Goal: Transaction & Acquisition: Download file/media

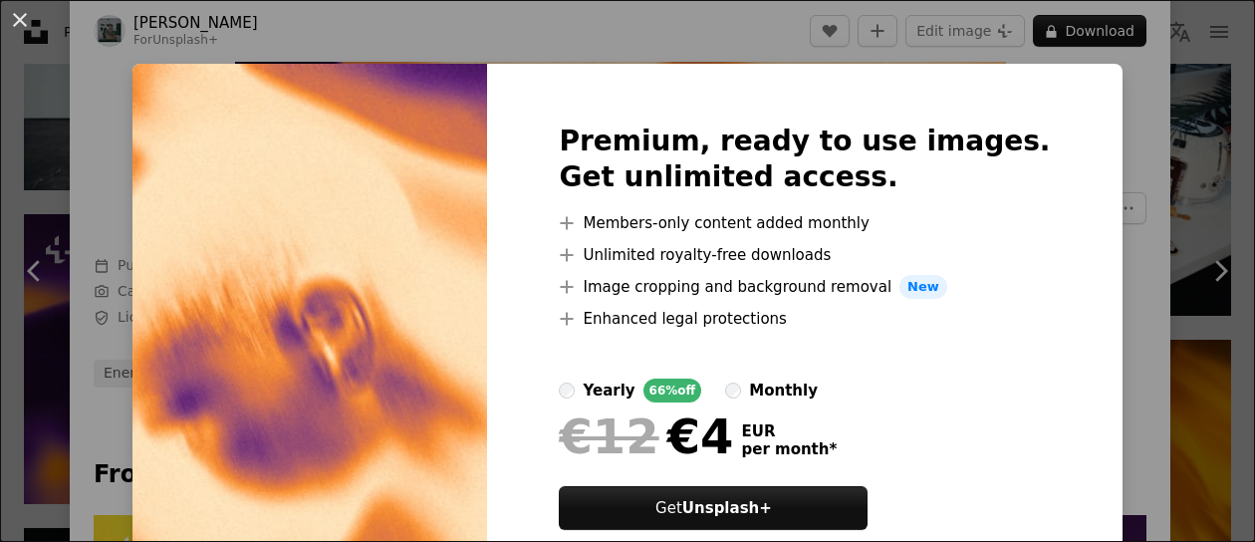
click at [1118, 298] on div "An X shape Premium, ready to use images. Get unlimited access. A plus sign Memb…" at bounding box center [627, 271] width 1255 height 542
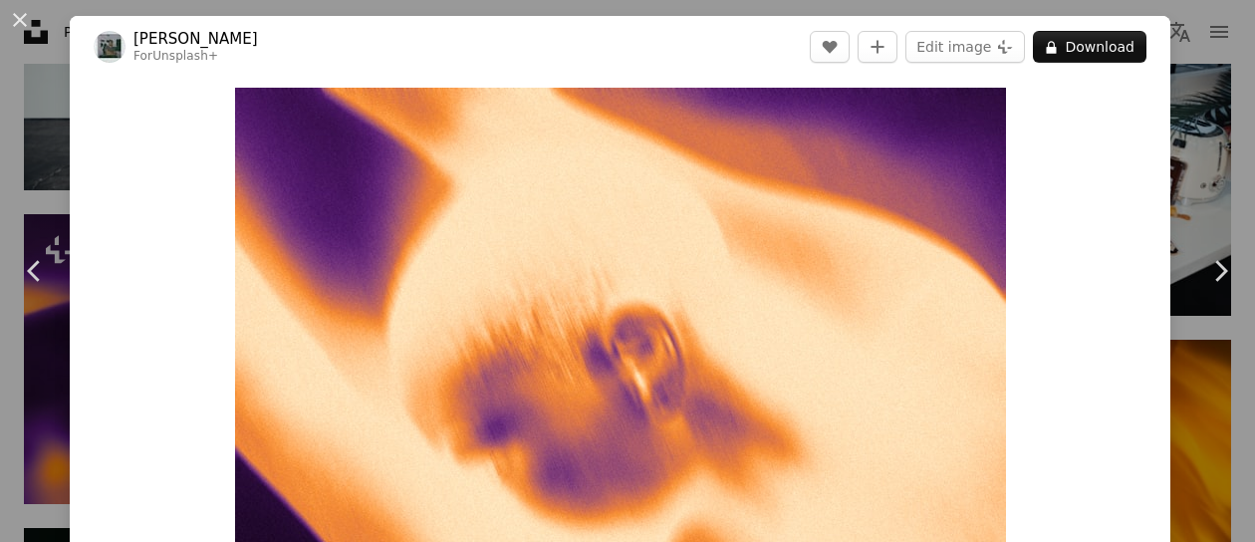
scroll to position [100, 0]
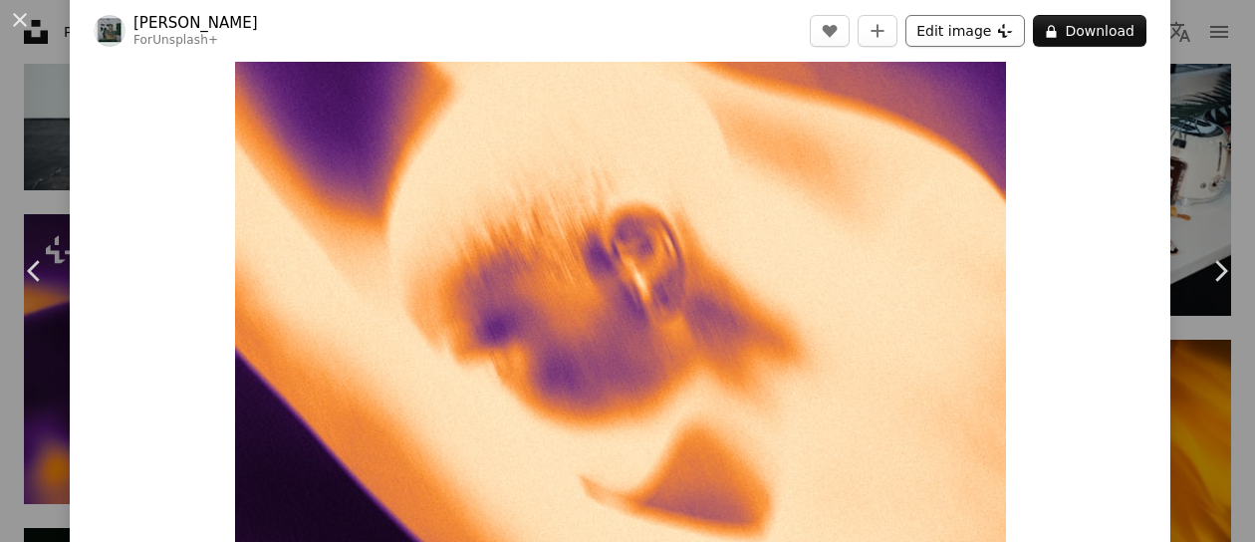
click at [970, 42] on button "Edit image Plus sign for Unsplash+" at bounding box center [966, 31] width 120 height 32
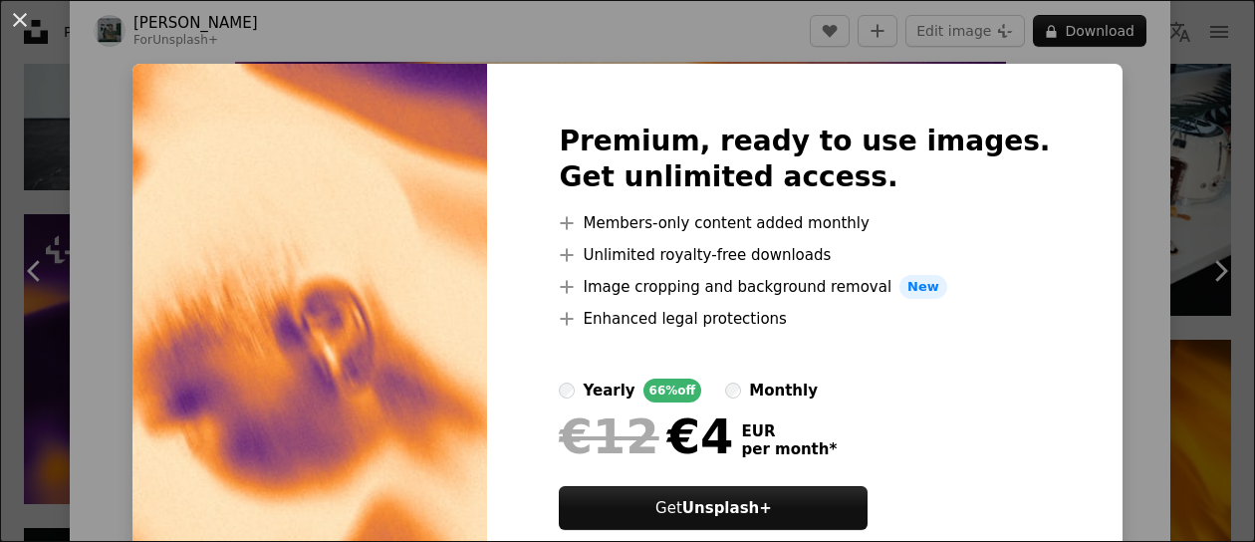
click at [1093, 123] on div "An X shape Premium, ready to use images. Get unlimited access. A plus sign Memb…" at bounding box center [627, 271] width 1255 height 542
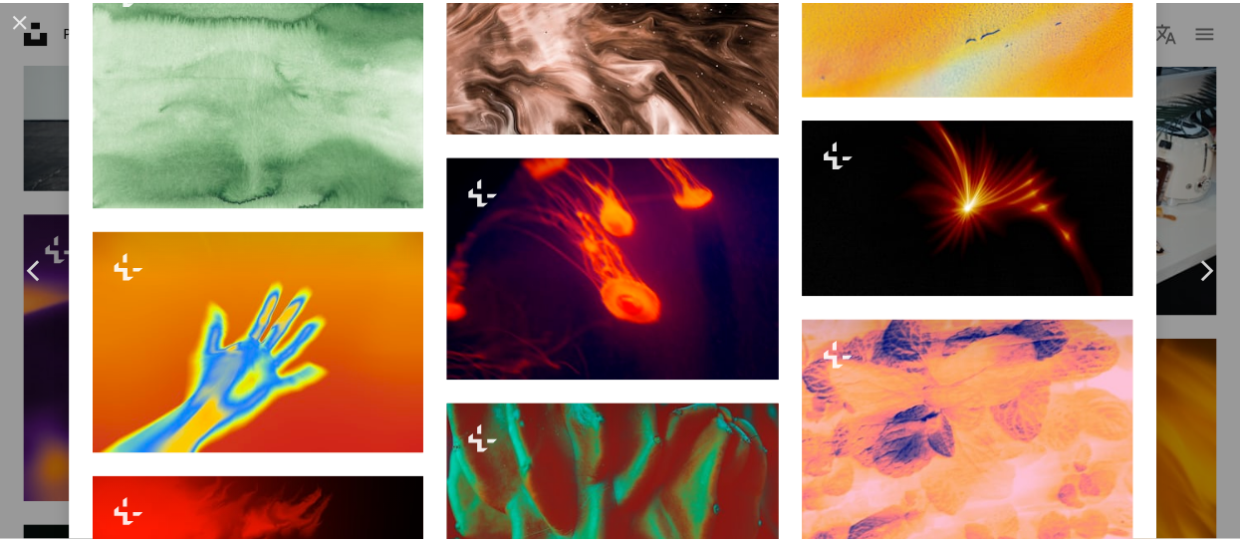
scroll to position [2889, 0]
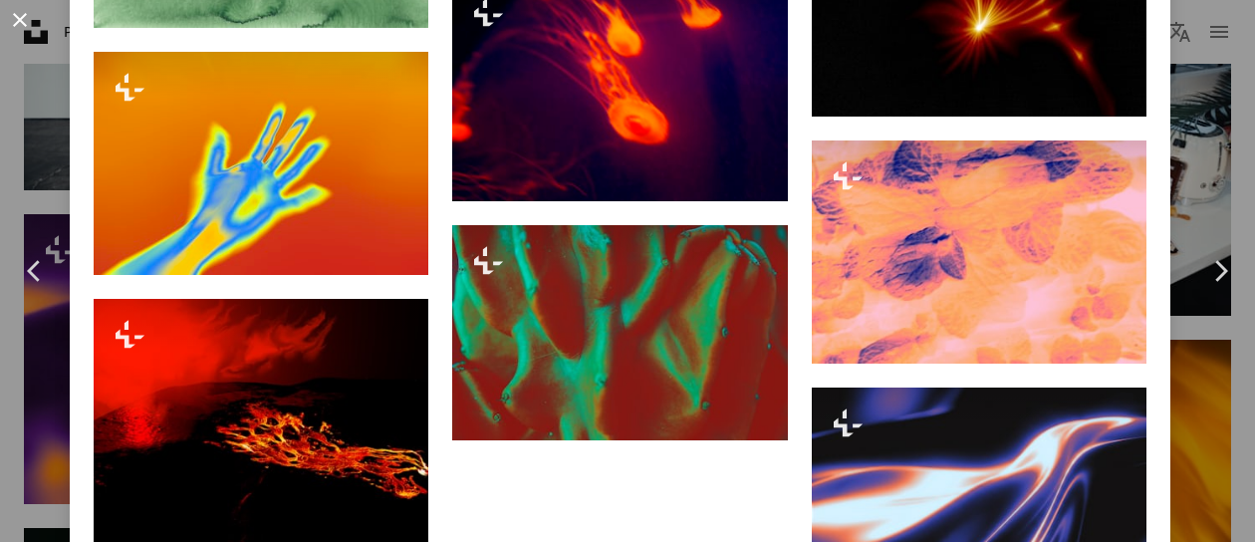
click at [20, 17] on button "An X shape" at bounding box center [20, 20] width 24 height 24
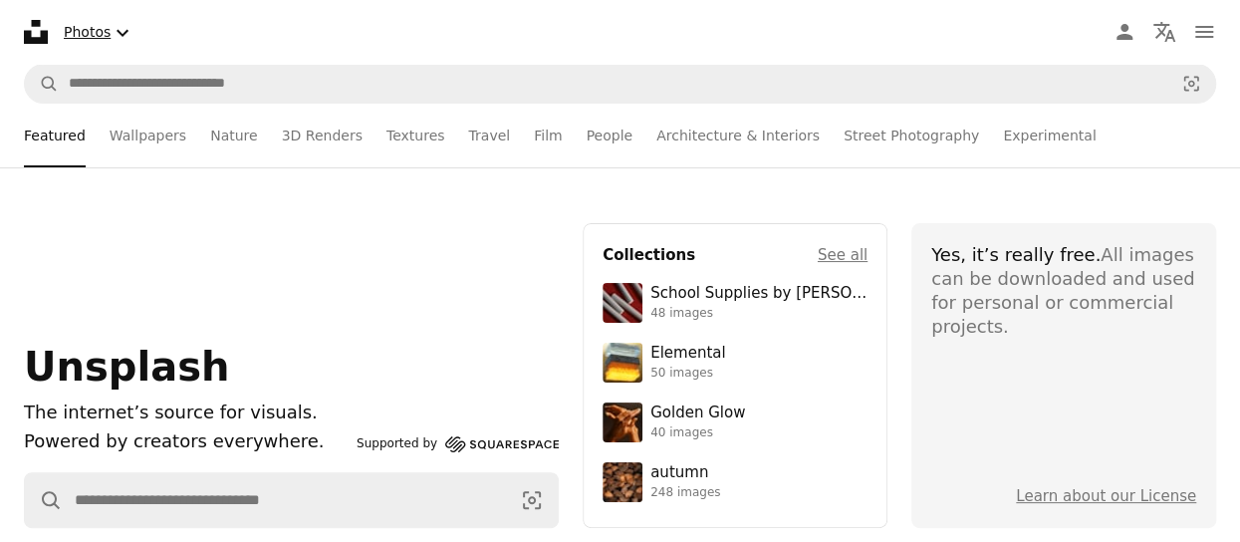
click at [120, 33] on icon "Chevron down" at bounding box center [123, 33] width 24 height 24
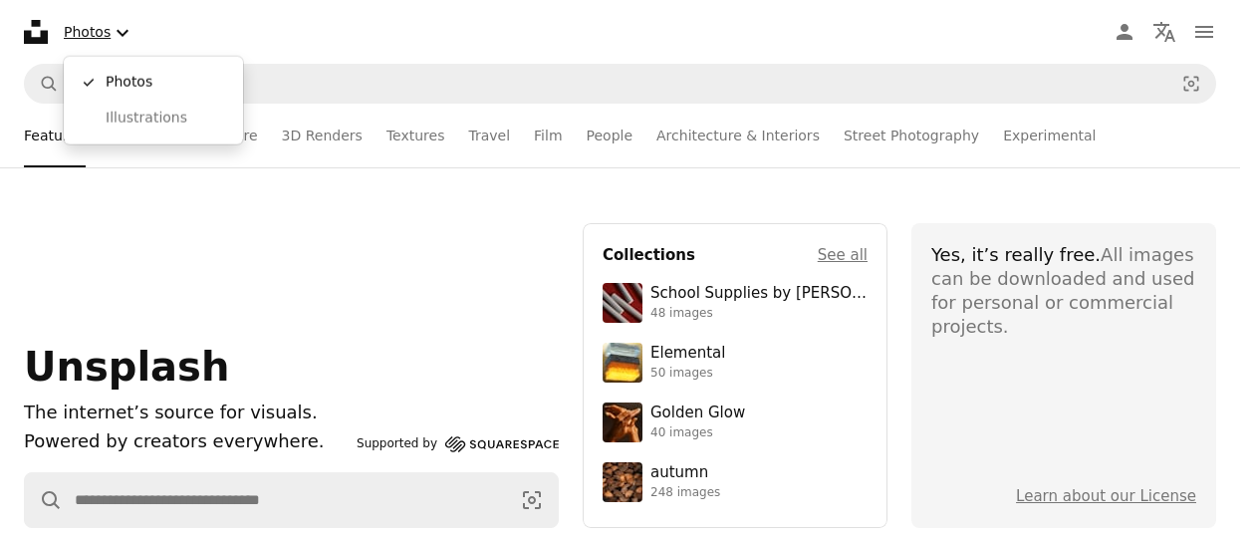
click at [120, 33] on icon "Chevron down" at bounding box center [123, 33] width 24 height 24
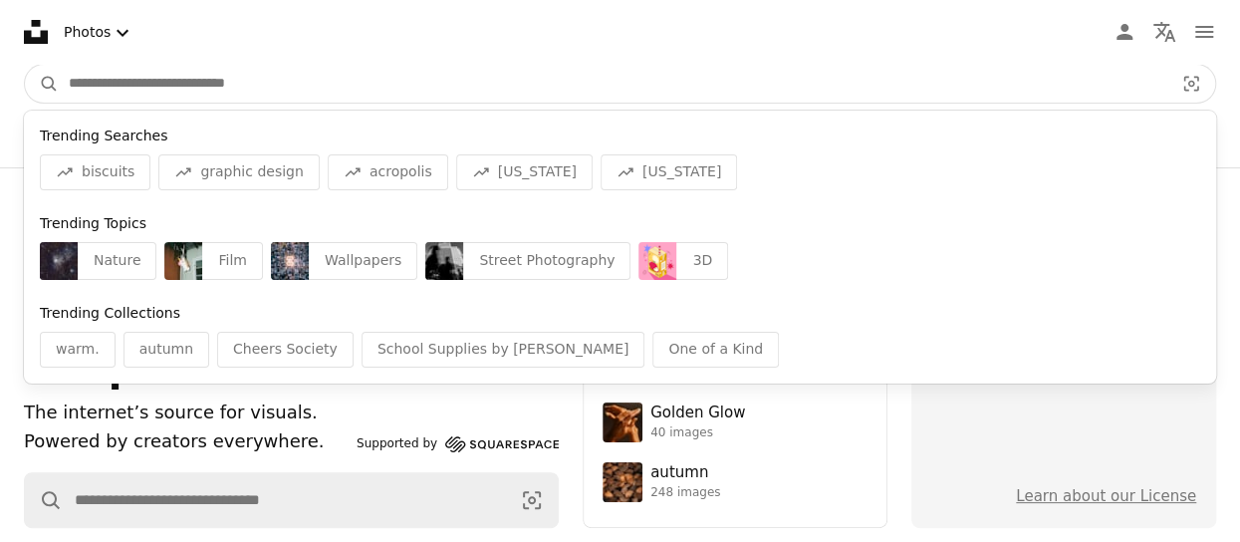
click at [213, 82] on input "Find visuals sitewide" at bounding box center [613, 84] width 1109 height 38
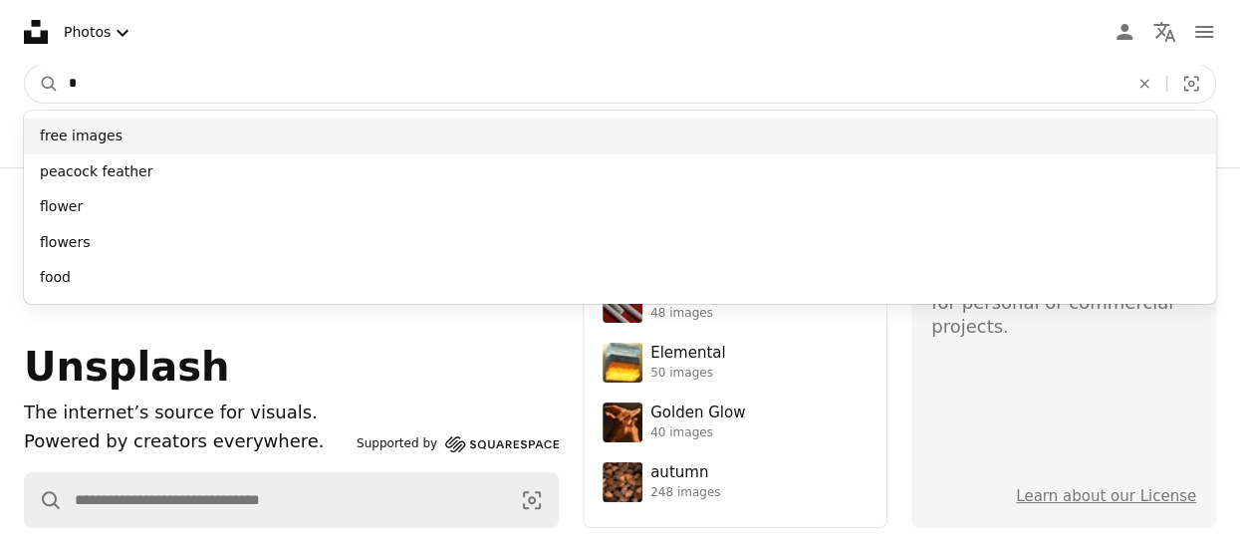
type input "*"
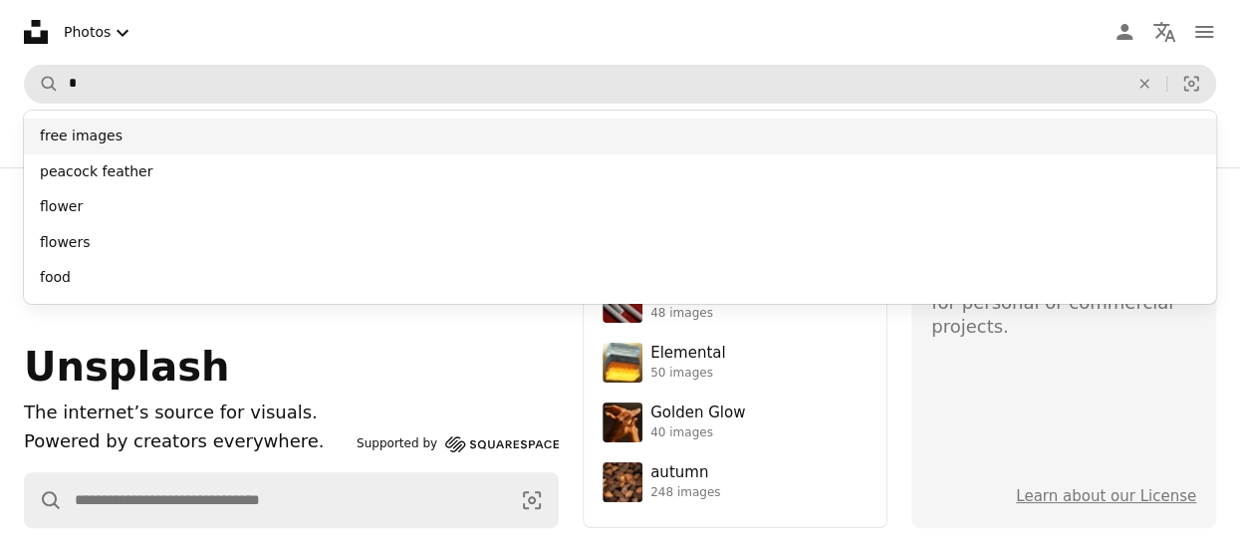
click at [137, 145] on div "free images" at bounding box center [620, 137] width 1192 height 36
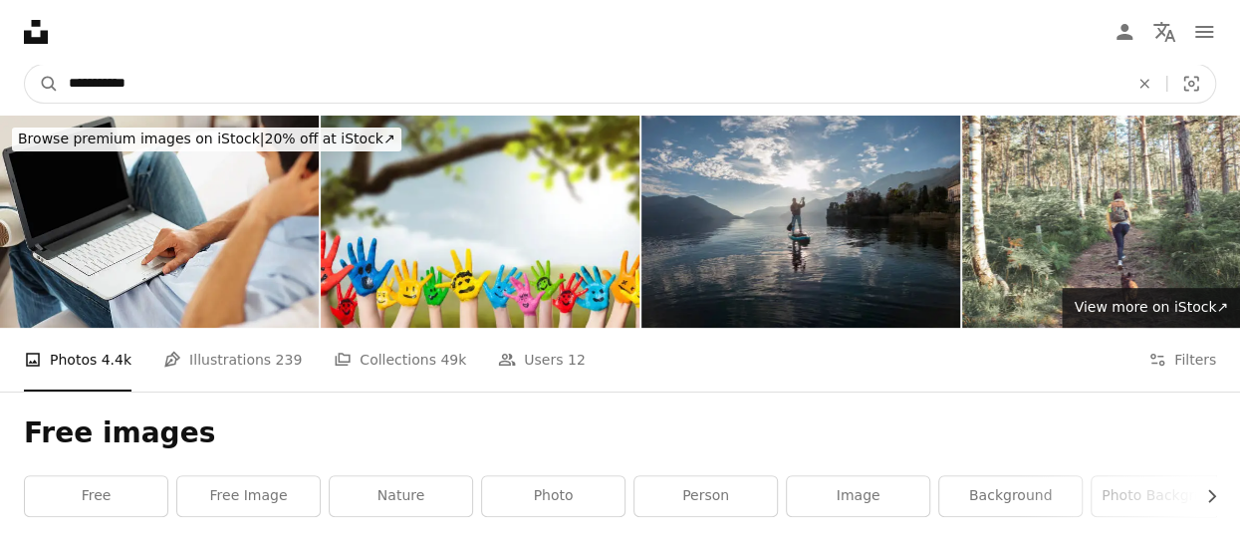
click at [310, 77] on input "**********" at bounding box center [591, 84] width 1064 height 38
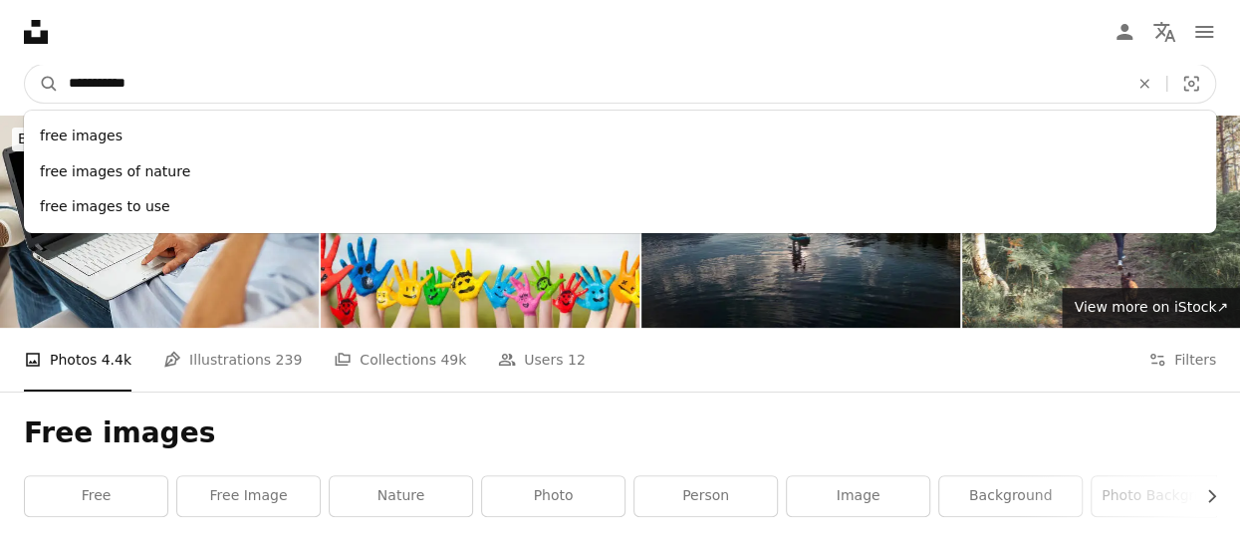
drag, startPoint x: 238, startPoint y: 76, endPoint x: 77, endPoint y: 110, distance: 164.9
click at [77, 110] on nav "**********" at bounding box center [620, 84] width 1240 height 64
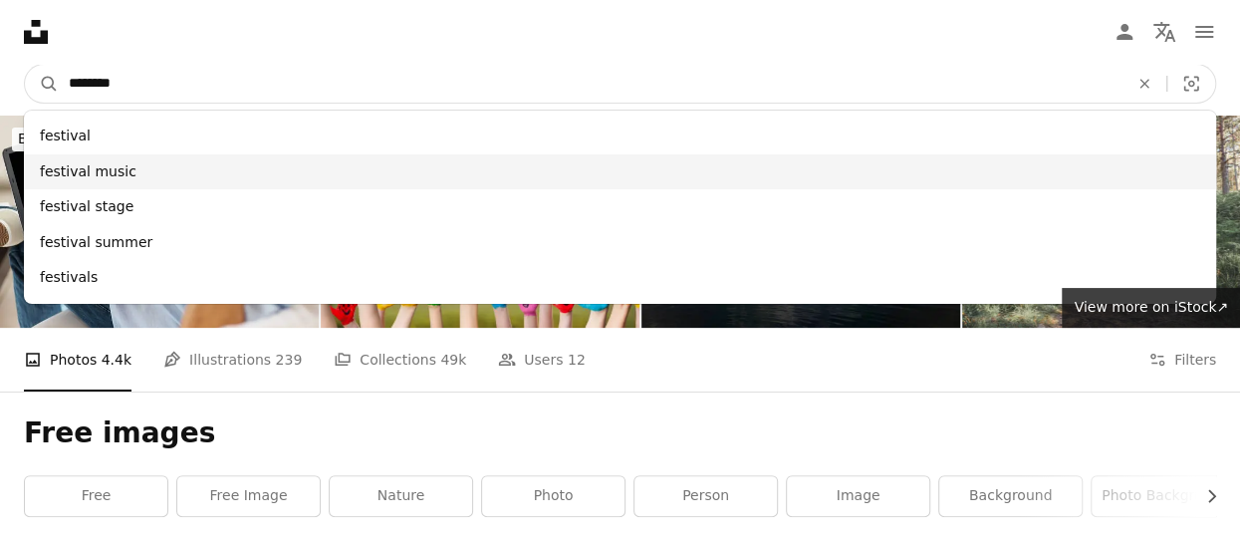
type input "********"
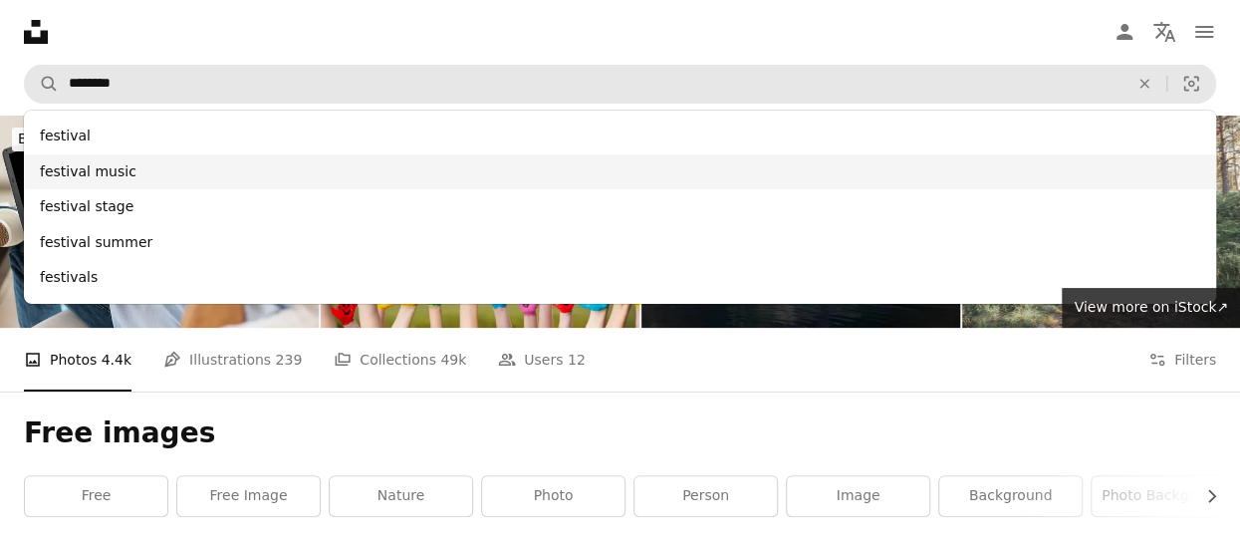
click at [231, 178] on div "festival music" at bounding box center [620, 172] width 1192 height 36
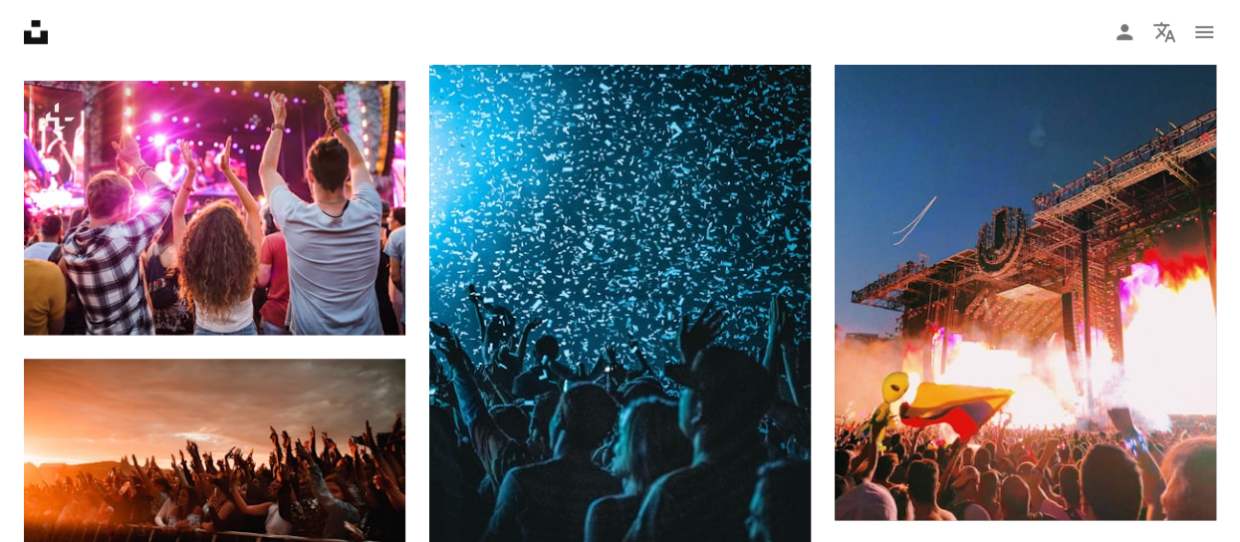
scroll to position [1096, 0]
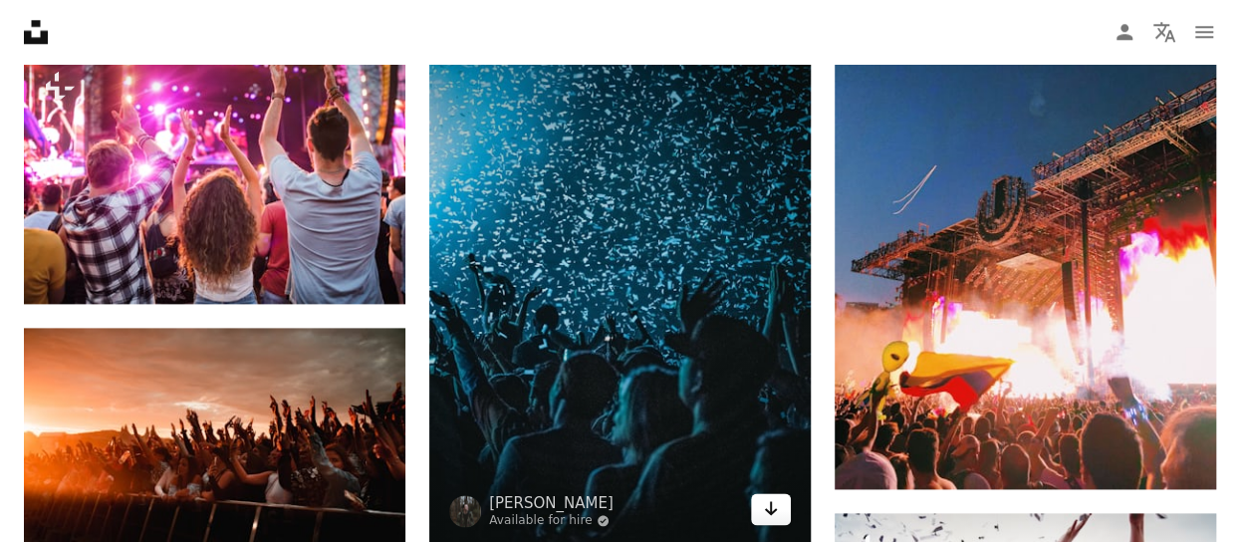
click at [771, 507] on icon "Download" at bounding box center [771, 508] width 13 height 14
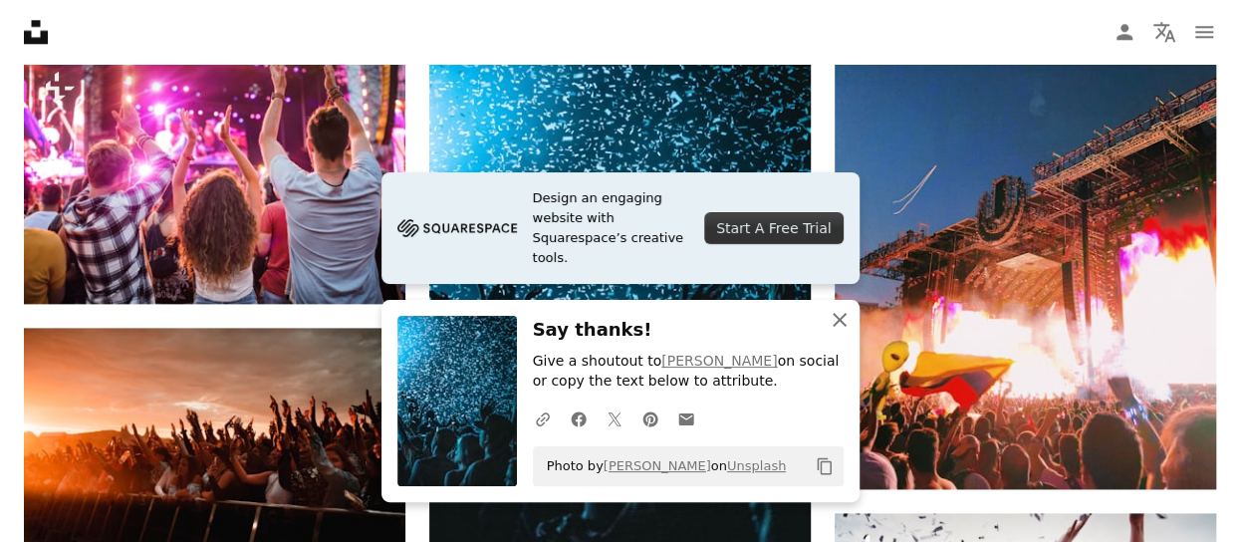
click at [840, 322] on icon "button" at bounding box center [840, 320] width 14 height 14
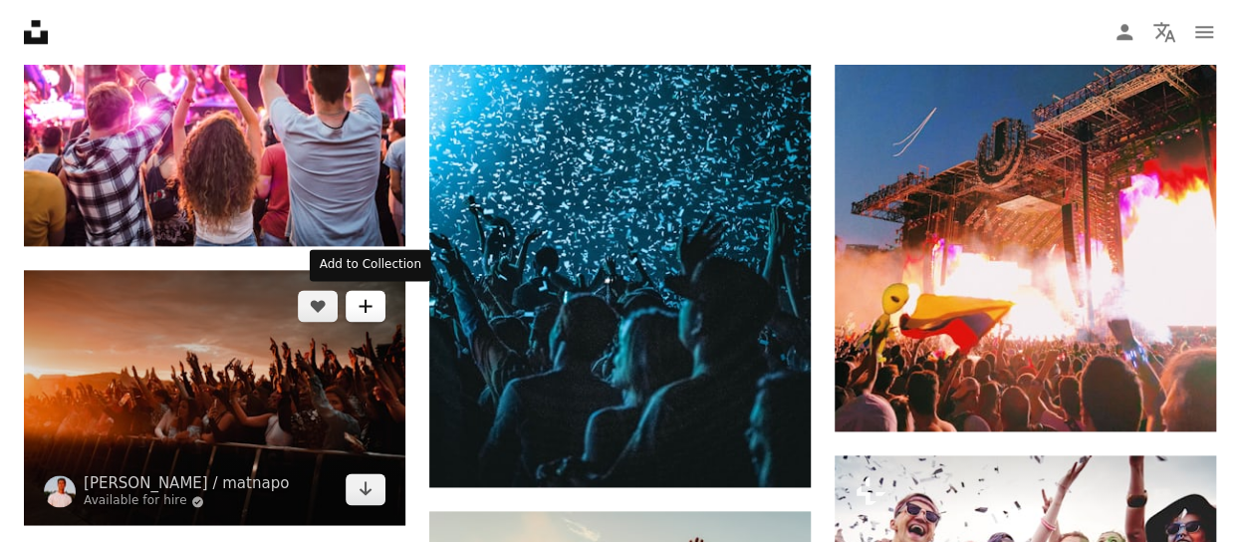
scroll to position [1195, 0]
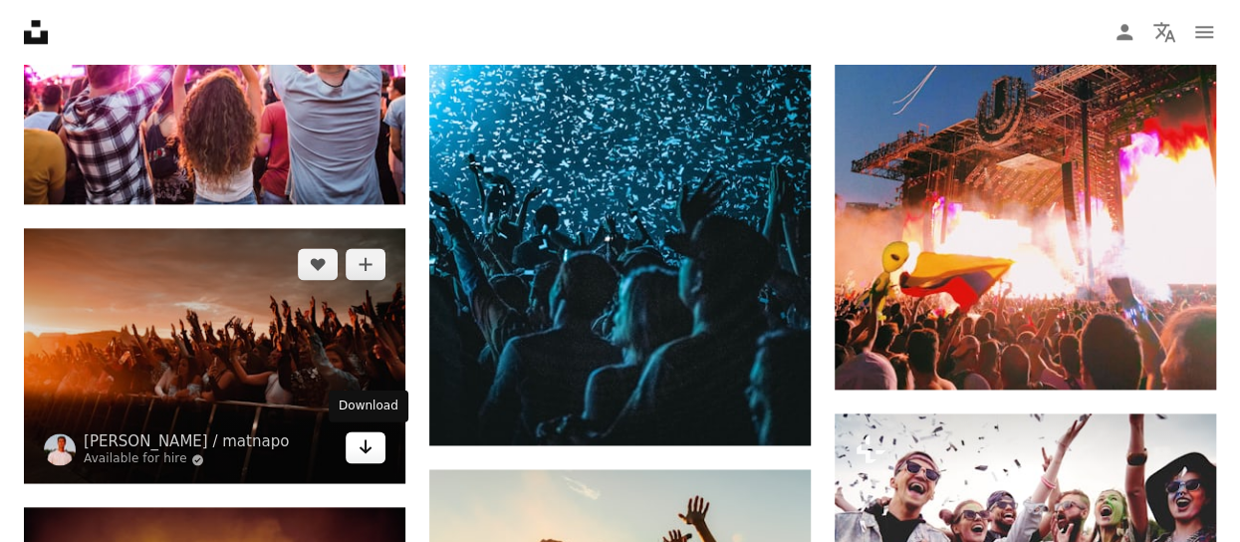
click at [369, 451] on icon "Arrow pointing down" at bounding box center [366, 446] width 16 height 24
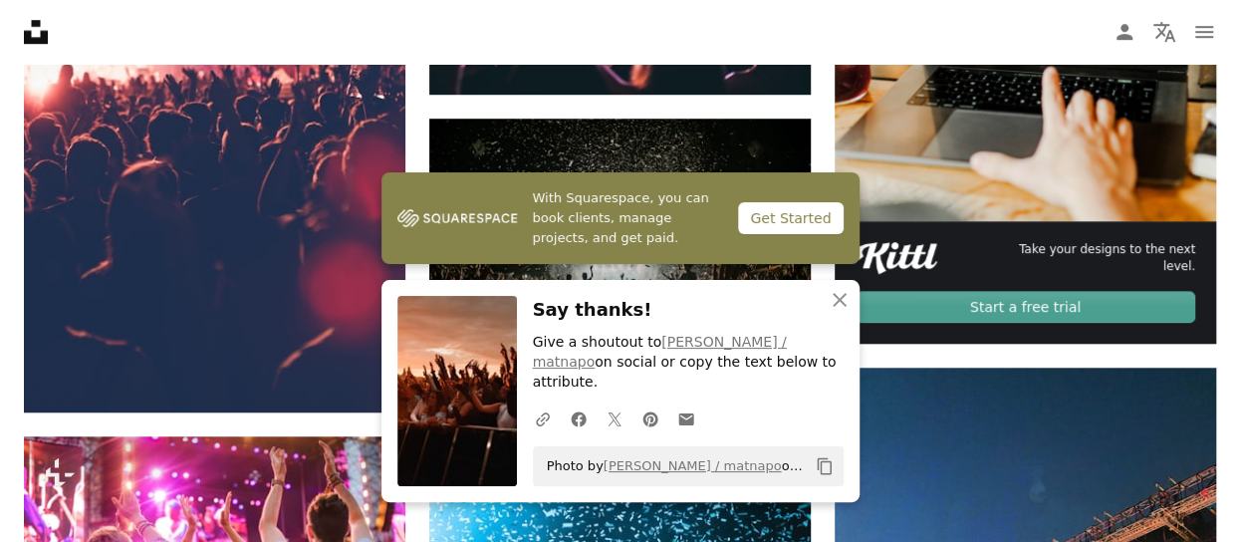
scroll to position [598, 0]
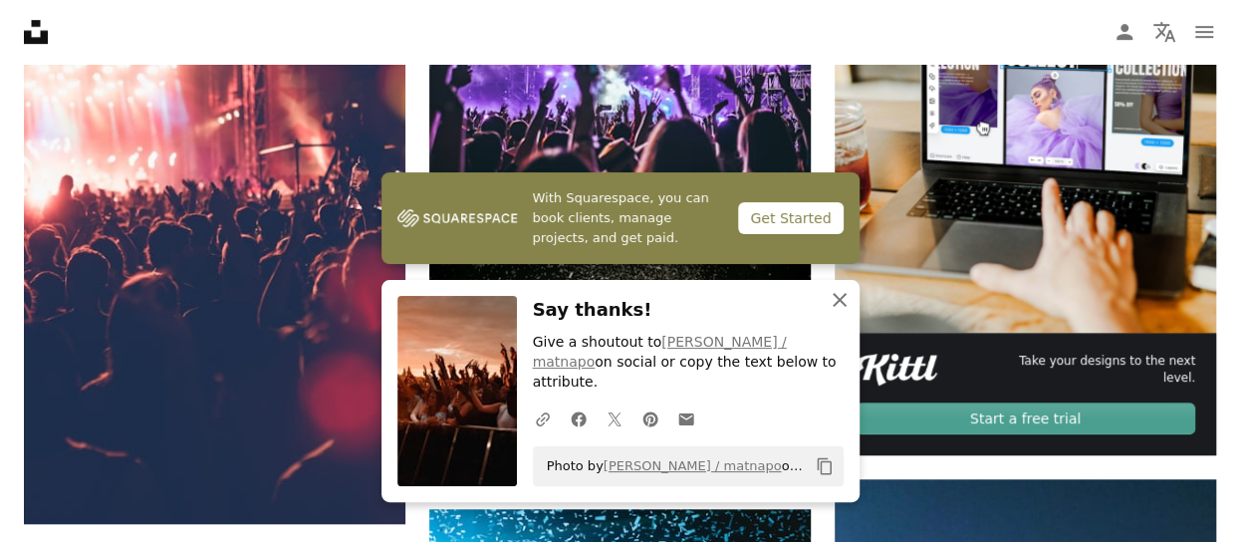
click at [836, 312] on icon "An X shape" at bounding box center [840, 300] width 24 height 24
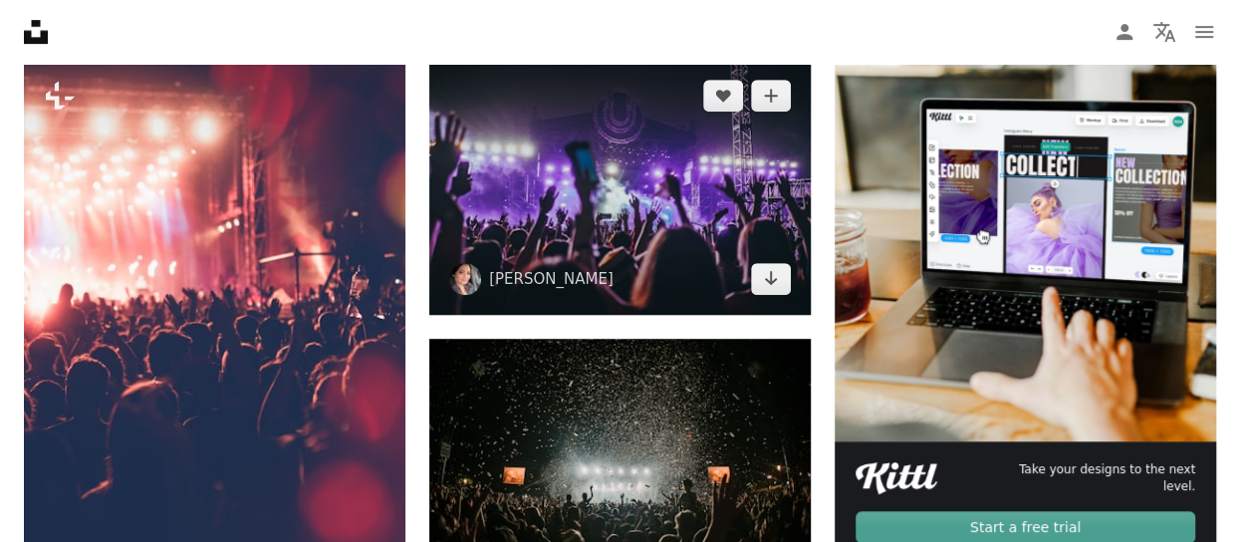
scroll to position [498, 0]
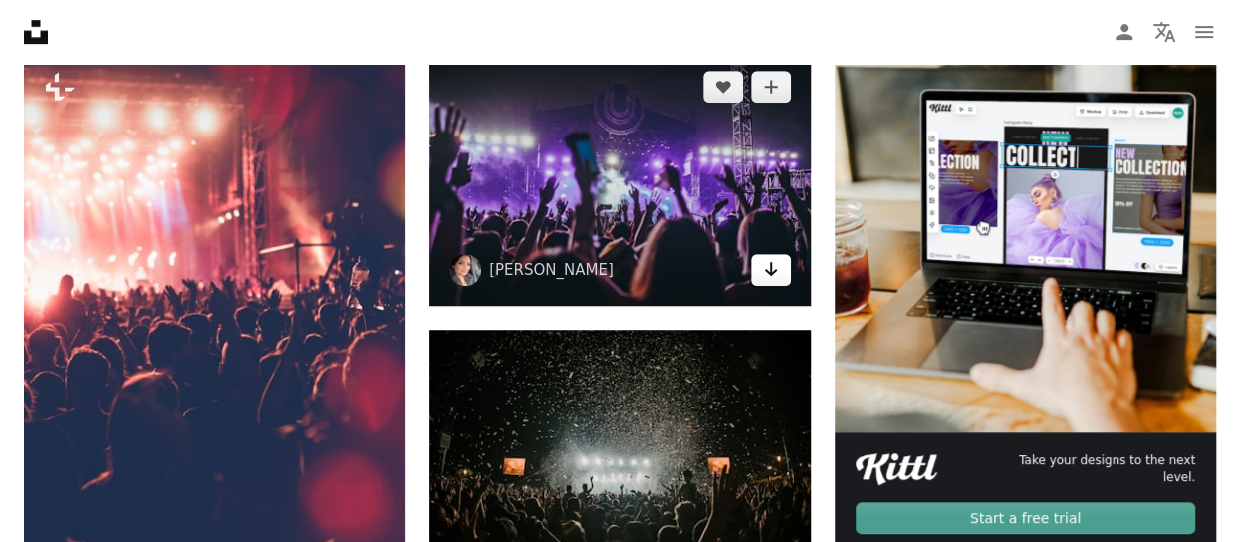
click at [779, 274] on link "Arrow pointing down" at bounding box center [771, 270] width 40 height 32
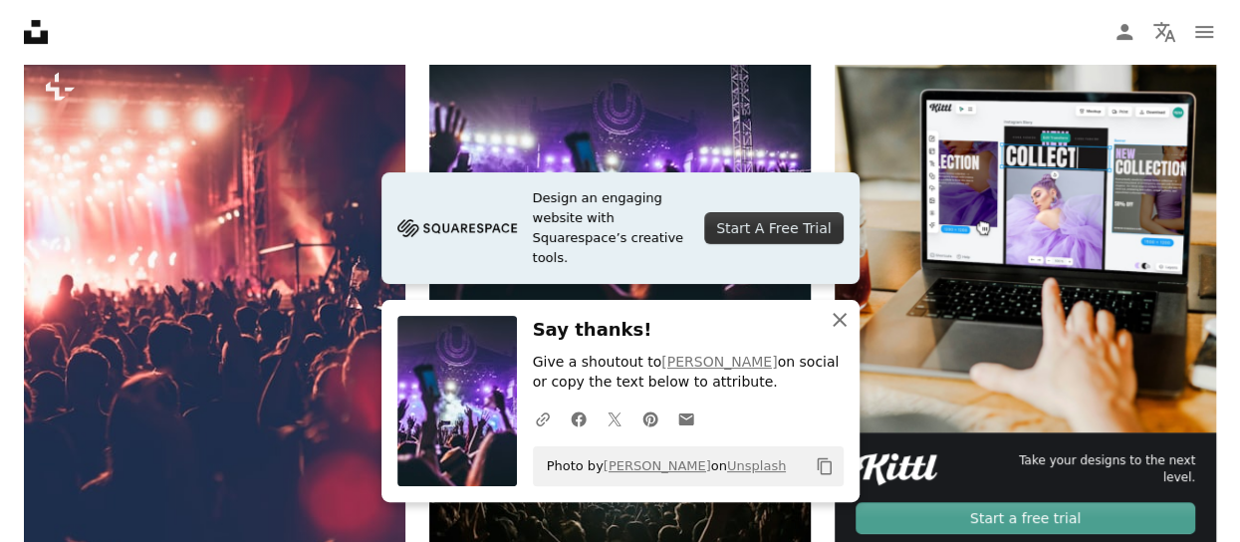
click at [838, 319] on icon "button" at bounding box center [840, 320] width 14 height 14
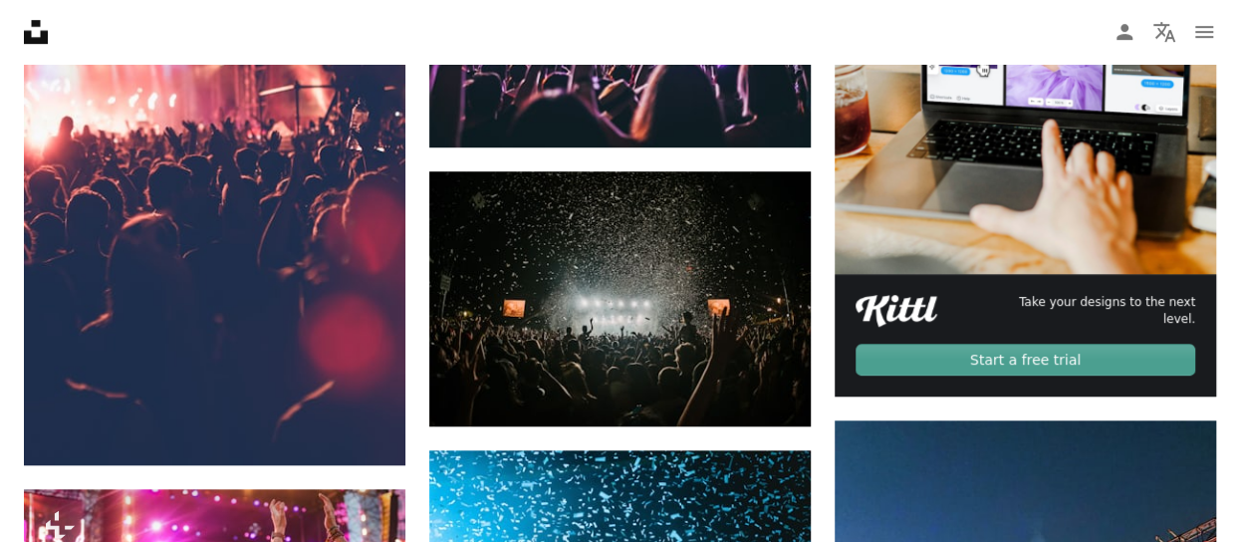
scroll to position [697, 0]
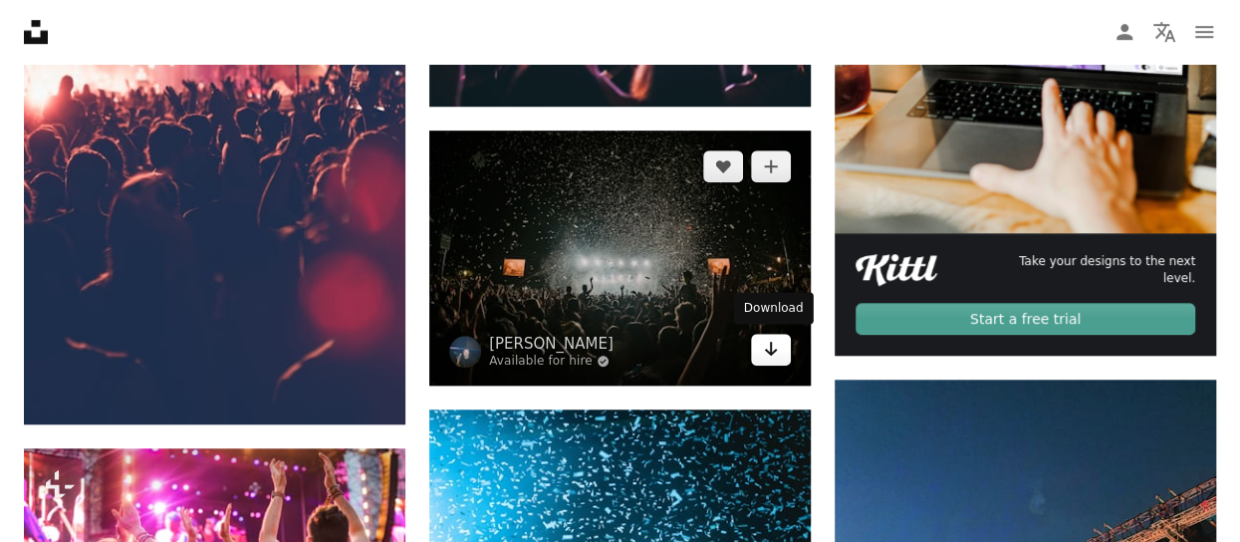
click at [775, 348] on icon "Download" at bounding box center [771, 349] width 13 height 14
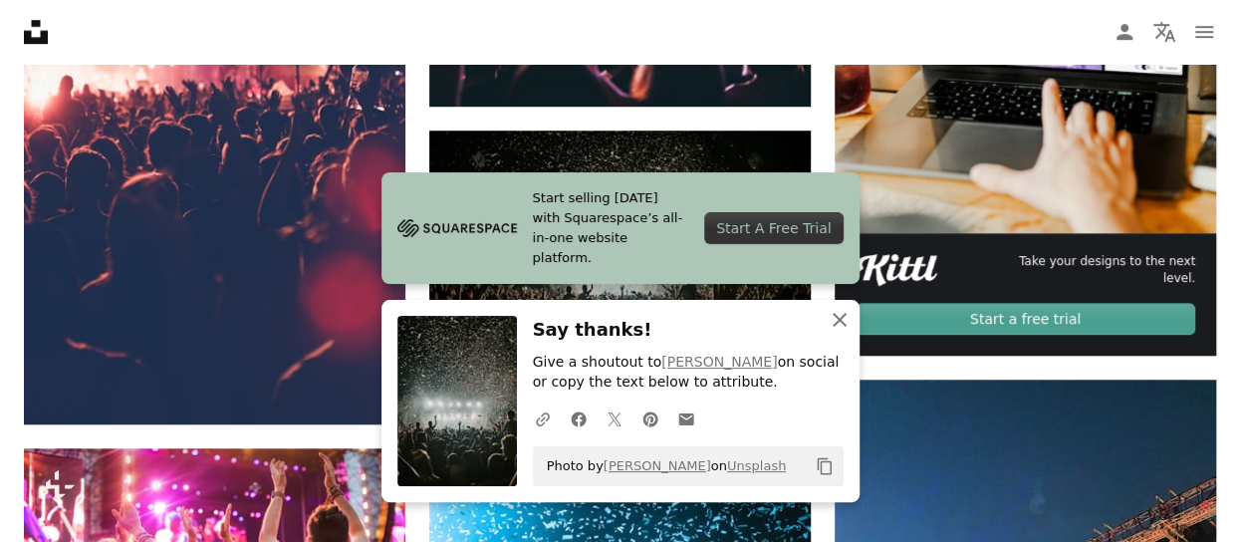
click at [838, 320] on icon "button" at bounding box center [840, 320] width 14 height 14
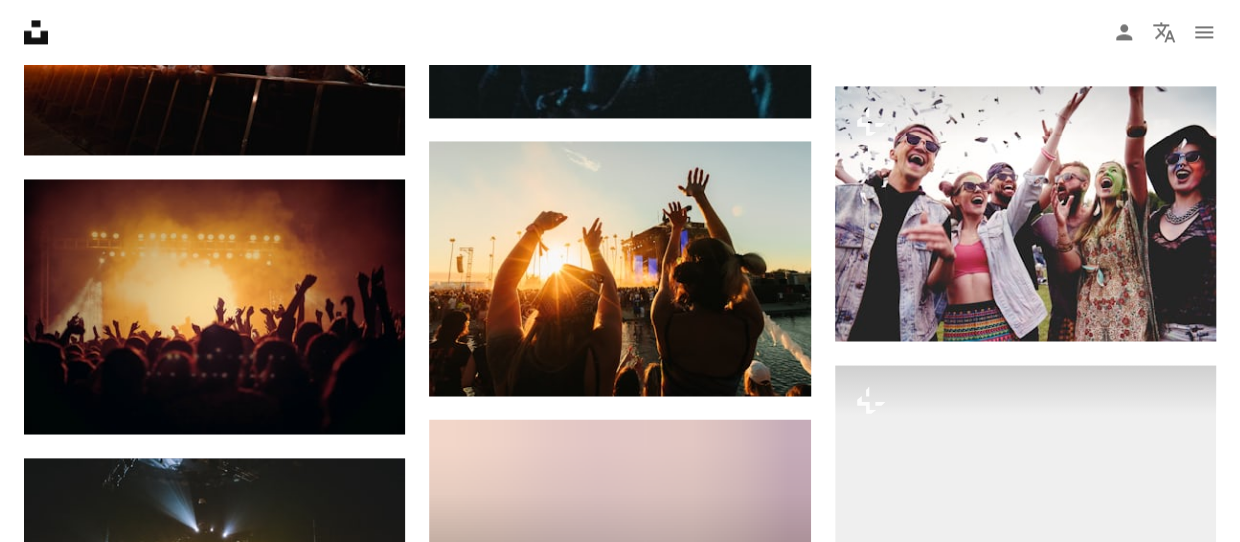
scroll to position [1494, 0]
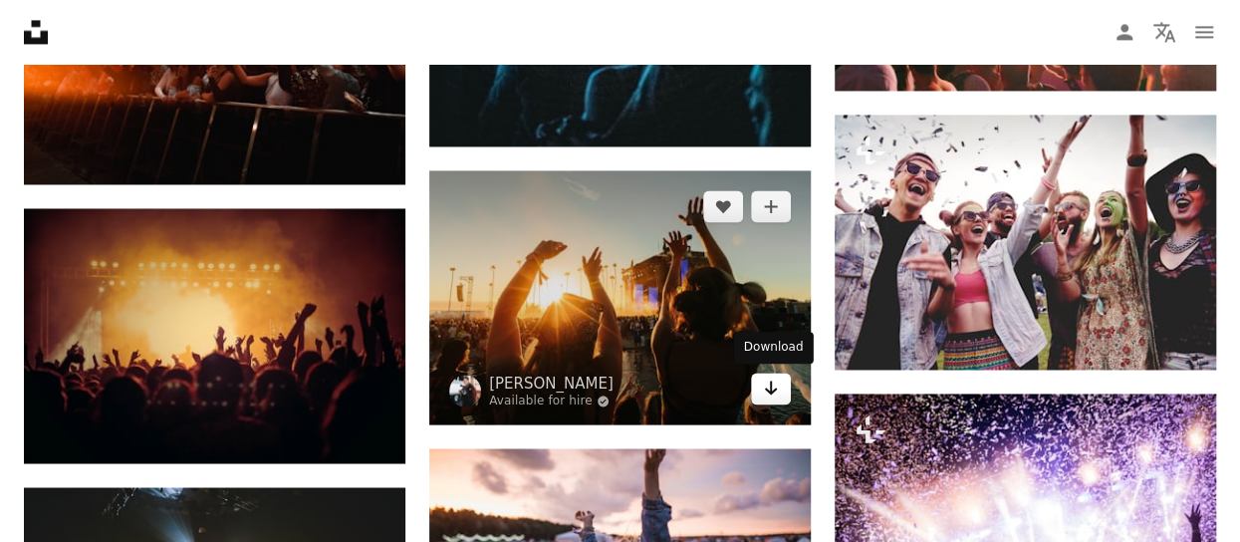
click at [778, 385] on link "Arrow pointing down" at bounding box center [771, 389] width 40 height 32
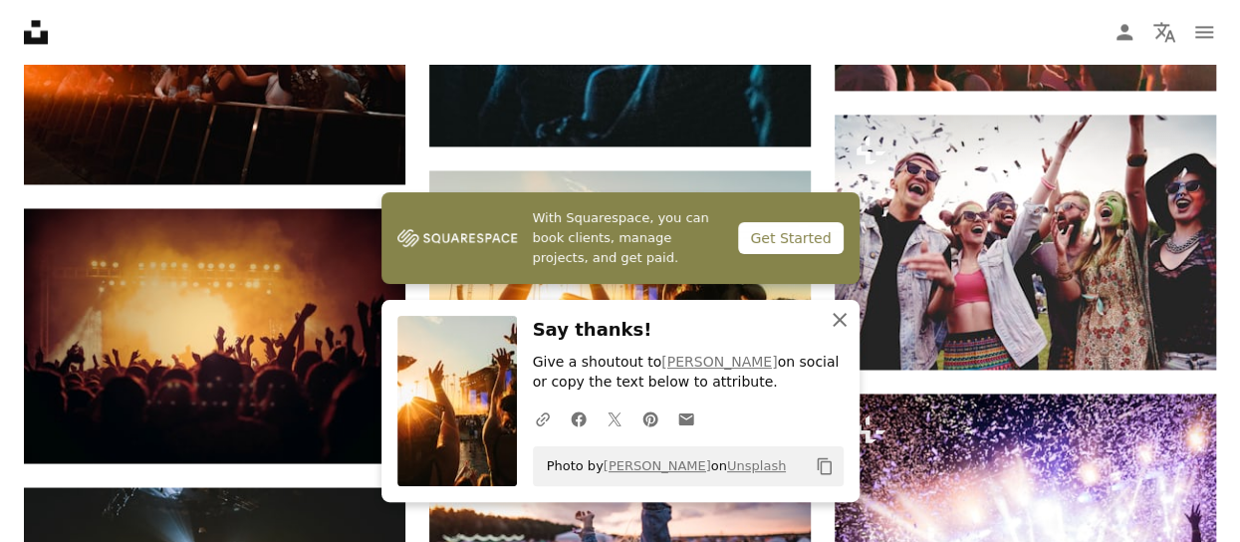
click at [846, 326] on icon "An X shape" at bounding box center [840, 320] width 24 height 24
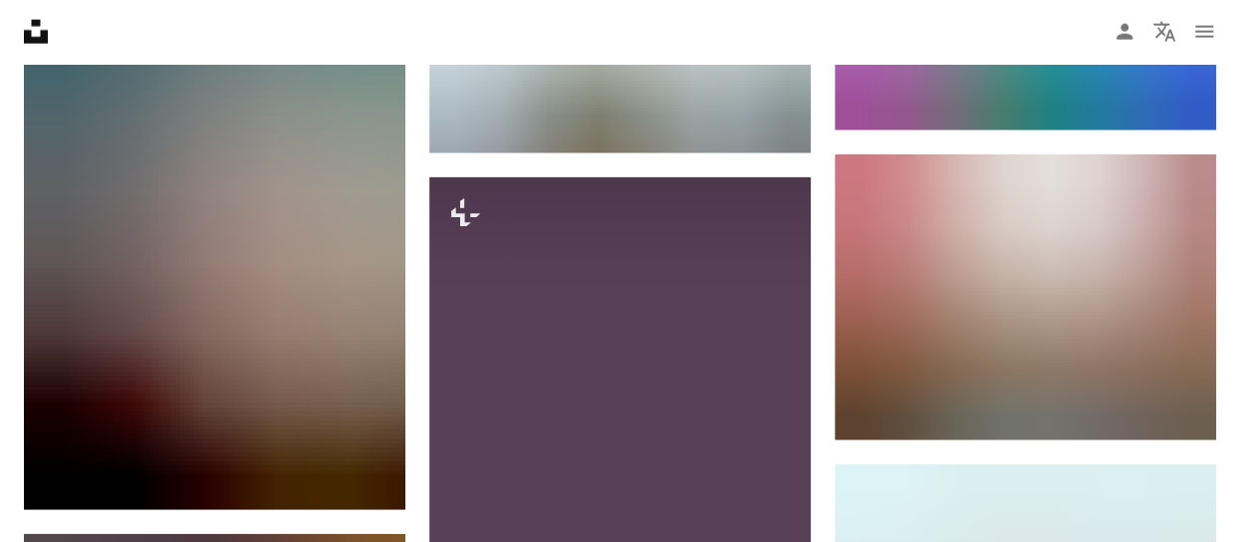
scroll to position [2291, 0]
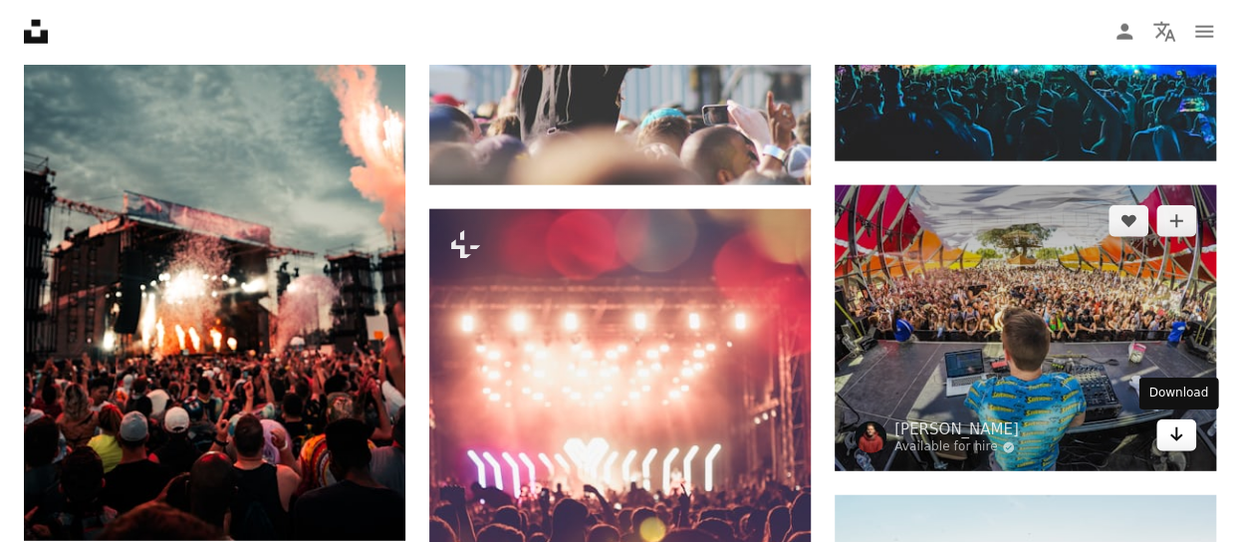
click at [1182, 438] on icon "Arrow pointing down" at bounding box center [1177, 434] width 16 height 24
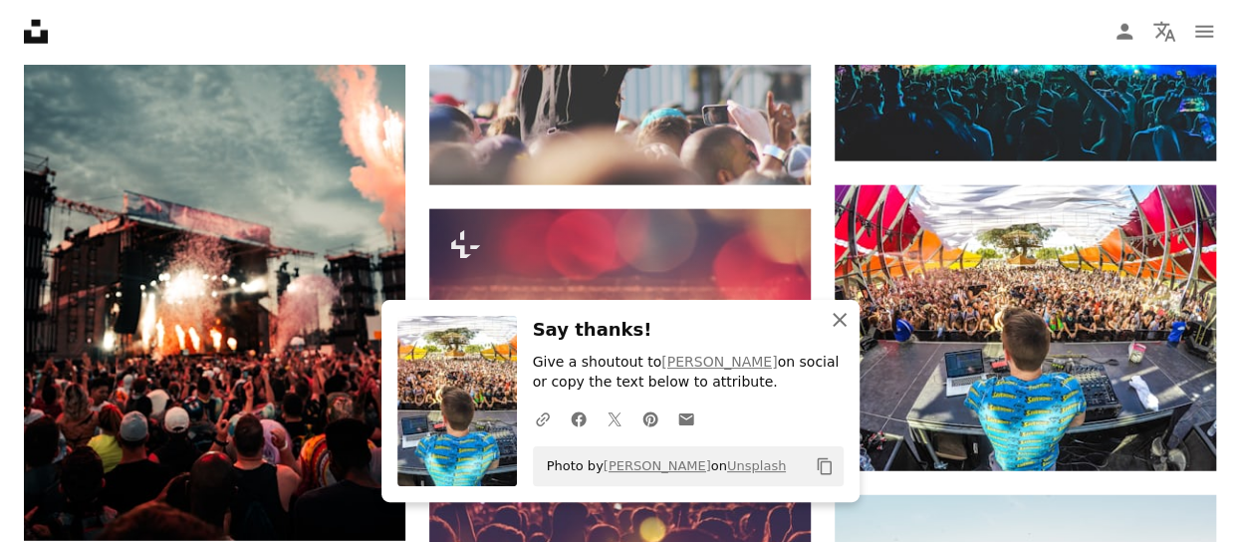
click at [835, 326] on icon "button" at bounding box center [840, 320] width 14 height 14
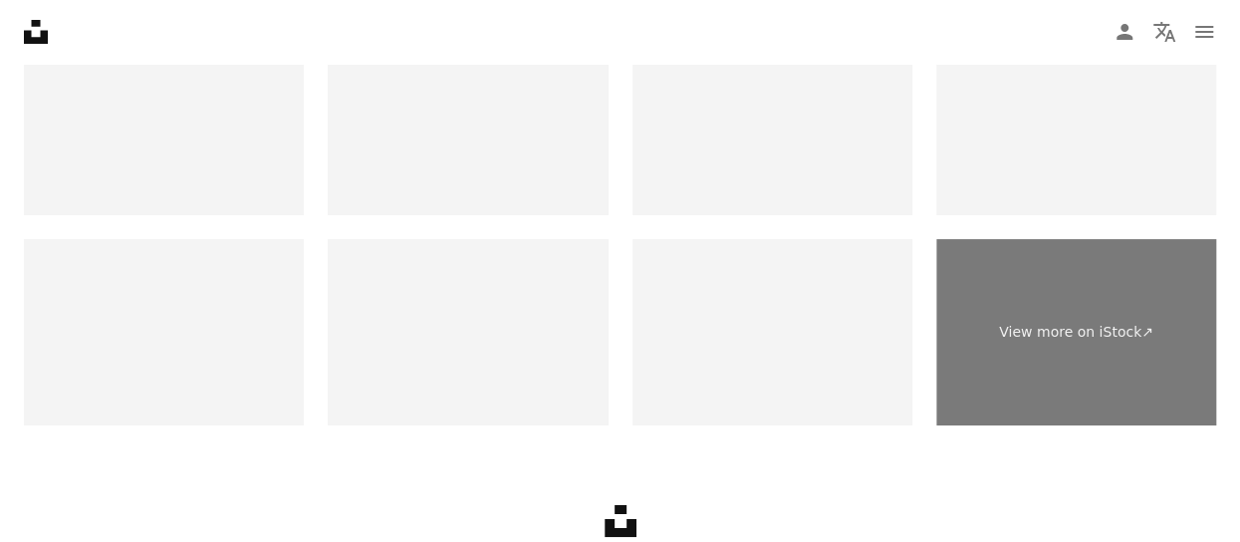
scroll to position [3686, 0]
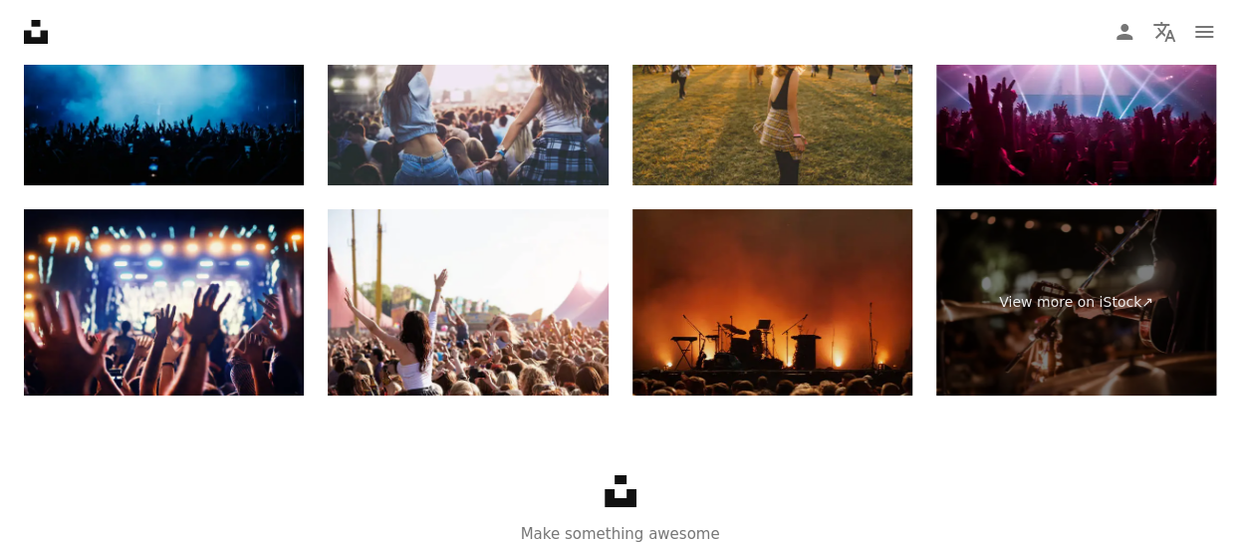
click at [784, 302] on img at bounding box center [773, 302] width 280 height 187
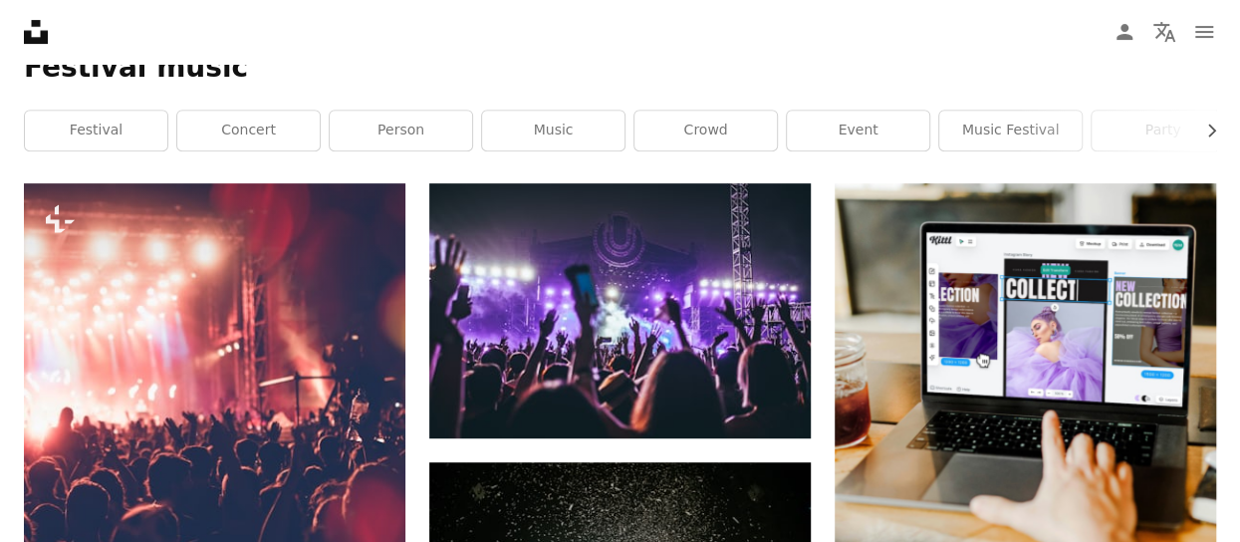
scroll to position [0, 0]
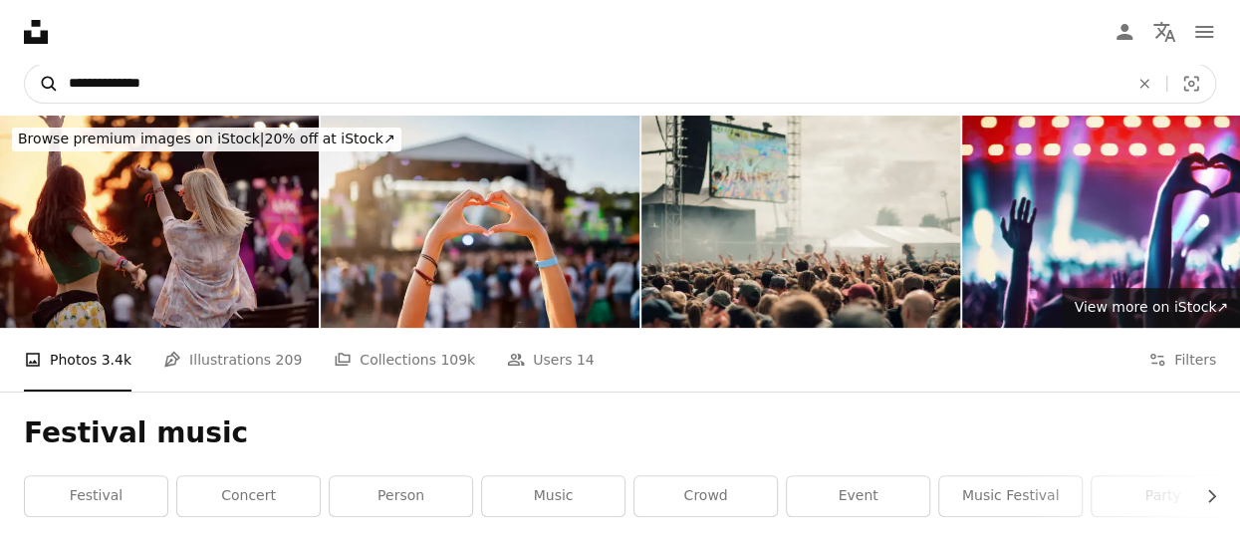
drag, startPoint x: 179, startPoint y: 79, endPoint x: 29, endPoint y: 99, distance: 151.7
click at [29, 99] on form "**********" at bounding box center [620, 84] width 1192 height 40
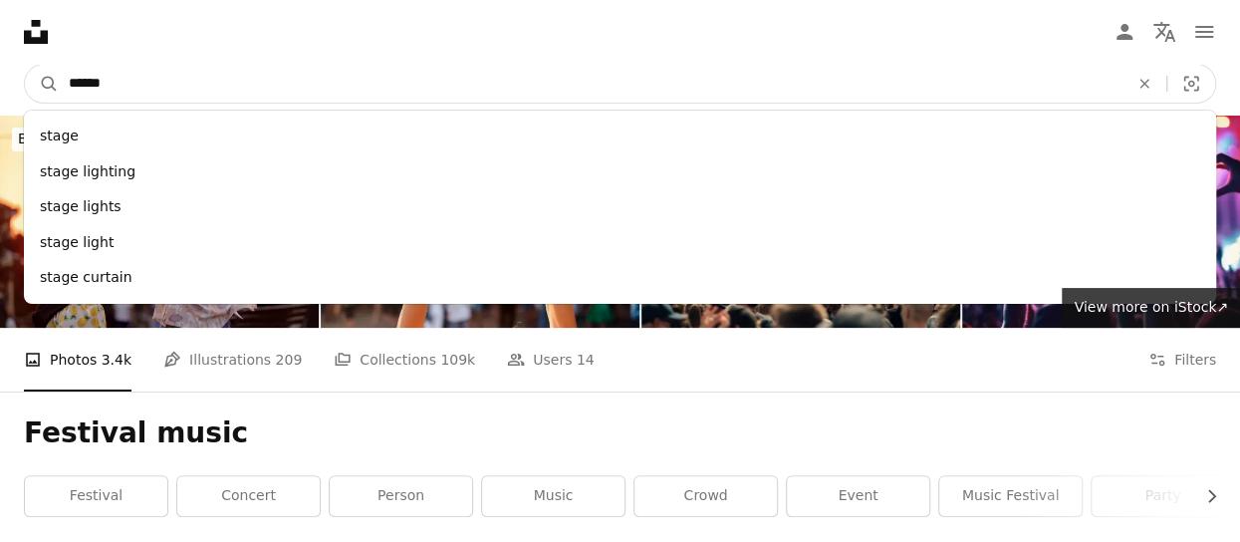
type input "*****"
click at [25, 65] on button "A magnifying glass" at bounding box center [42, 84] width 34 height 38
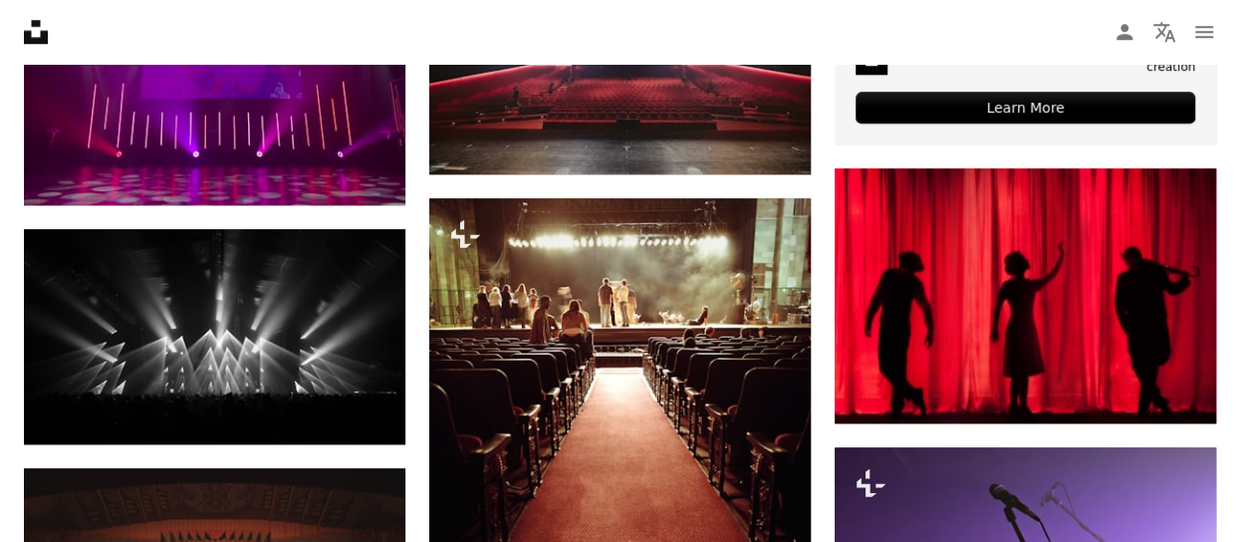
scroll to position [996, 0]
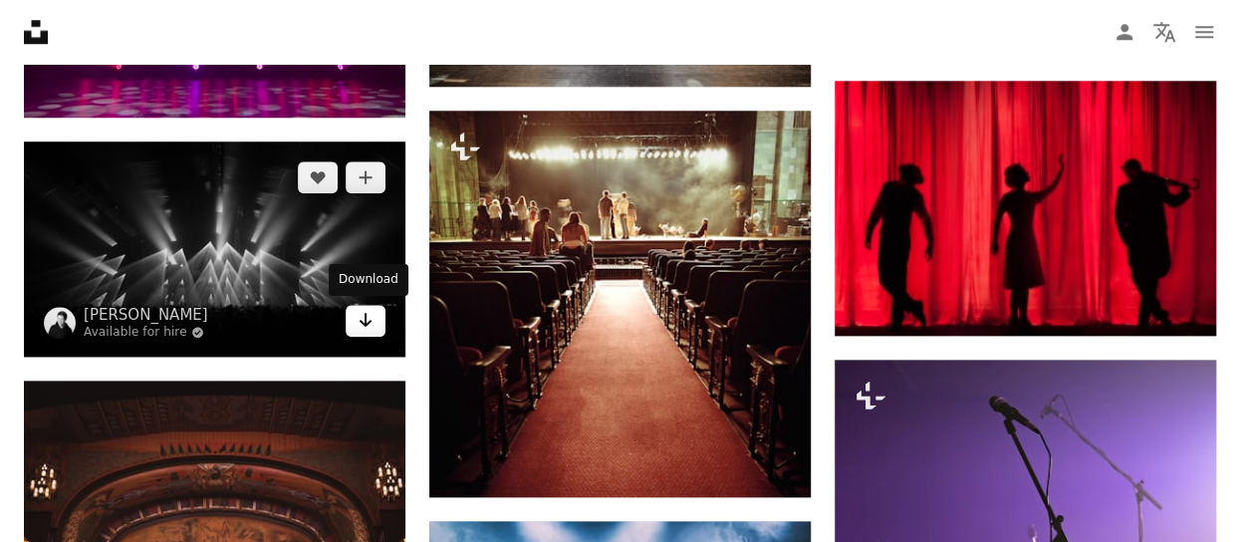
click at [357, 326] on link "Arrow pointing down" at bounding box center [366, 321] width 40 height 32
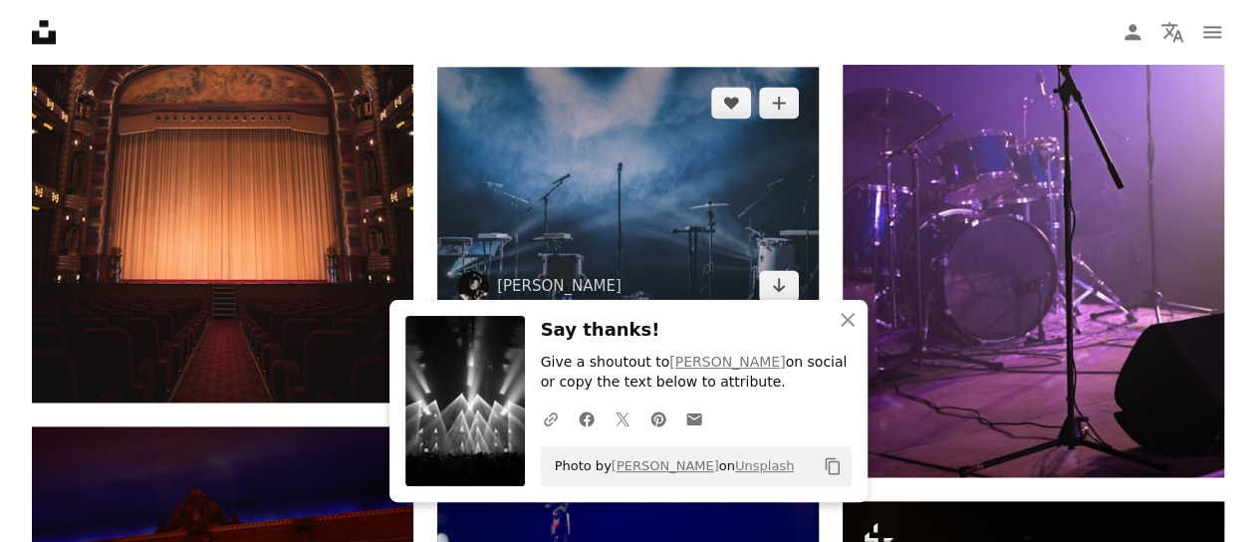
scroll to position [1494, 0]
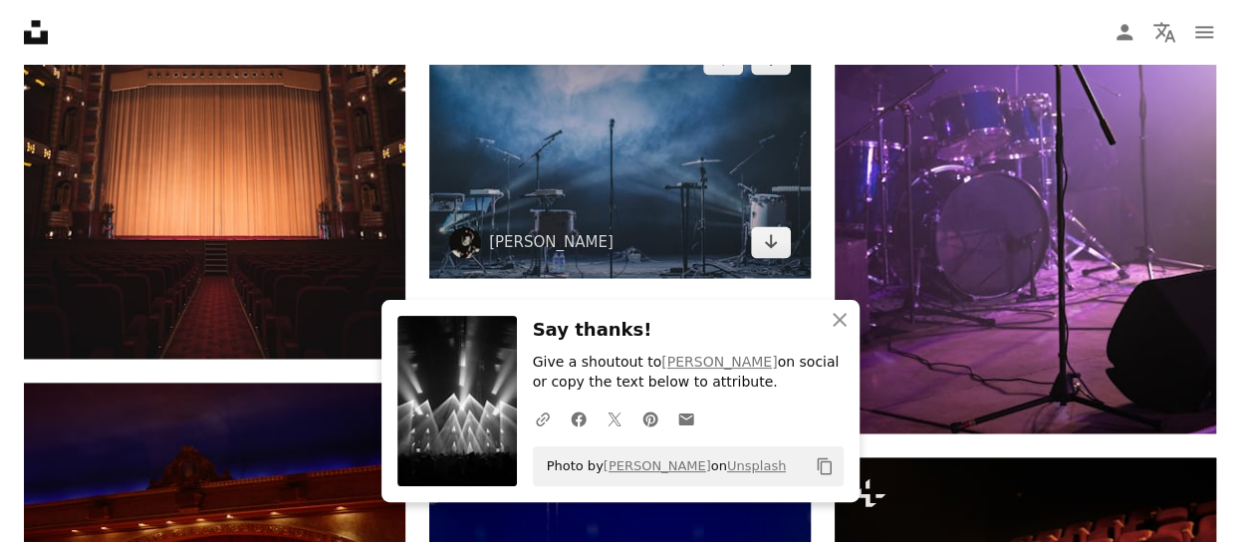
click at [614, 184] on img at bounding box center [620, 150] width 382 height 255
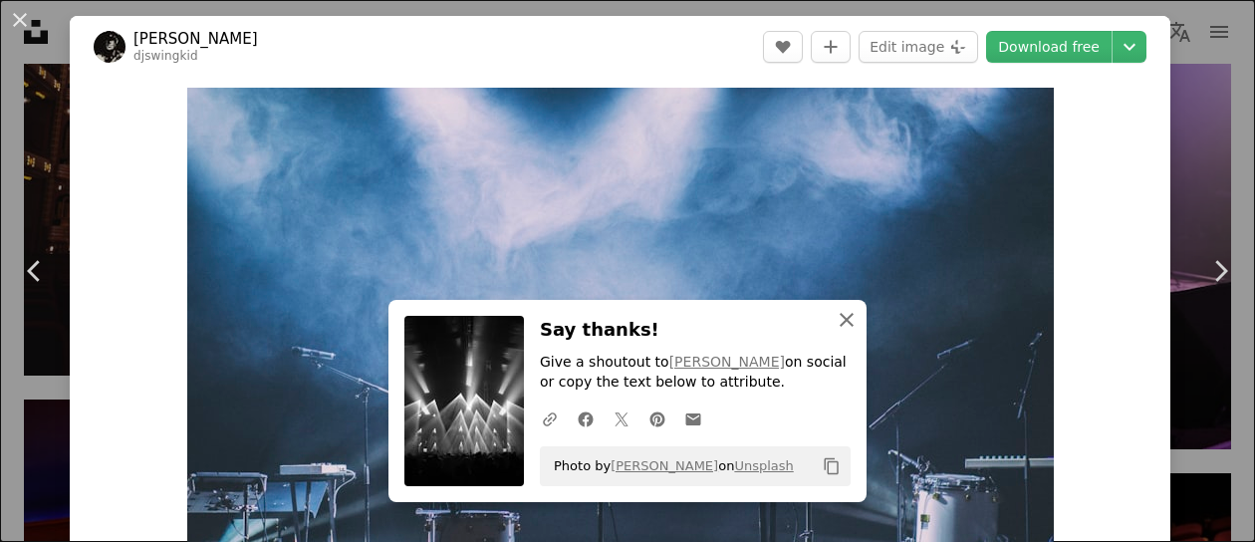
click at [839, 314] on icon "An X shape" at bounding box center [847, 320] width 24 height 24
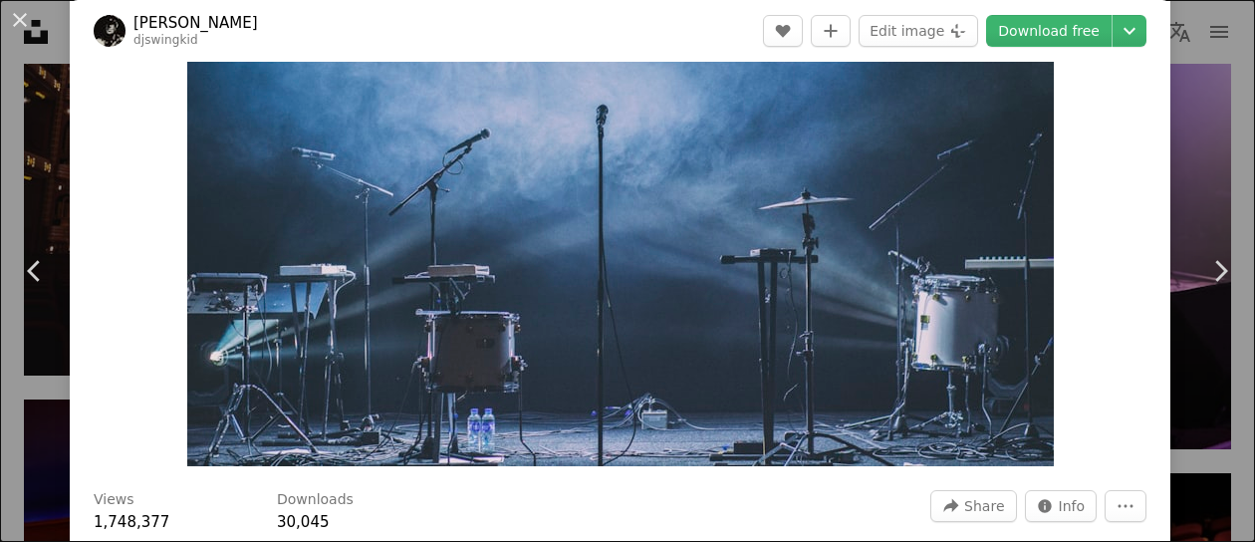
scroll to position [100, 0]
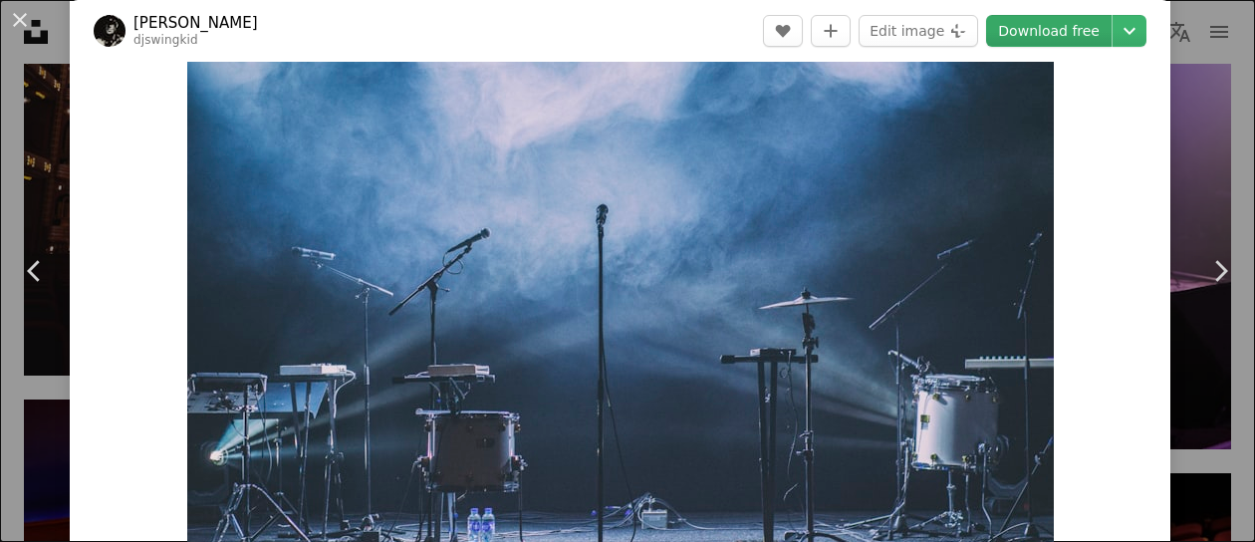
click at [1034, 35] on link "Download free" at bounding box center [1049, 31] width 126 height 32
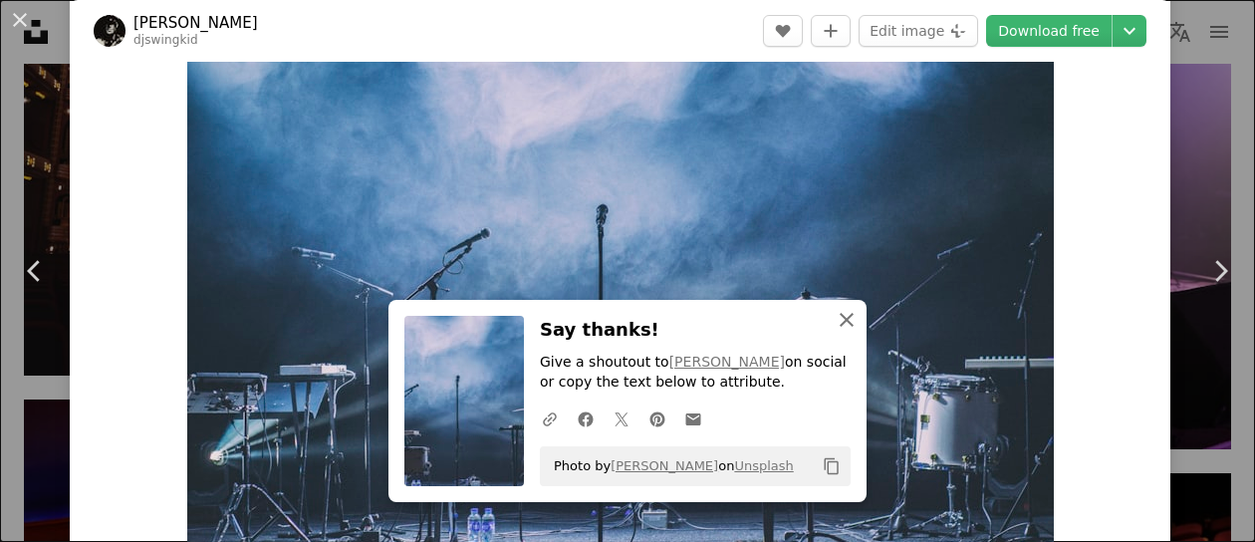
drag, startPoint x: 839, startPoint y: 317, endPoint x: 943, endPoint y: 317, distance: 104.6
click at [839, 317] on icon "An X shape" at bounding box center [847, 320] width 24 height 24
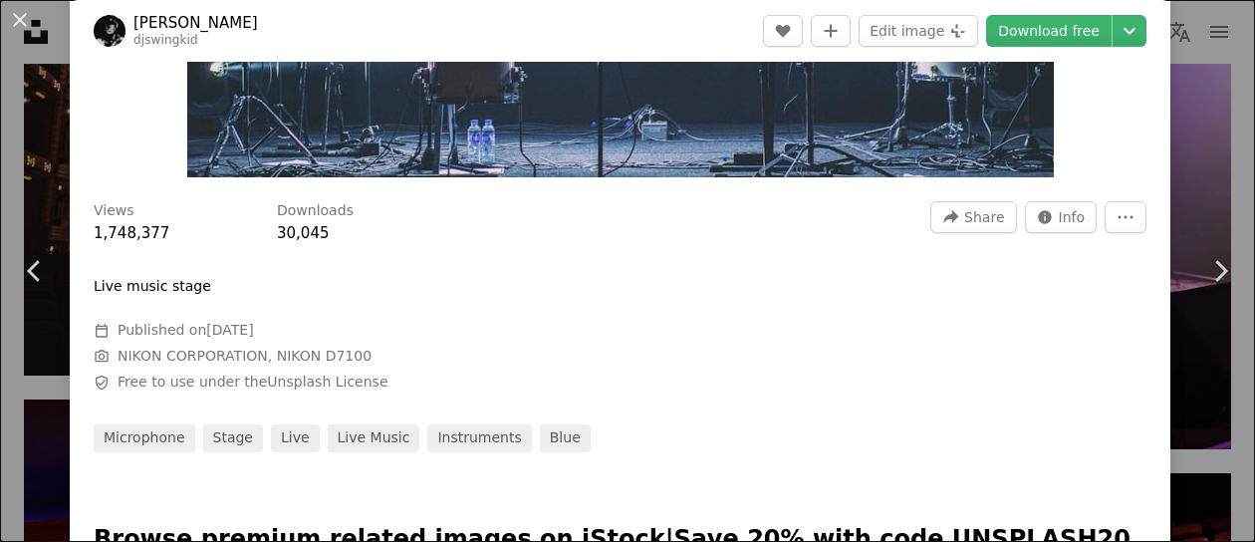
scroll to position [498, 0]
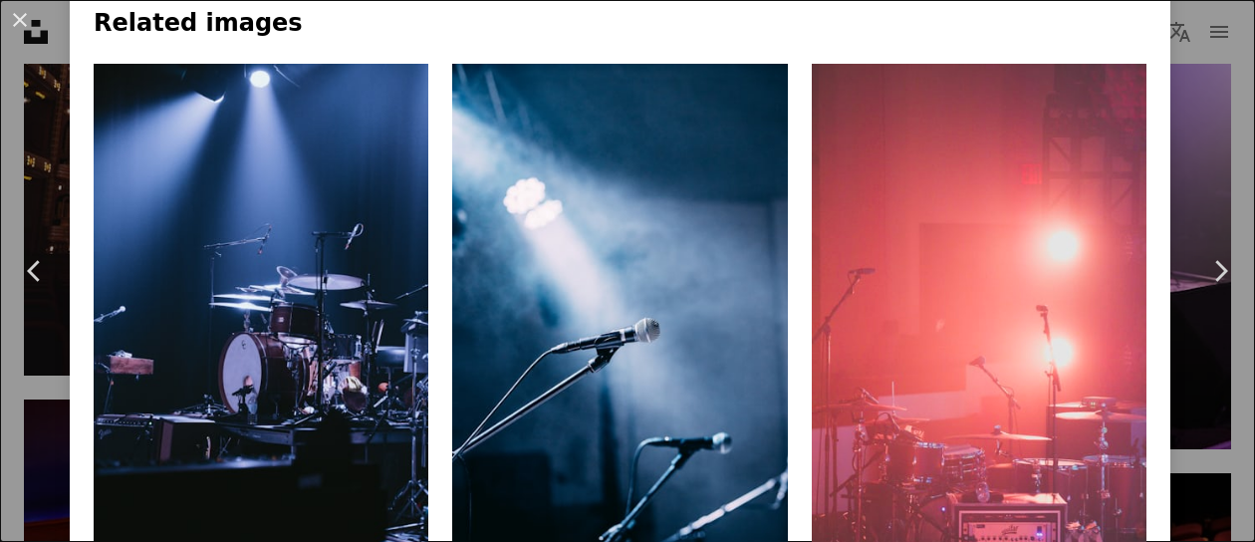
scroll to position [1494, 0]
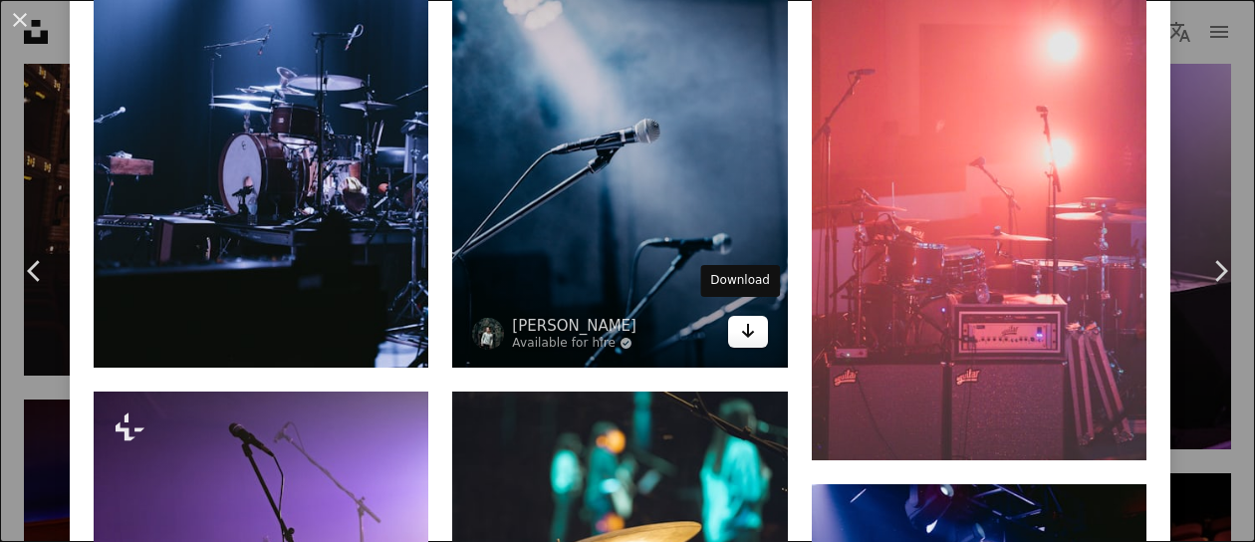
click at [740, 328] on icon "Arrow pointing down" at bounding box center [748, 331] width 16 height 24
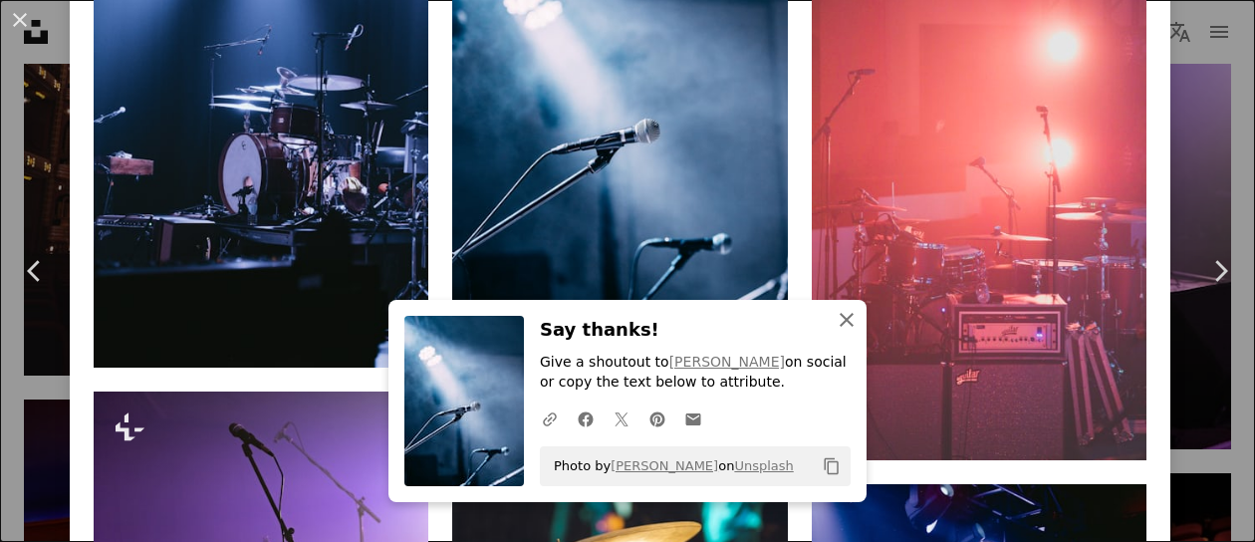
click at [840, 317] on icon "button" at bounding box center [847, 320] width 14 height 14
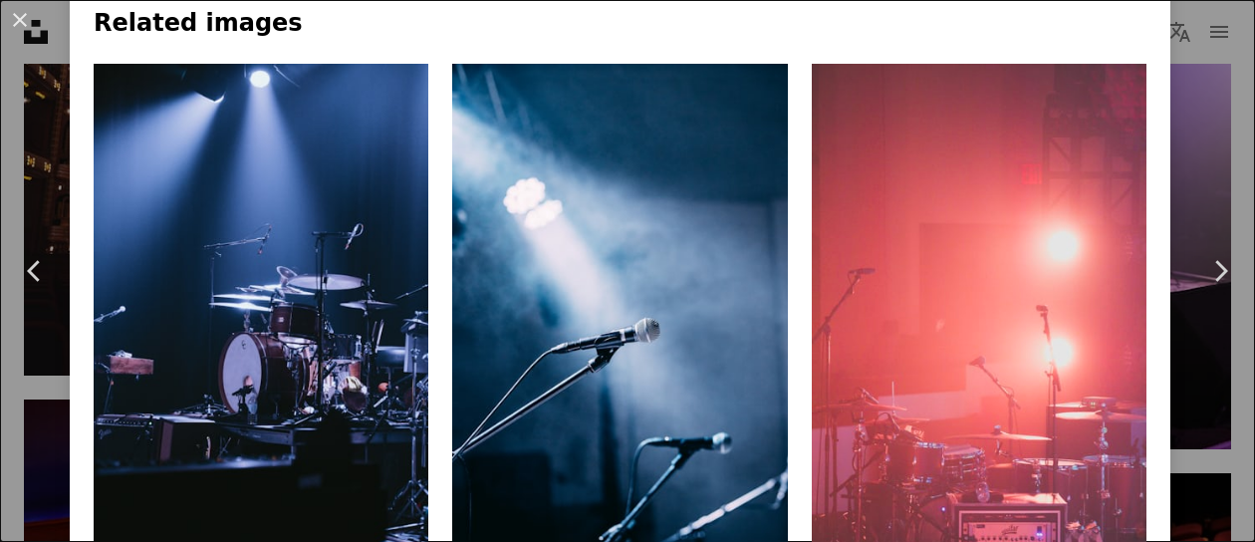
scroll to position [1395, 0]
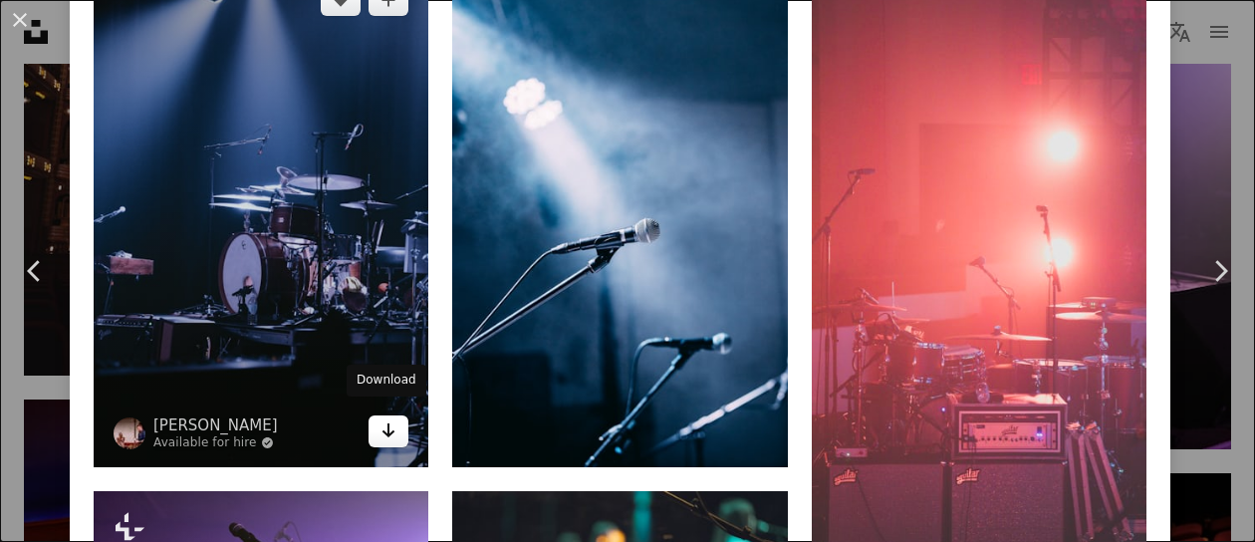
click at [389, 418] on icon "Arrow pointing down" at bounding box center [389, 430] width 16 height 24
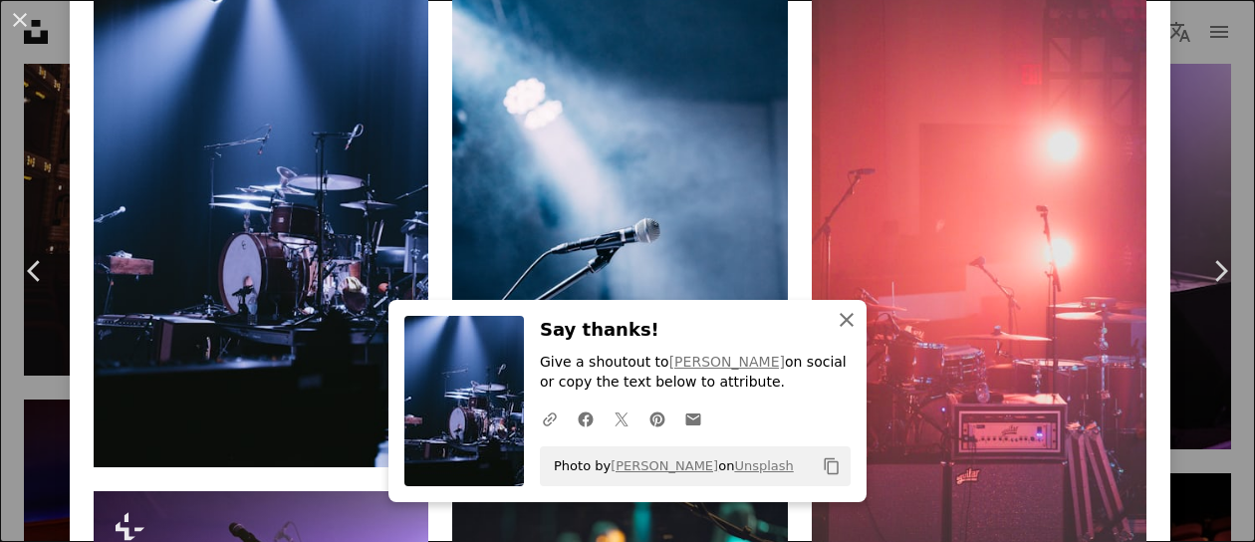
click at [840, 322] on icon "button" at bounding box center [847, 320] width 14 height 14
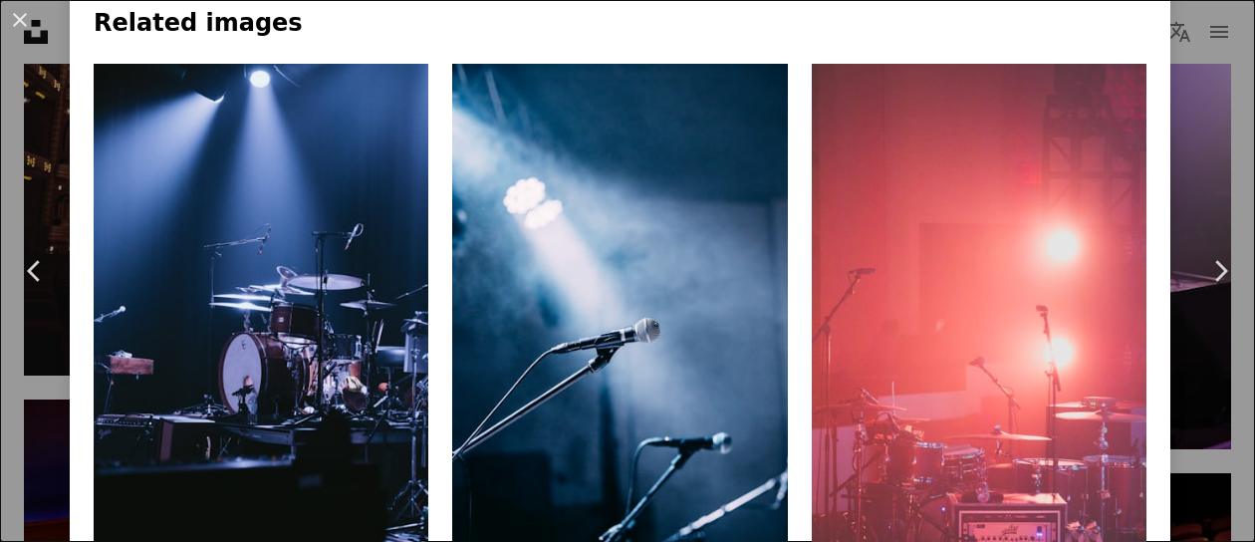
scroll to position [1494, 0]
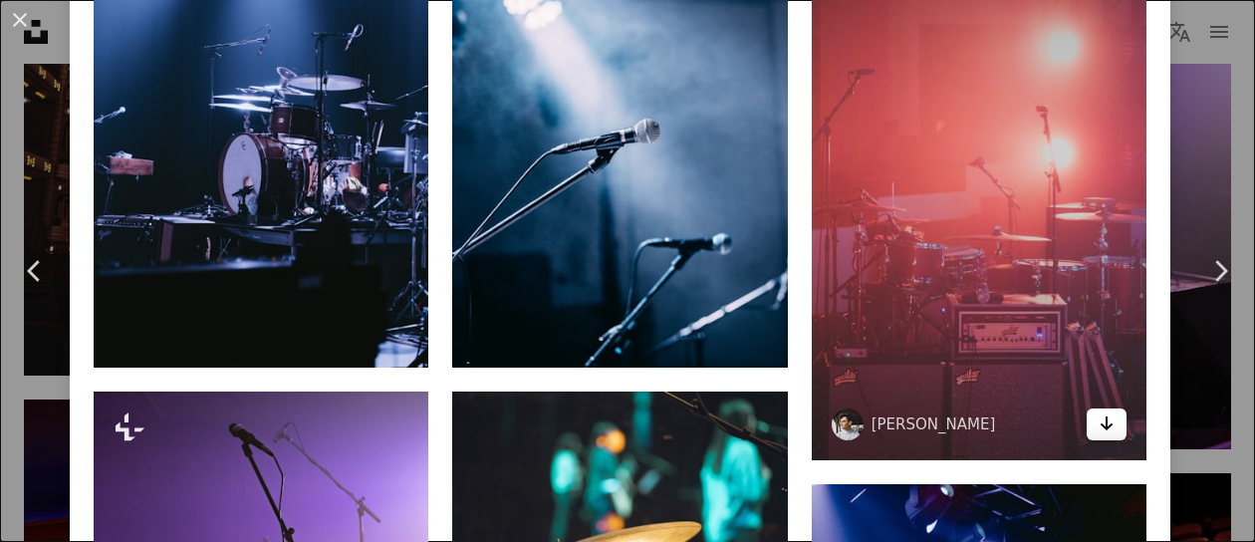
click at [1101, 417] on icon "Download" at bounding box center [1107, 423] width 13 height 14
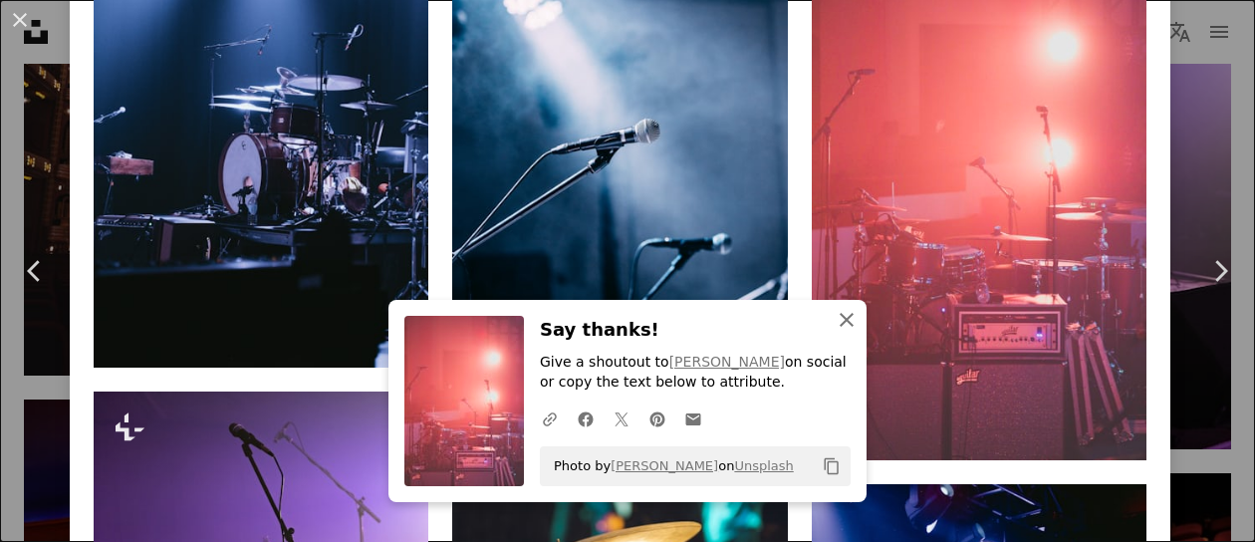
click at [846, 324] on icon "An X shape" at bounding box center [847, 320] width 24 height 24
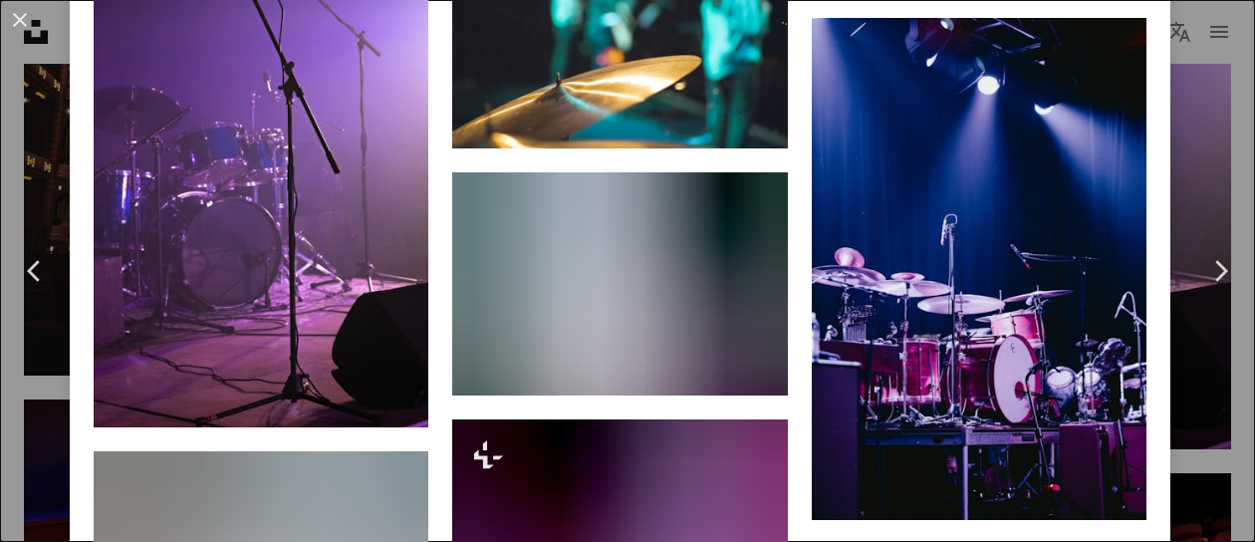
scroll to position [1992, 0]
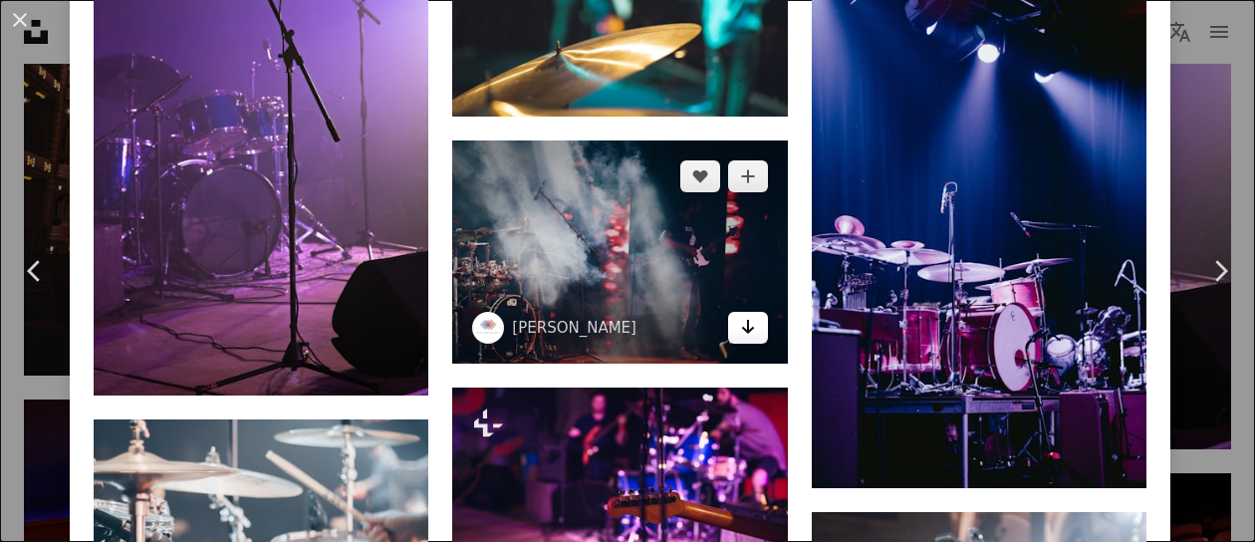
click at [740, 315] on icon "Arrow pointing down" at bounding box center [748, 327] width 16 height 24
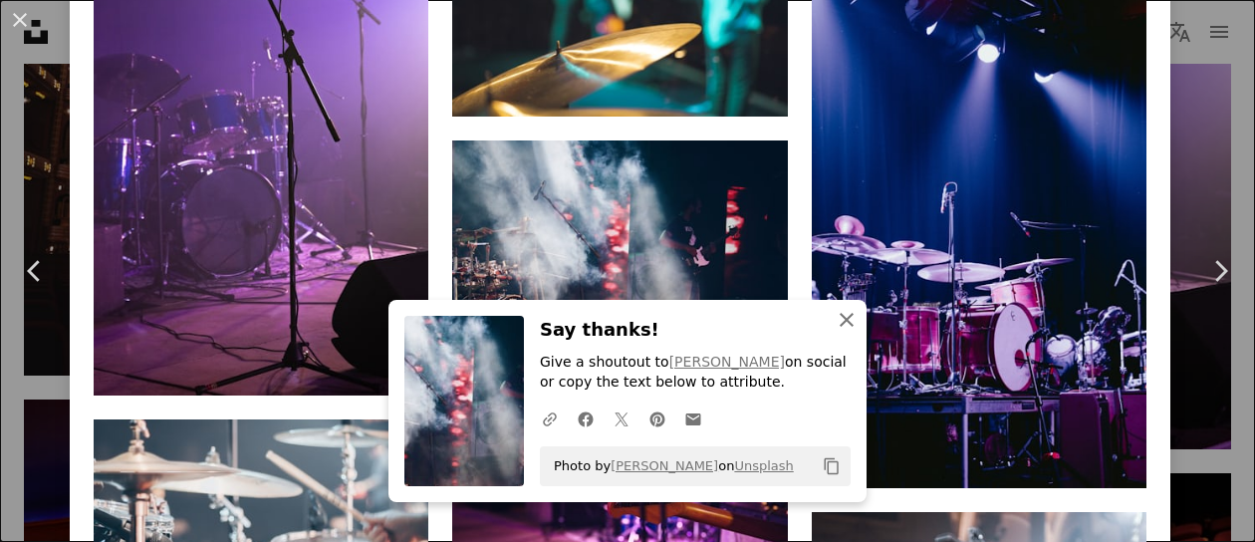
click at [840, 322] on icon "button" at bounding box center [847, 320] width 14 height 14
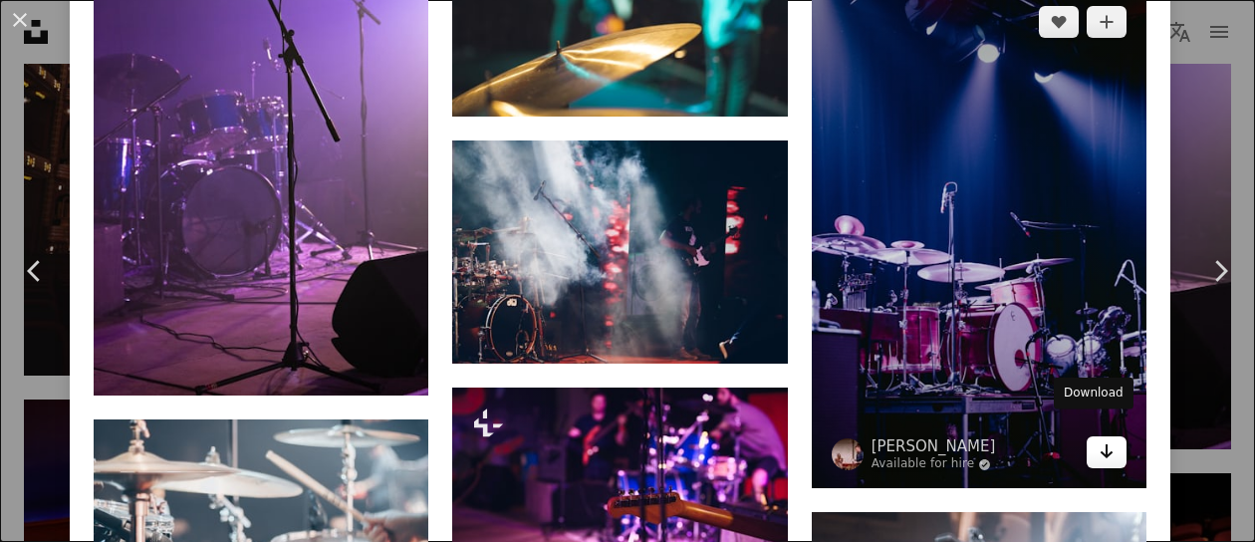
click at [1099, 439] on icon "Arrow pointing down" at bounding box center [1107, 451] width 16 height 24
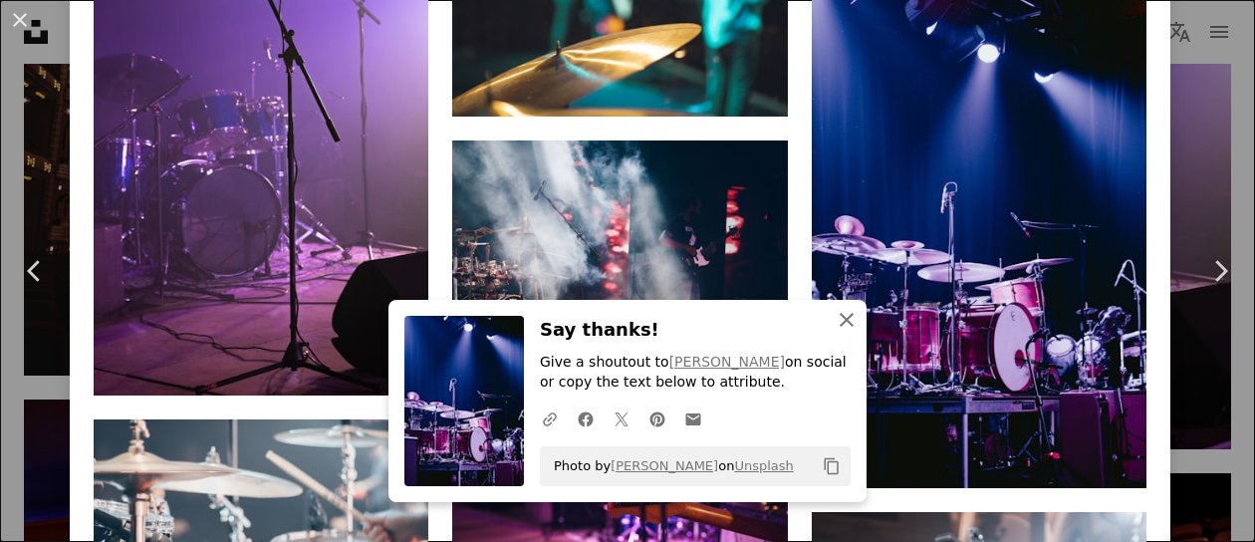
click at [839, 323] on icon "An X shape" at bounding box center [847, 320] width 24 height 24
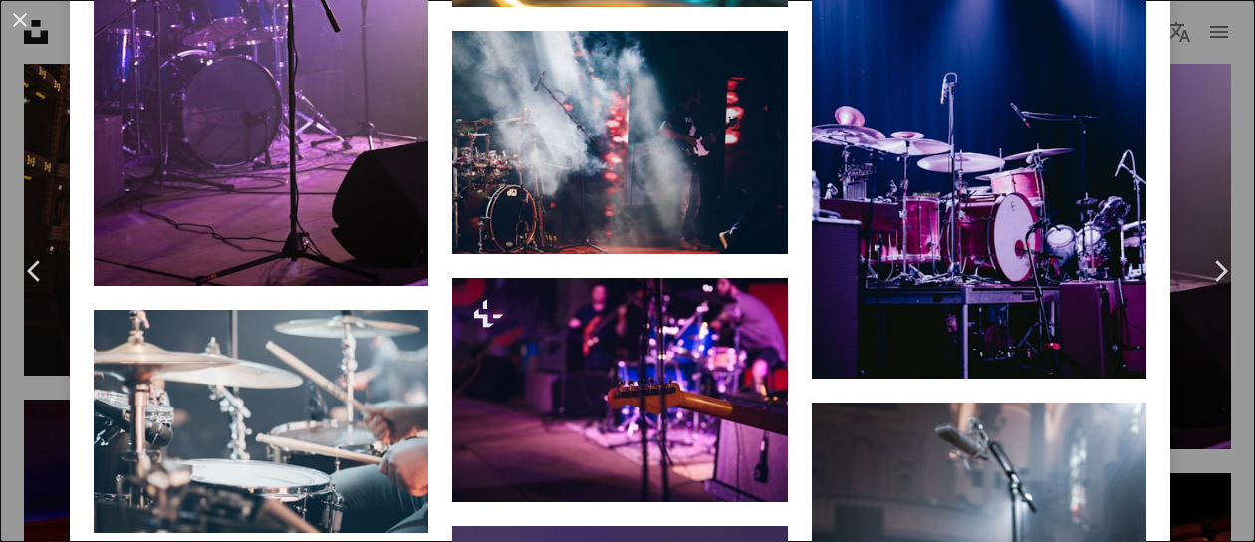
scroll to position [2291, 0]
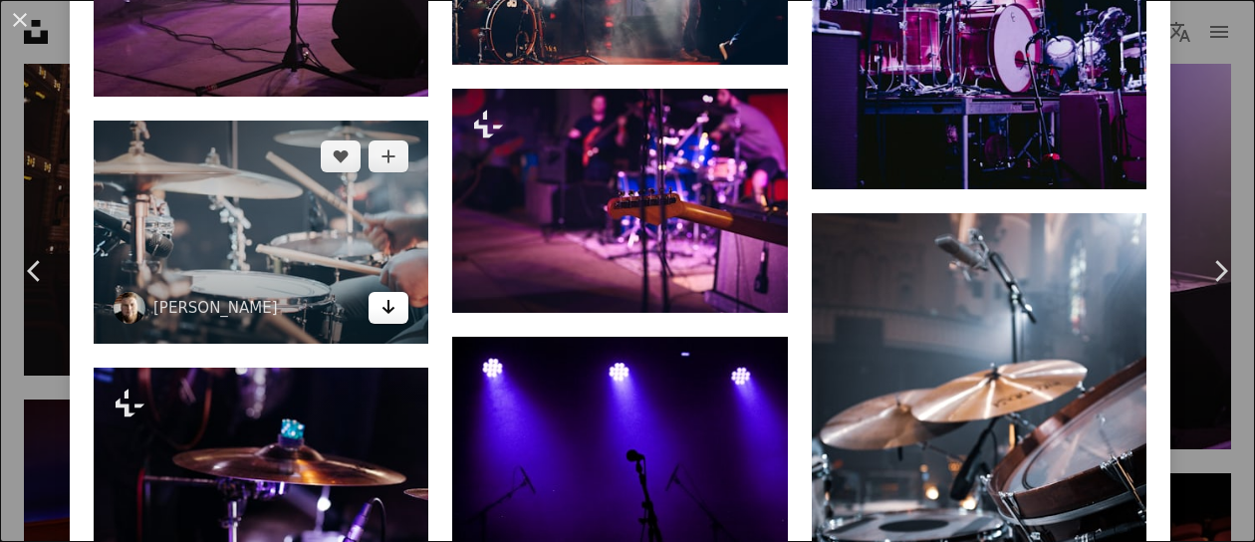
click at [388, 300] on icon "Download" at bounding box center [389, 307] width 13 height 14
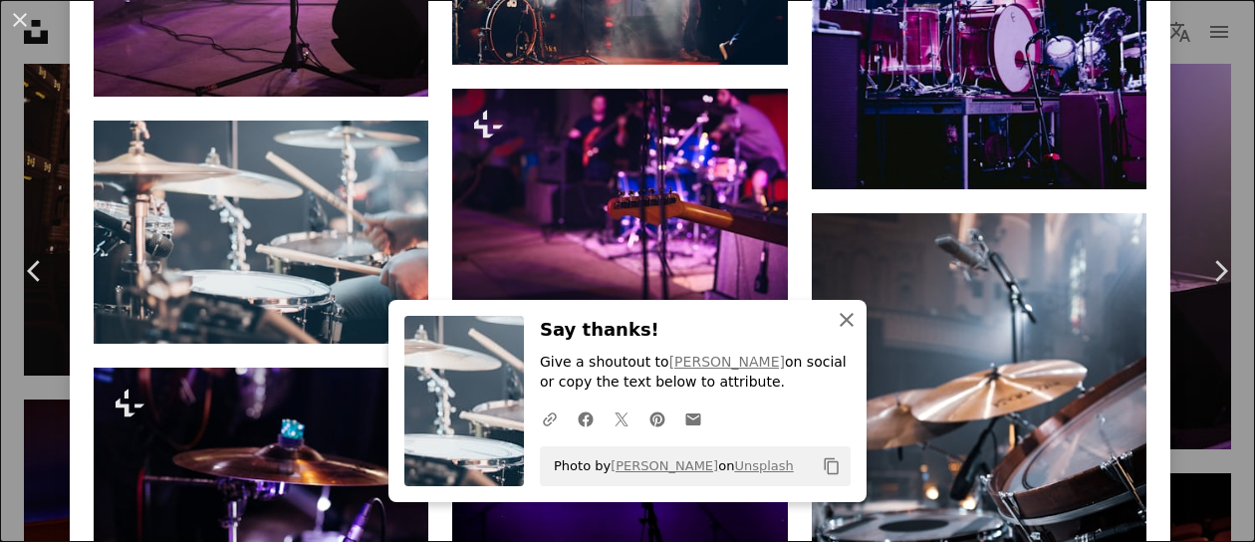
click at [843, 320] on icon "An X shape" at bounding box center [847, 320] width 24 height 24
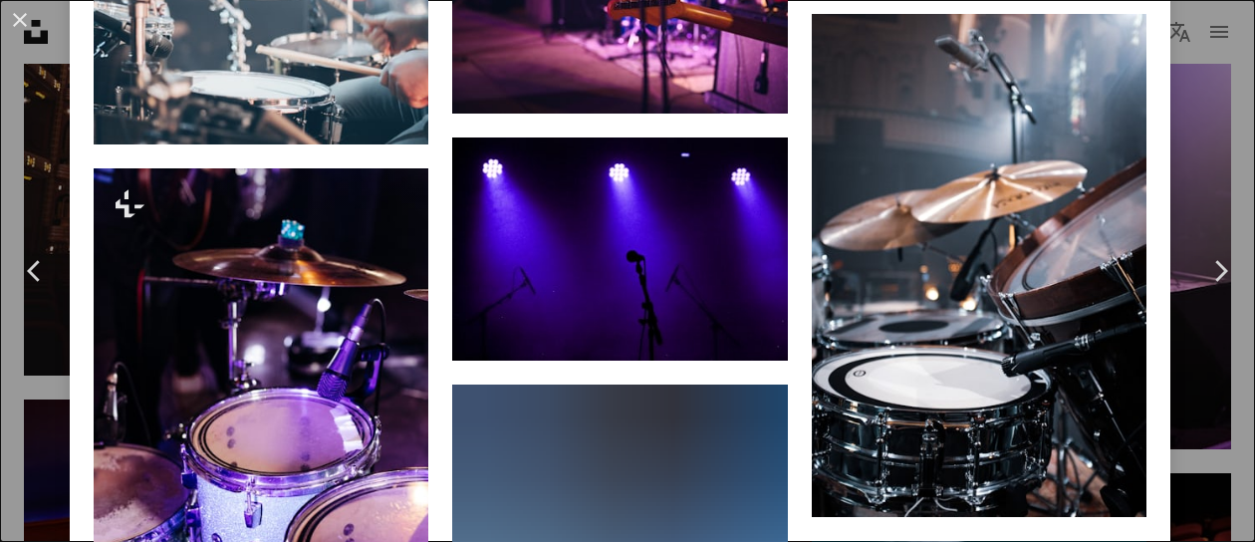
scroll to position [2590, 0]
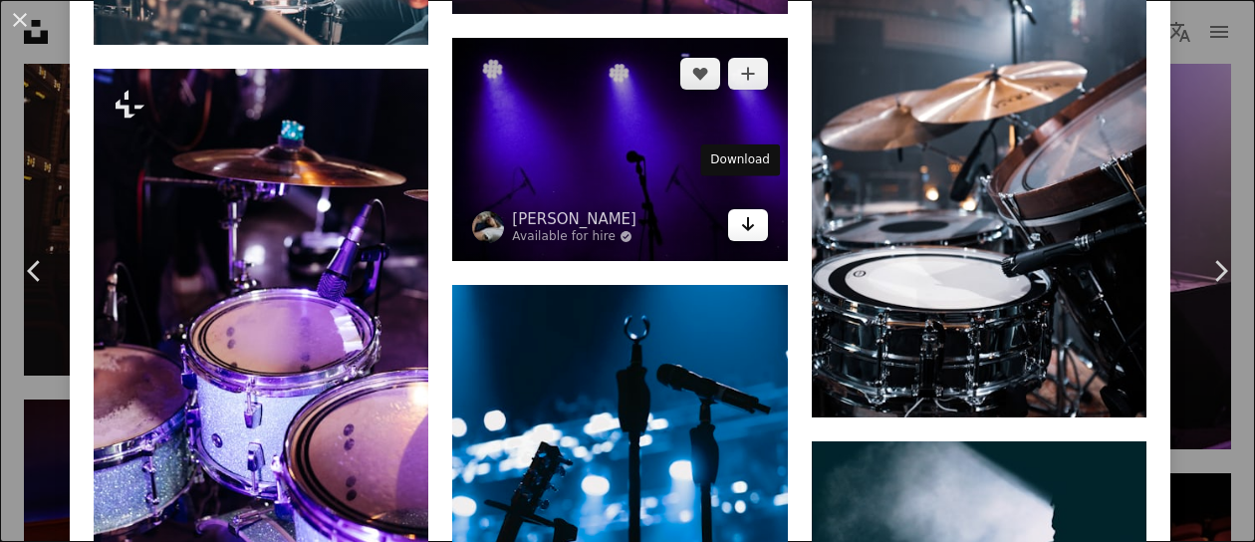
click at [744, 212] on icon "Arrow pointing down" at bounding box center [748, 224] width 16 height 24
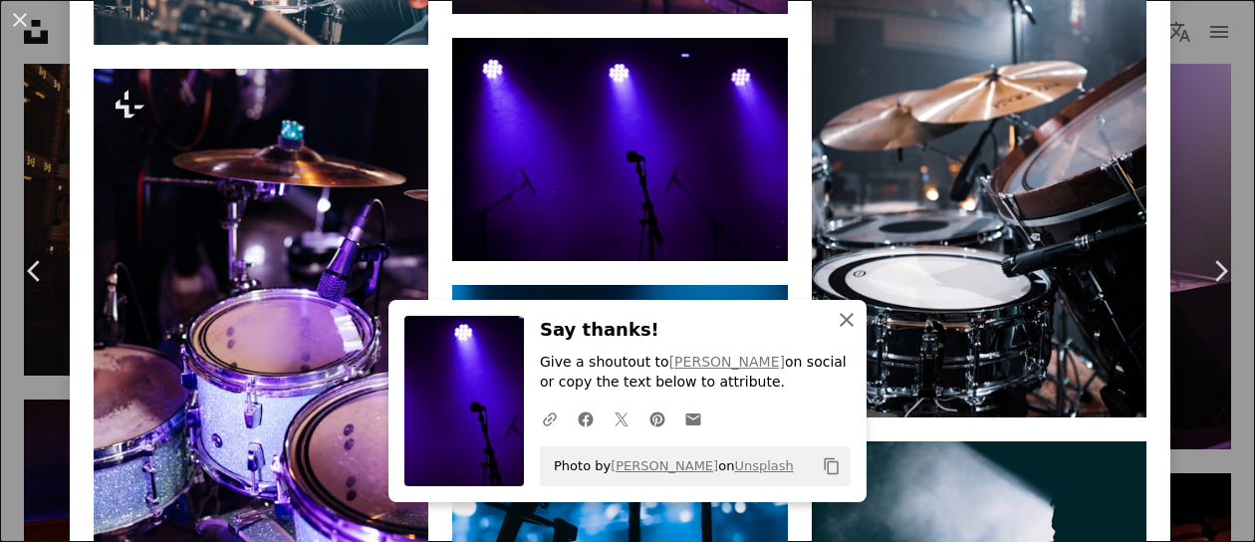
drag, startPoint x: 837, startPoint y: 320, endPoint x: 793, endPoint y: 322, distance: 43.9
click at [837, 320] on icon "An X shape" at bounding box center [847, 320] width 24 height 24
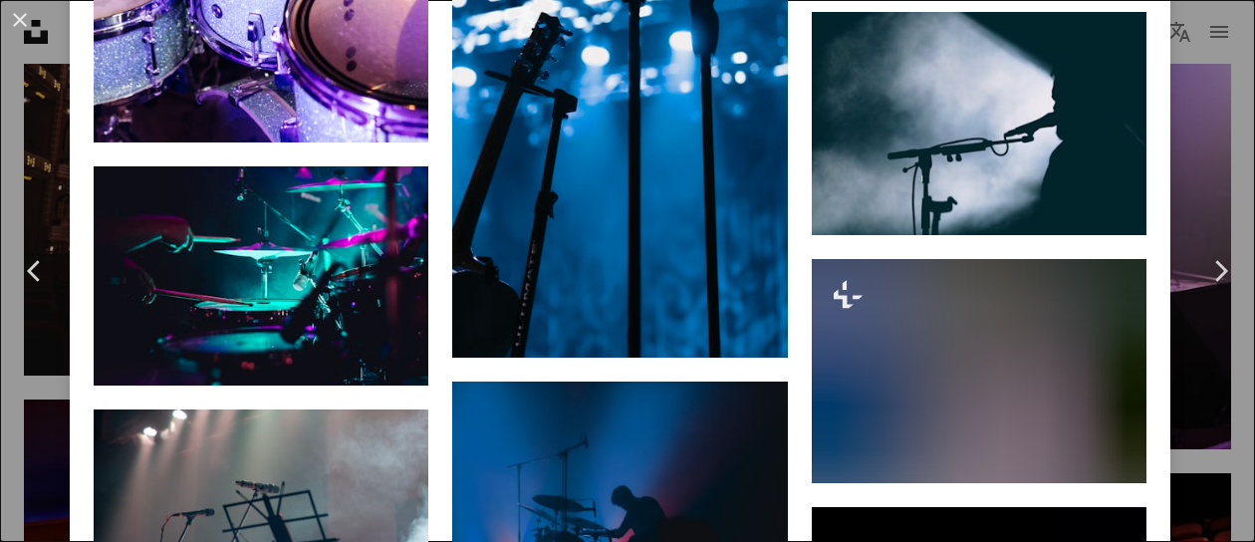
scroll to position [2989, 0]
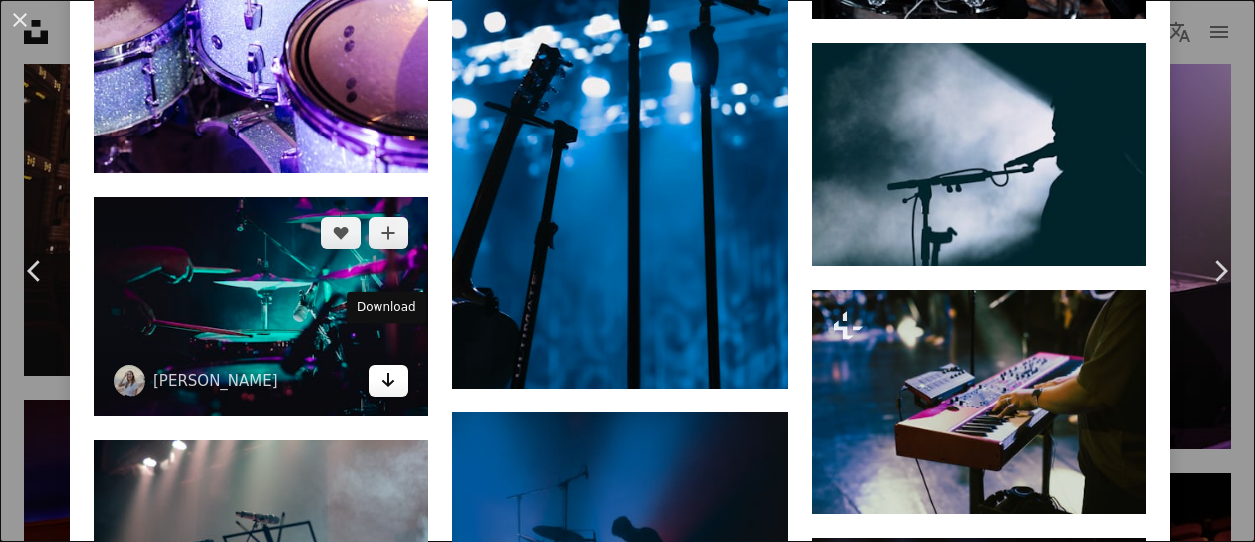
click at [391, 368] on icon "Arrow pointing down" at bounding box center [389, 380] width 16 height 24
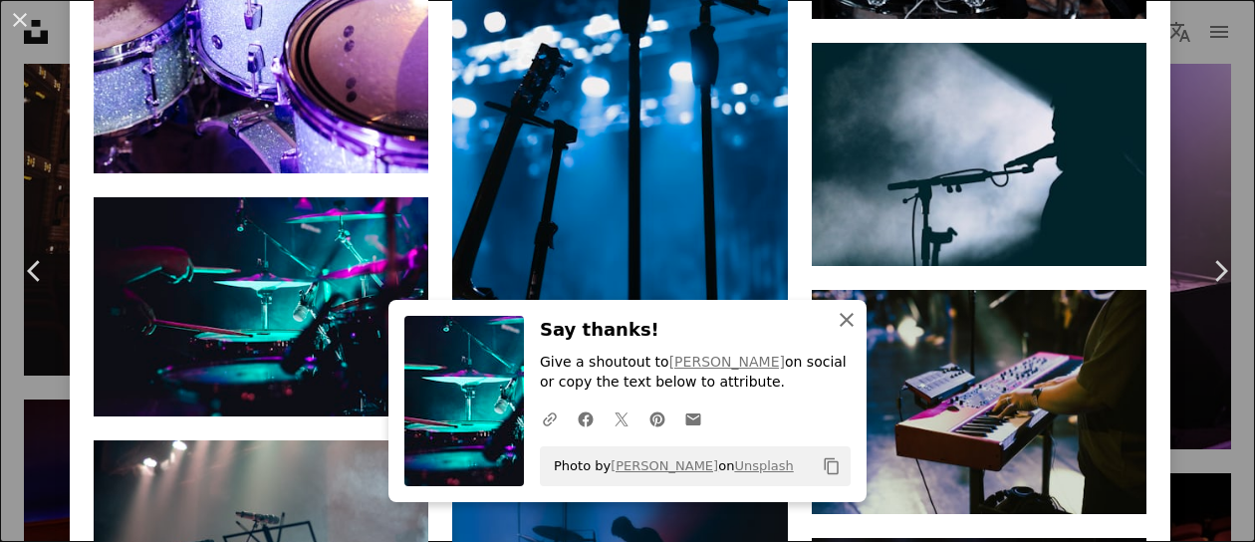
click at [841, 322] on icon "button" at bounding box center [847, 320] width 14 height 14
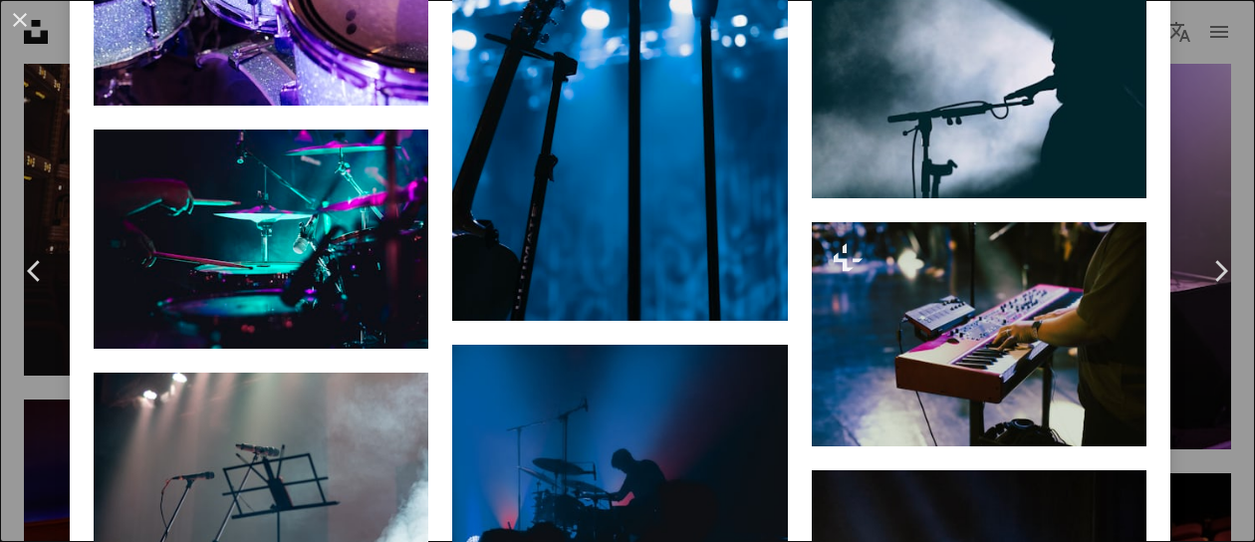
scroll to position [3088, 0]
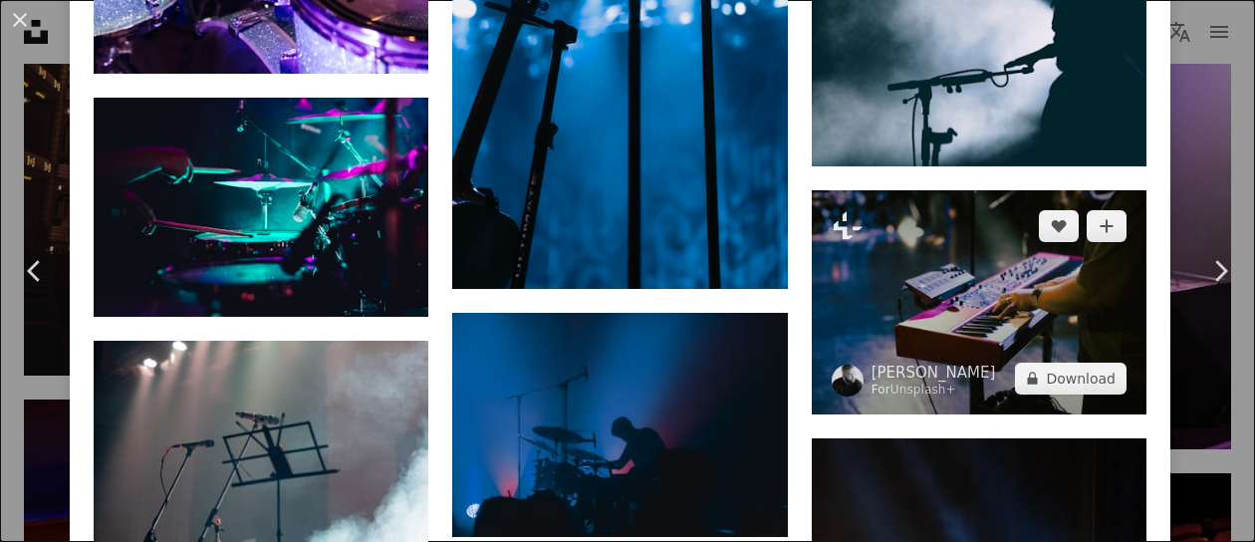
click at [1030, 256] on img at bounding box center [979, 302] width 335 height 224
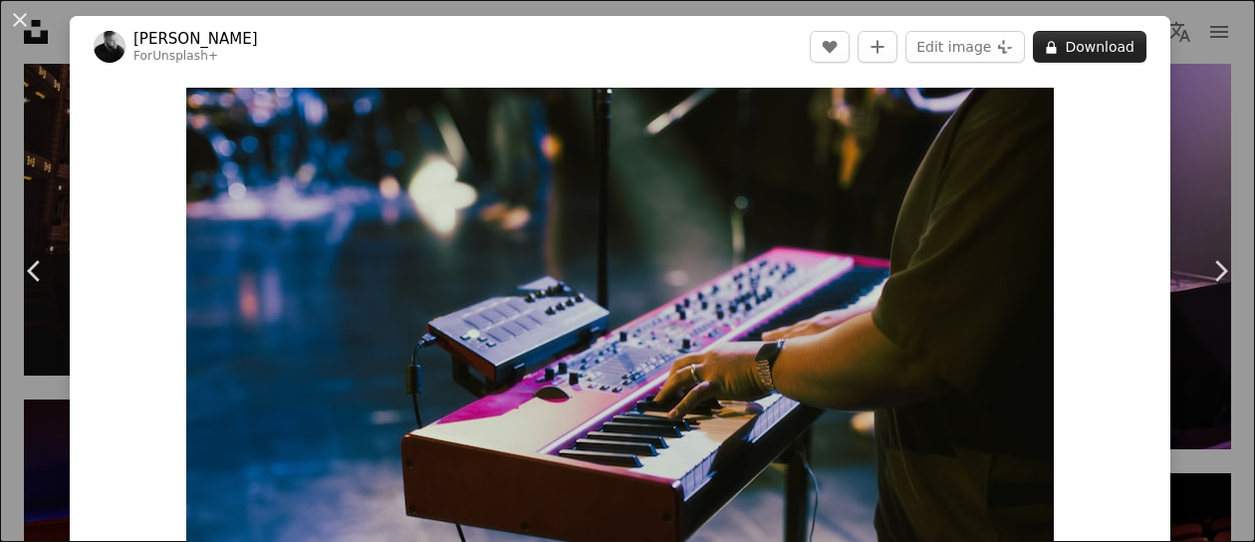
click at [1090, 52] on button "A lock Download" at bounding box center [1090, 47] width 114 height 32
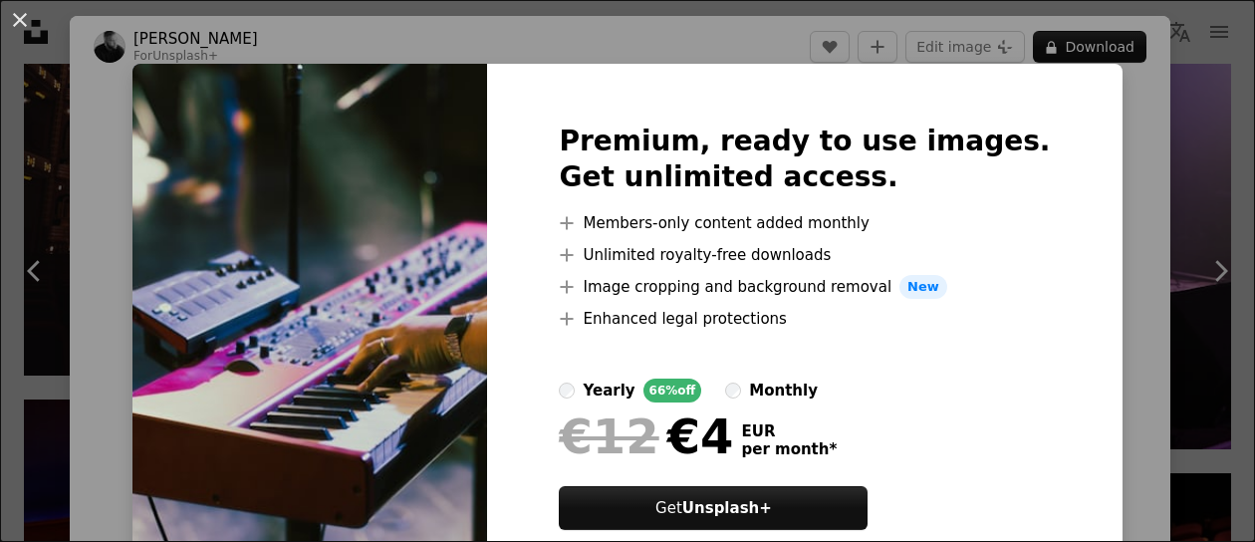
click at [1104, 152] on div "An X shape Premium, ready to use images. Get unlimited access. A plus sign Memb…" at bounding box center [627, 271] width 1255 height 542
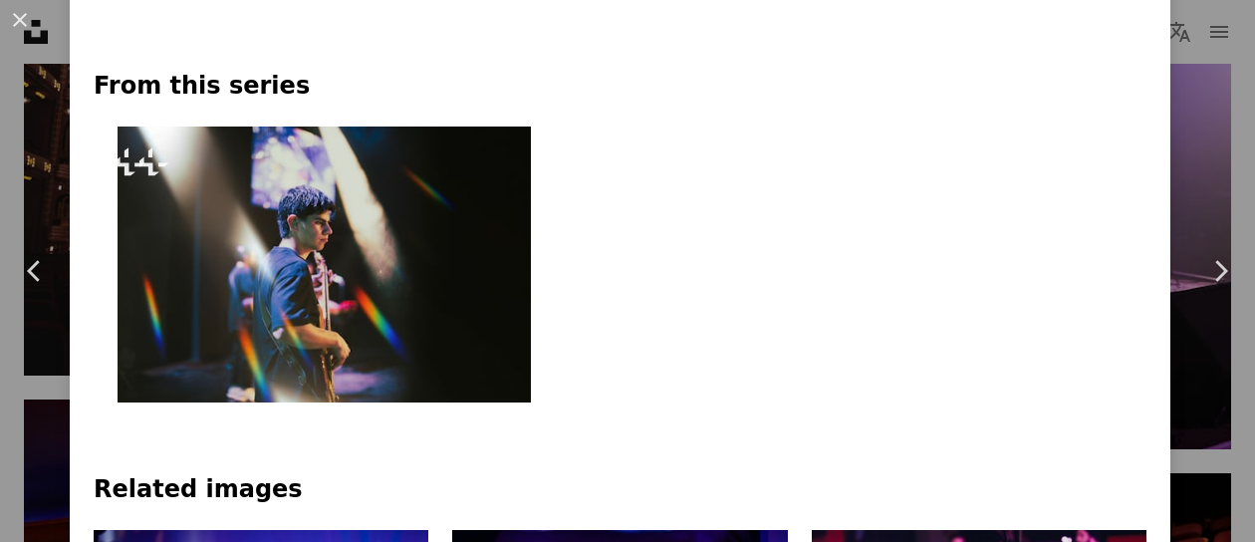
scroll to position [797, 0]
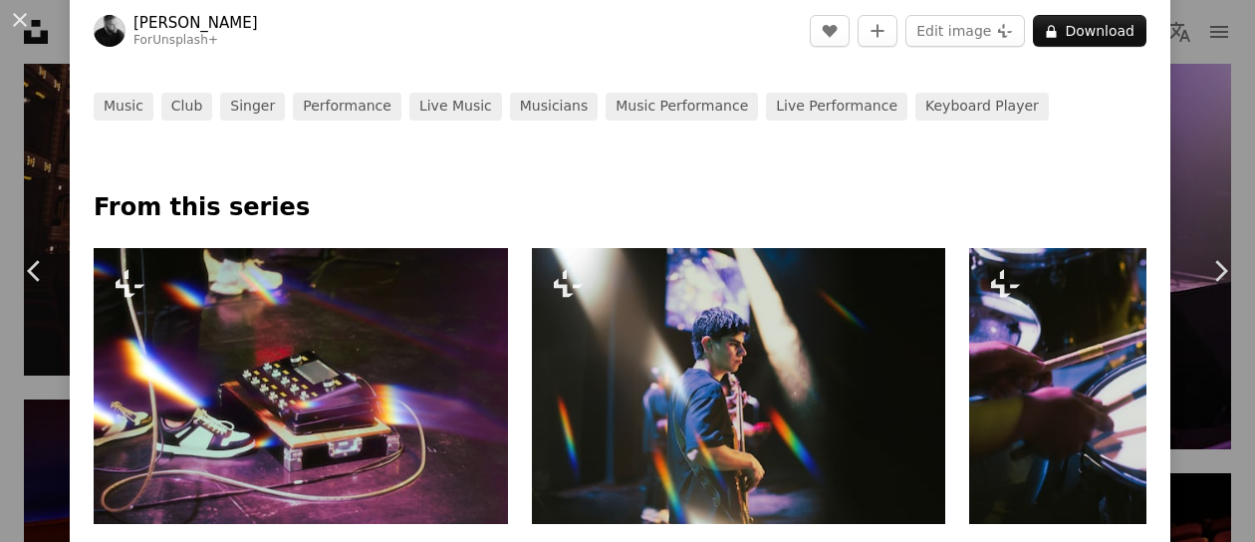
click at [395, 329] on img at bounding box center [301, 386] width 414 height 276
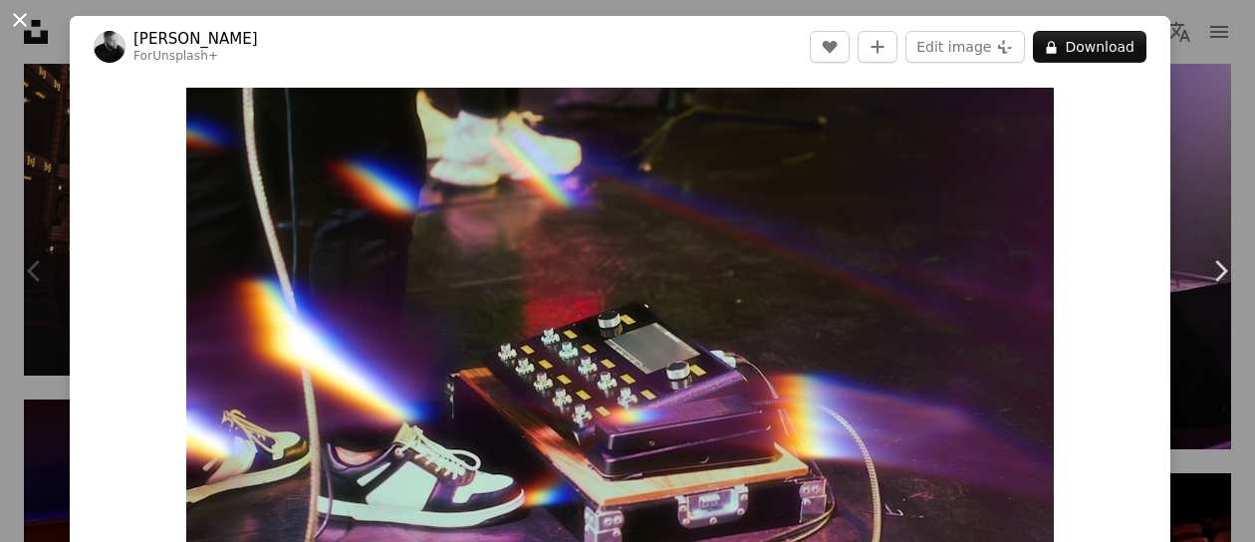
click at [15, 18] on button "An X shape" at bounding box center [20, 20] width 24 height 24
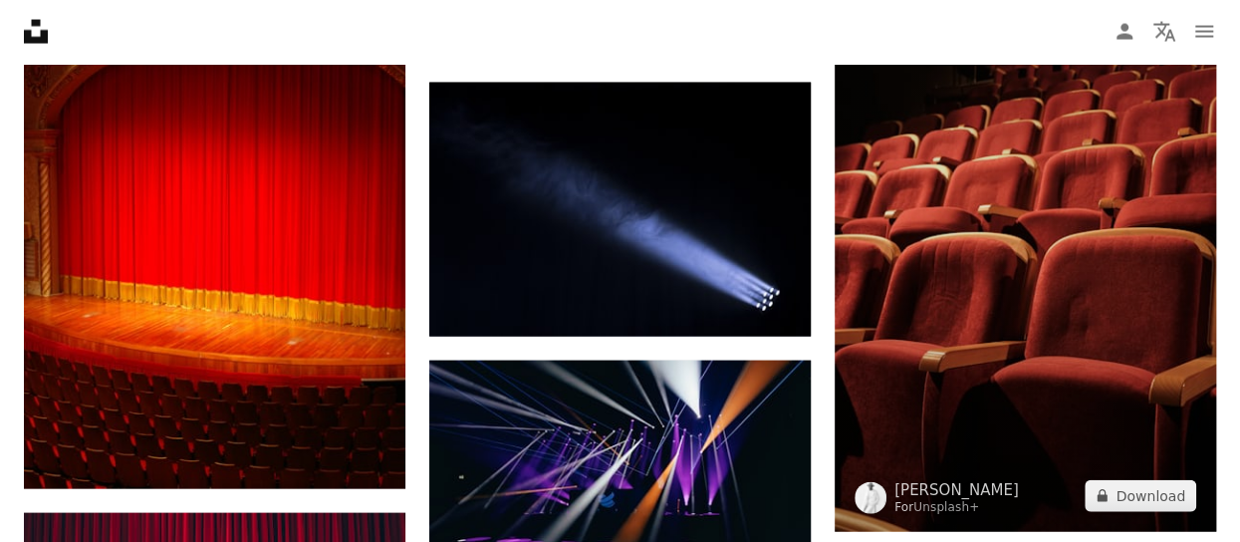
scroll to position [1893, 0]
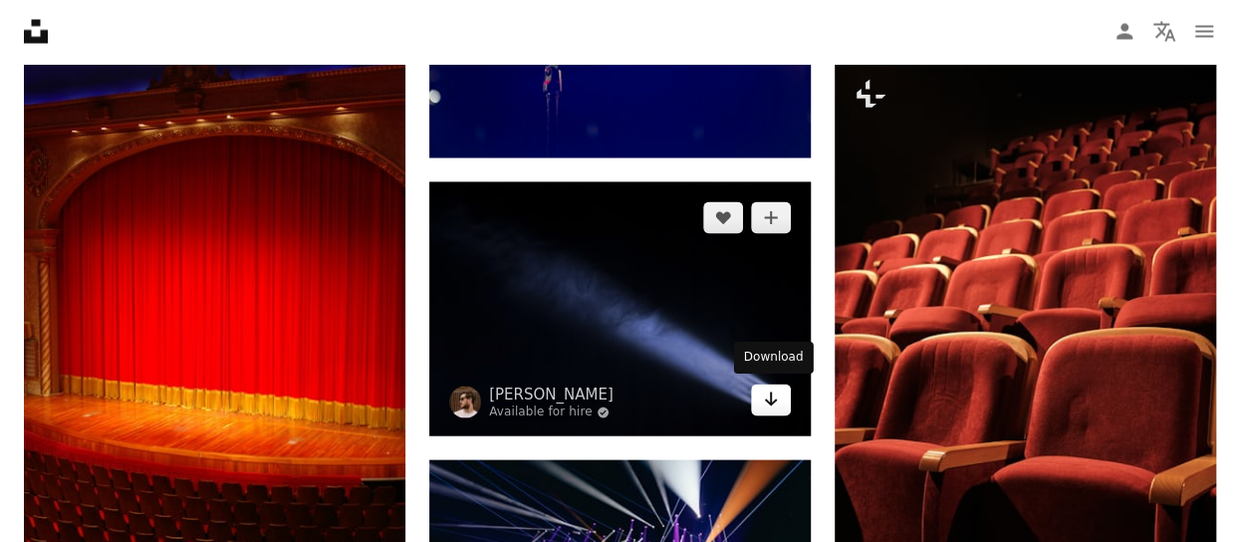
click at [771, 401] on icon "Download" at bounding box center [771, 400] width 13 height 14
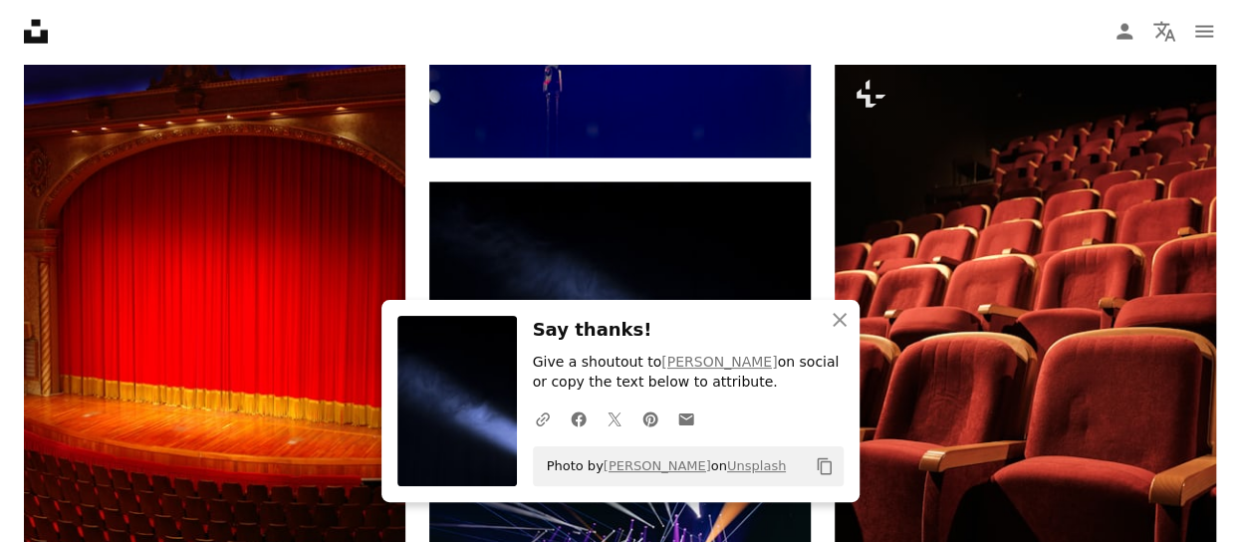
click at [741, 33] on nav "Unsplash logo Unsplash Home A photo Pen Tool A compass A stack of folders Downl…" at bounding box center [620, 32] width 1240 height 64
click at [840, 320] on icon "button" at bounding box center [840, 320] width 14 height 14
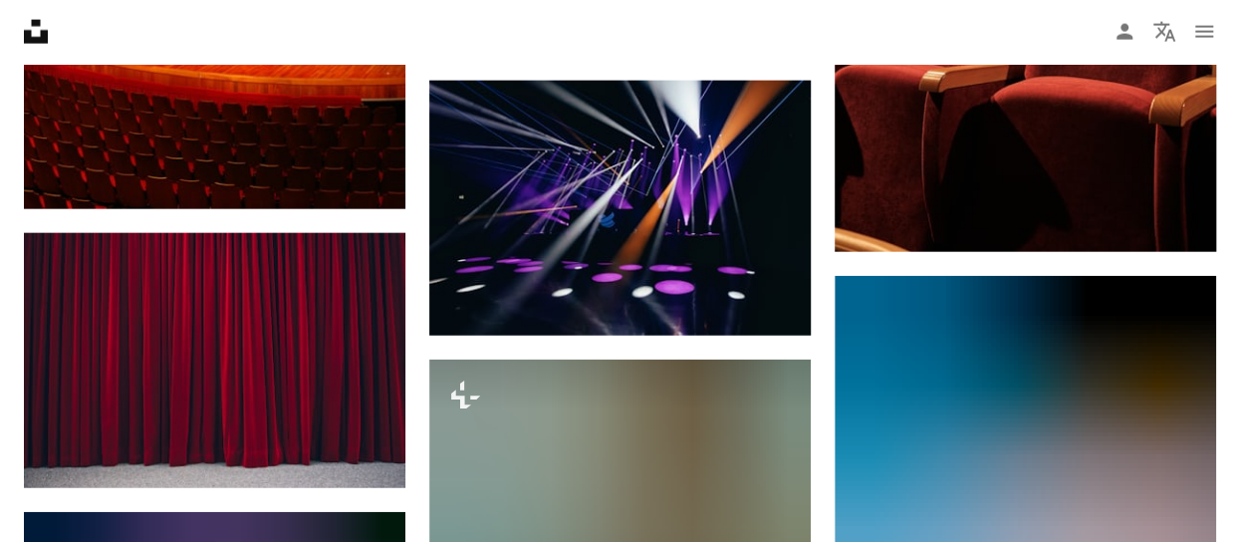
scroll to position [2291, 0]
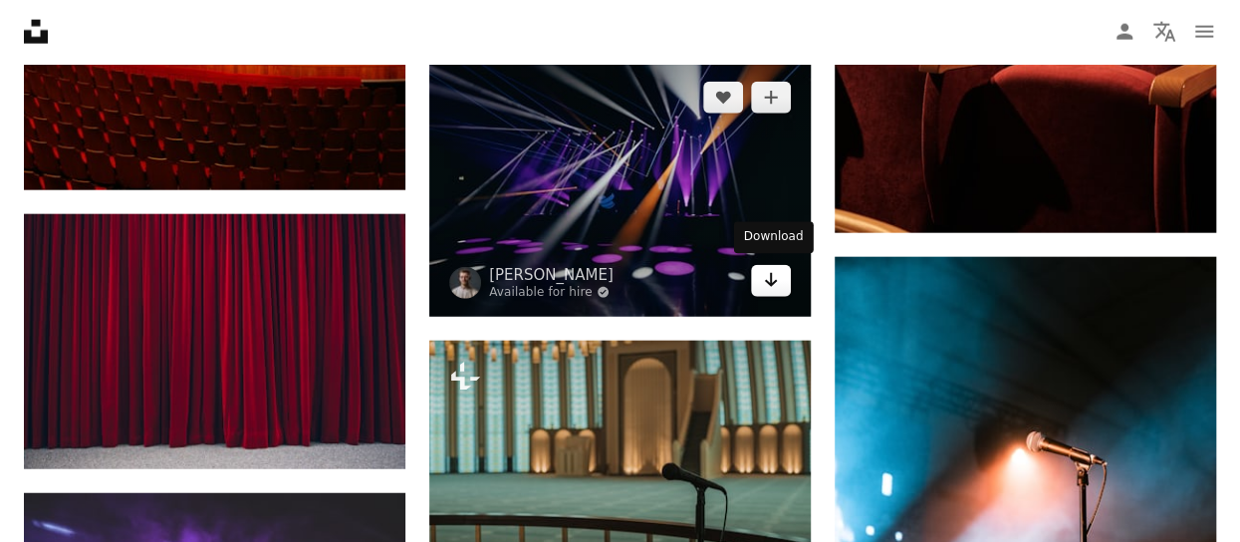
click at [771, 283] on icon "Arrow pointing down" at bounding box center [771, 280] width 16 height 24
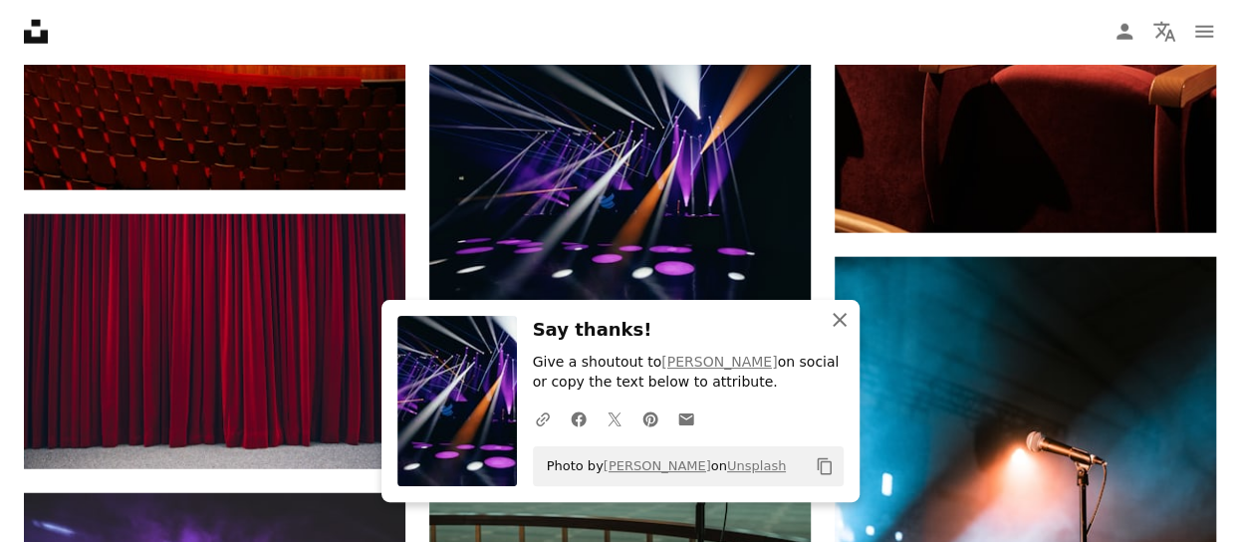
click at [833, 323] on icon "An X shape" at bounding box center [840, 320] width 24 height 24
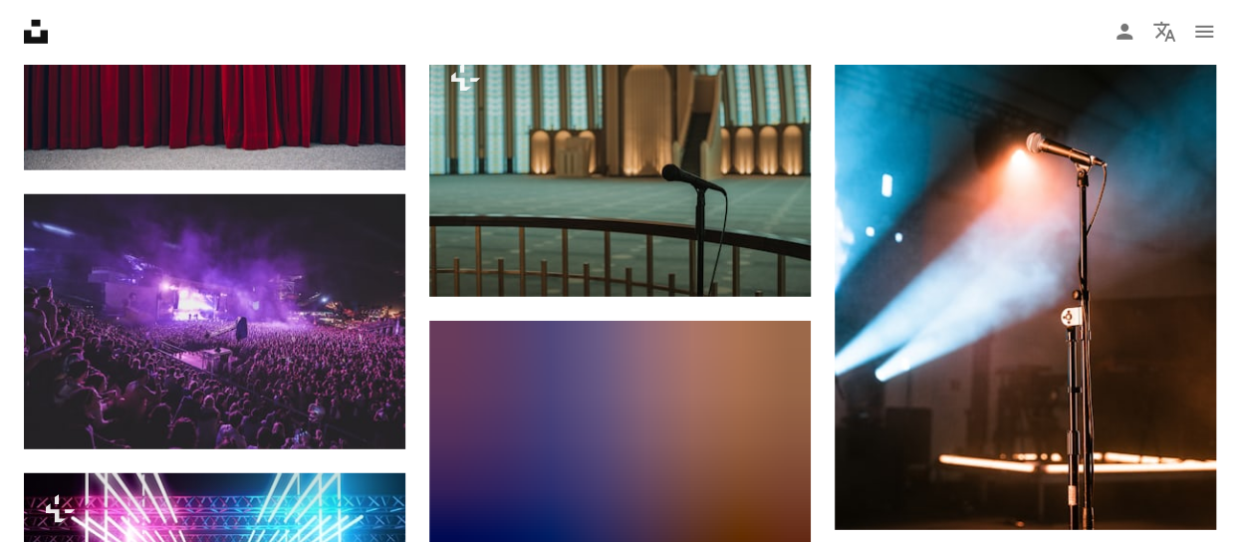
scroll to position [2690, 0]
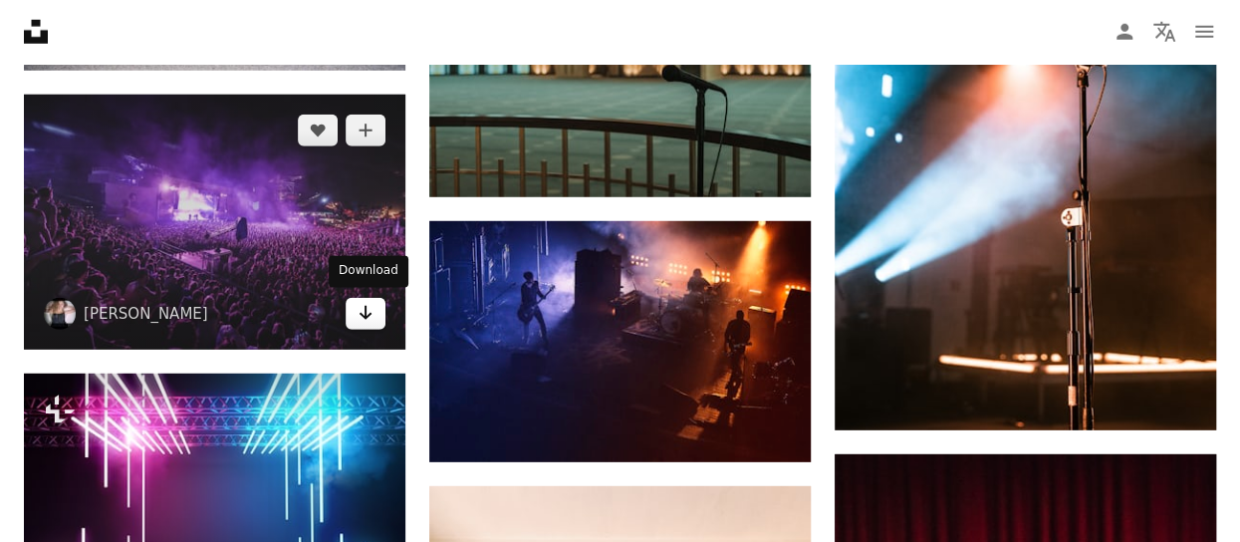
click at [373, 318] on icon "Arrow pointing down" at bounding box center [366, 313] width 16 height 24
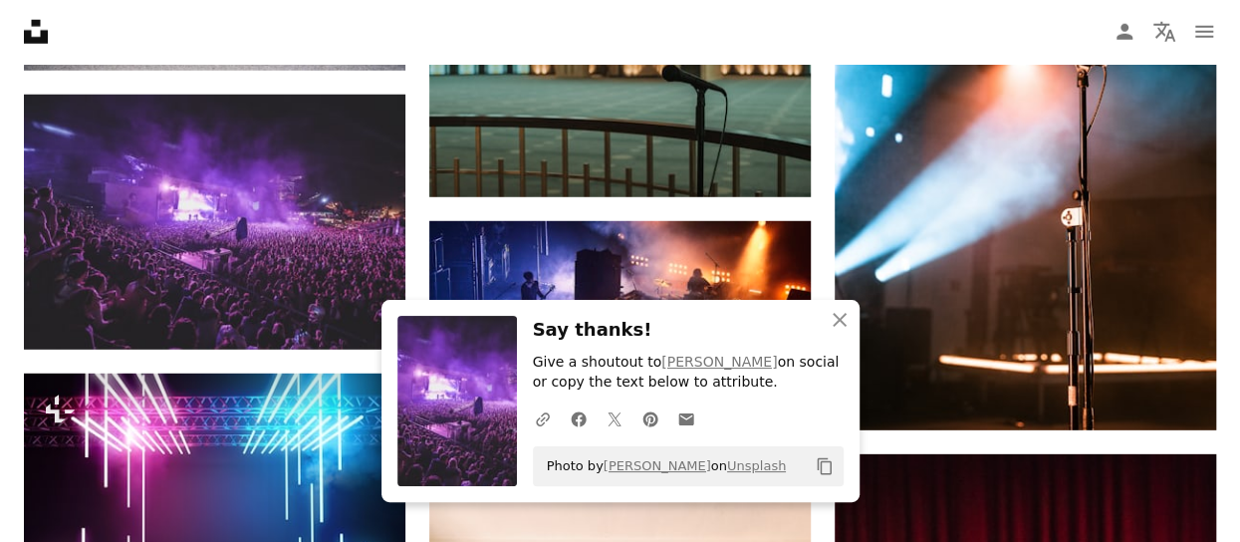
click at [772, 323] on h3 "Say thanks!" at bounding box center [688, 330] width 311 height 29
click at [845, 321] on icon "An X shape" at bounding box center [840, 320] width 24 height 24
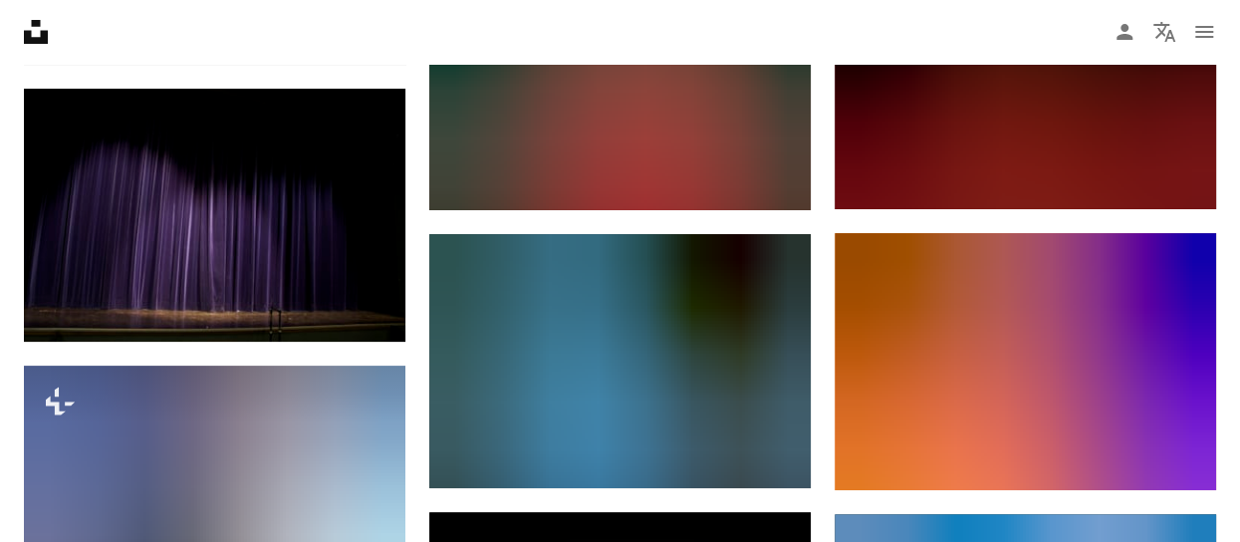
scroll to position [3885, 0]
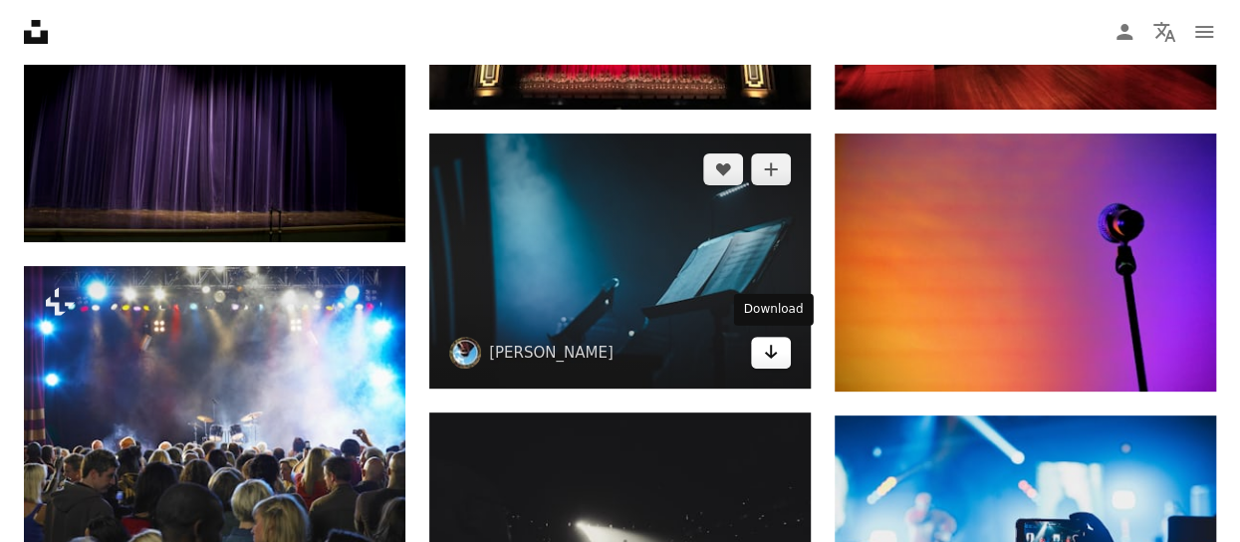
click at [776, 355] on icon "Arrow pointing down" at bounding box center [771, 352] width 16 height 24
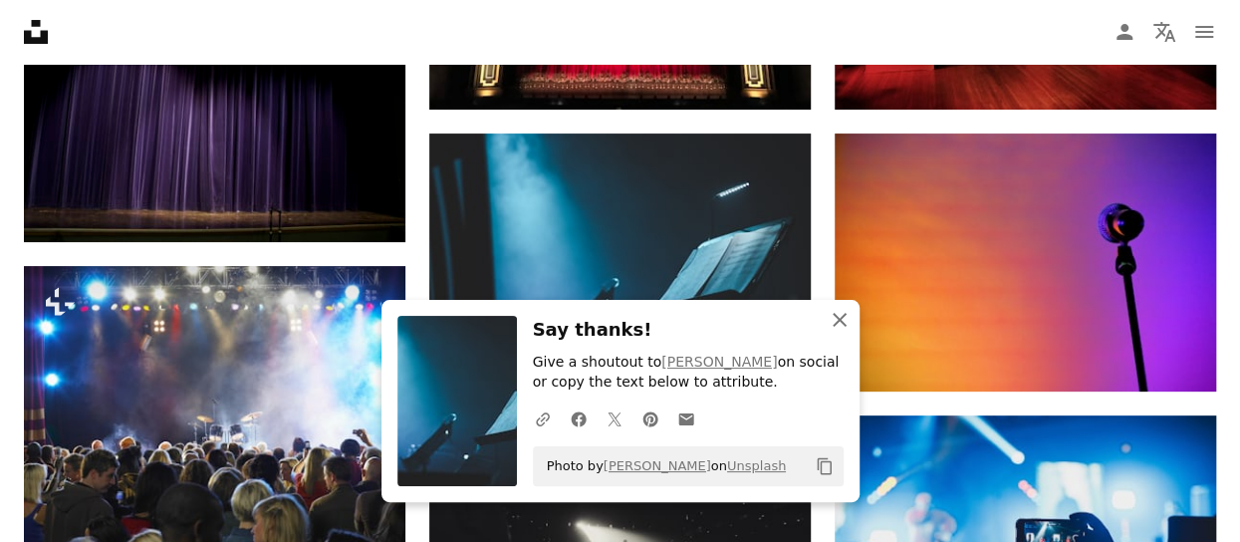
click at [835, 327] on icon "An X shape" at bounding box center [840, 320] width 24 height 24
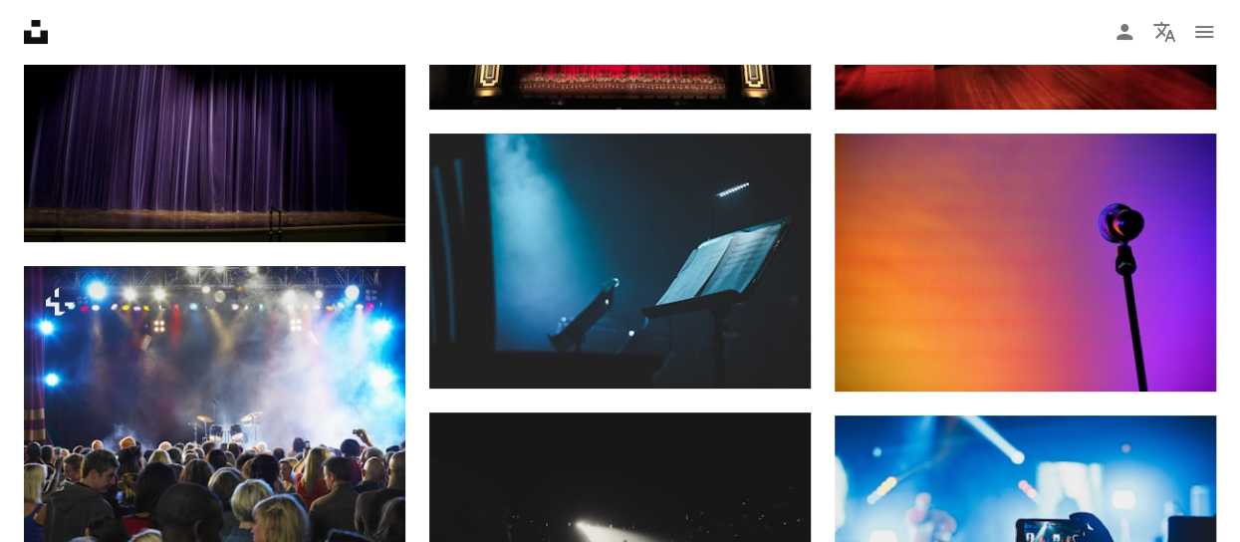
scroll to position [4085, 0]
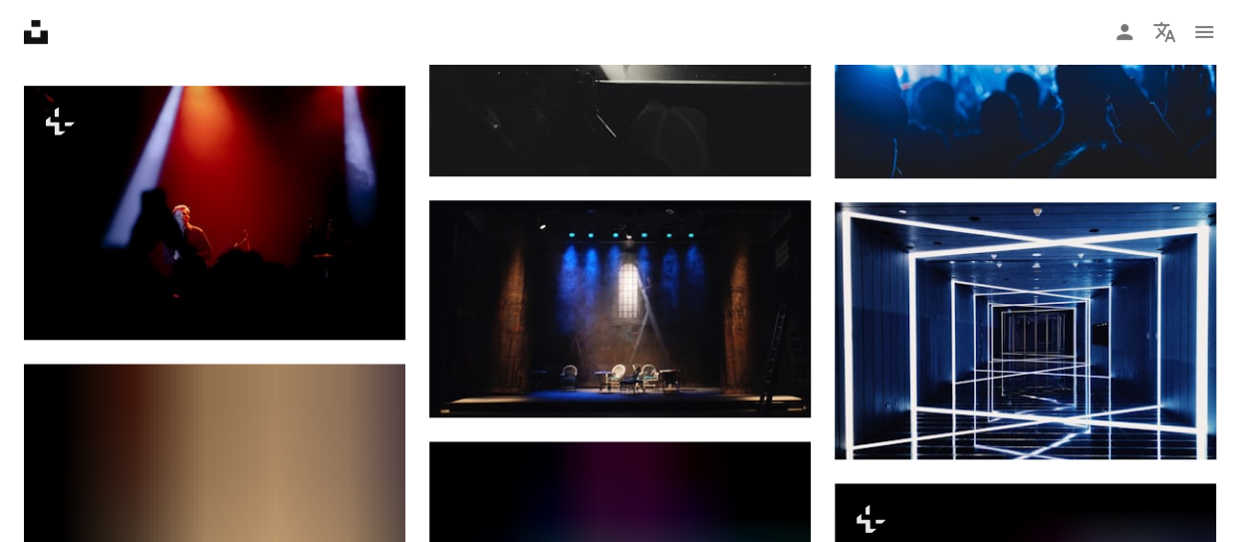
scroll to position [4483, 0]
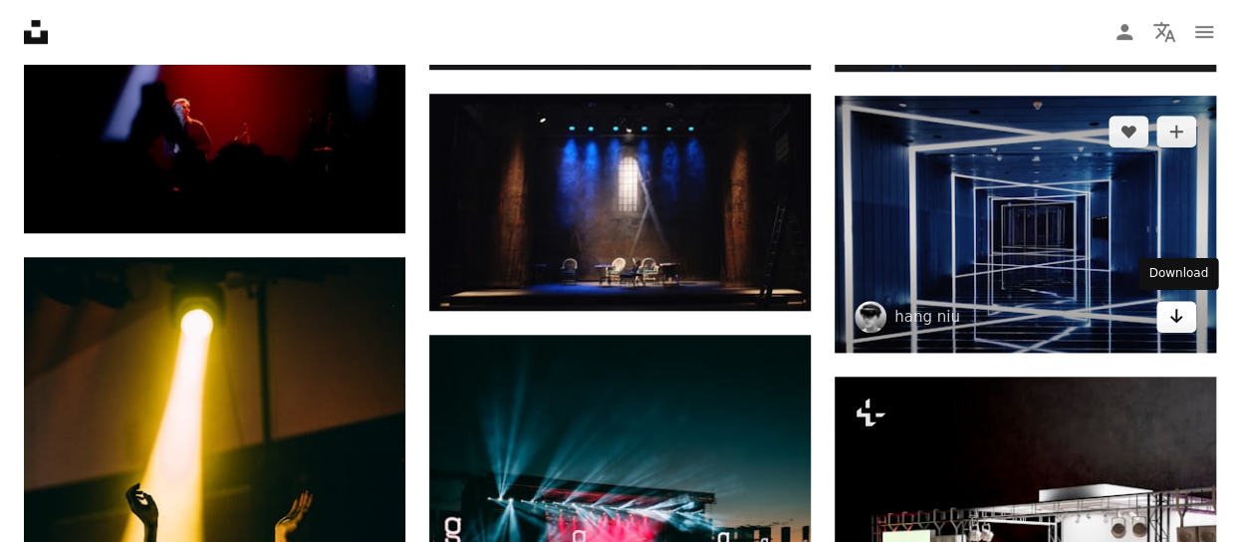
click at [1176, 318] on icon "Download" at bounding box center [1177, 316] width 13 height 14
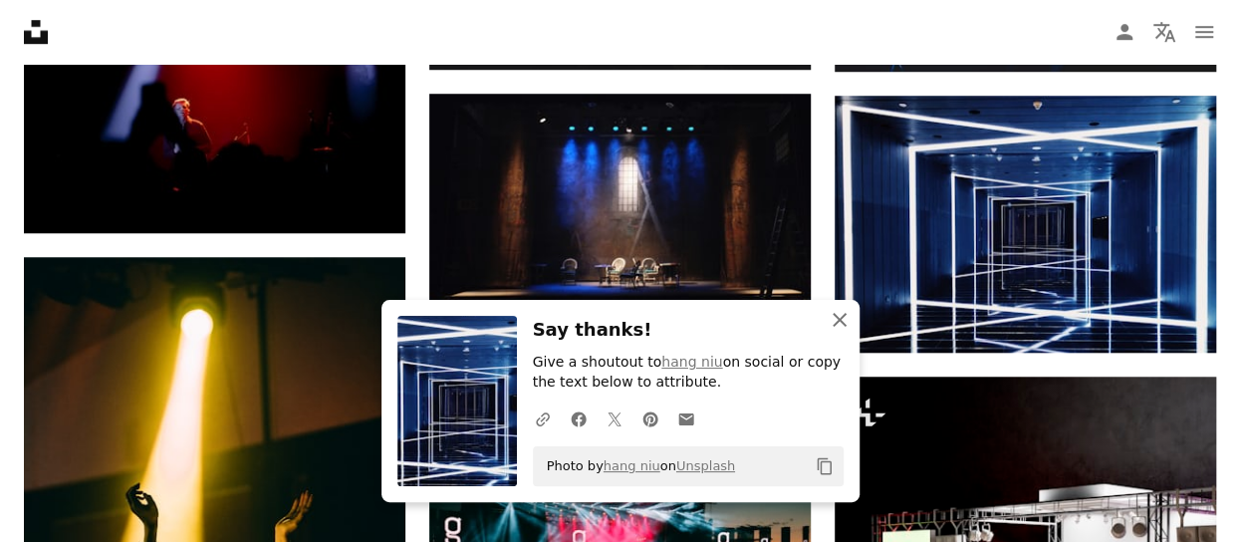
drag, startPoint x: 843, startPoint y: 321, endPoint x: 826, endPoint y: 363, distance: 45.1
click at [843, 321] on icon "An X shape" at bounding box center [840, 320] width 24 height 24
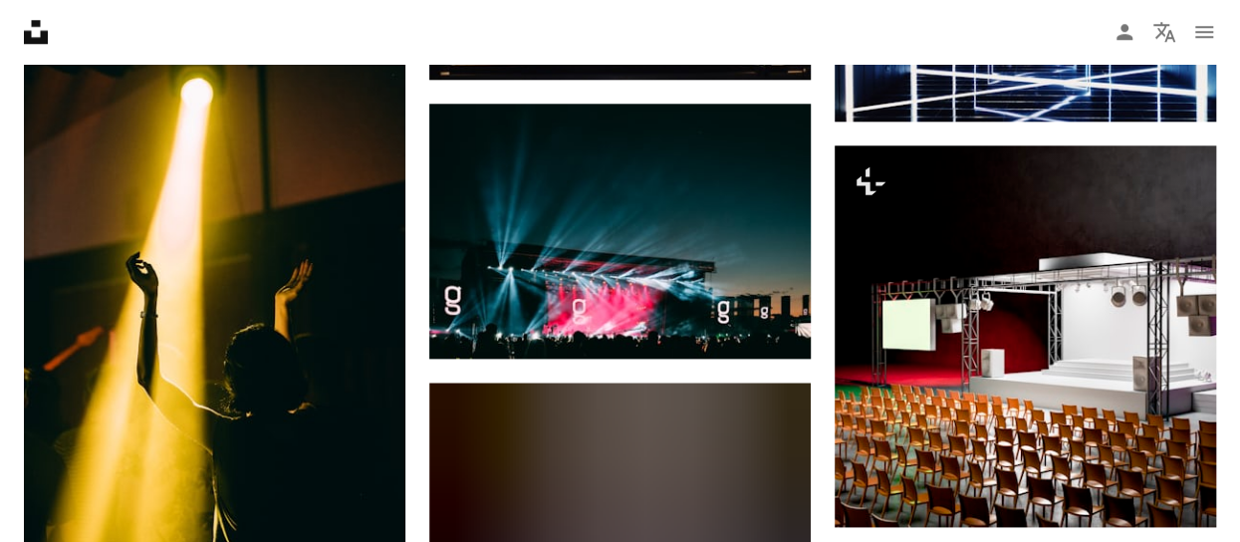
scroll to position [4682, 0]
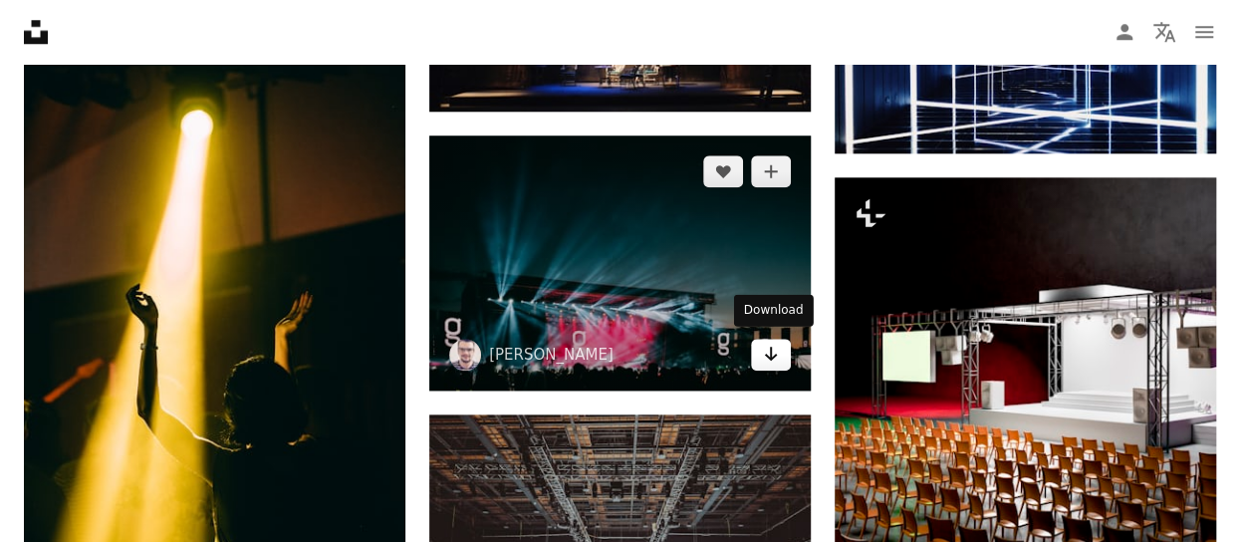
click at [780, 359] on link "Arrow pointing down" at bounding box center [771, 355] width 40 height 32
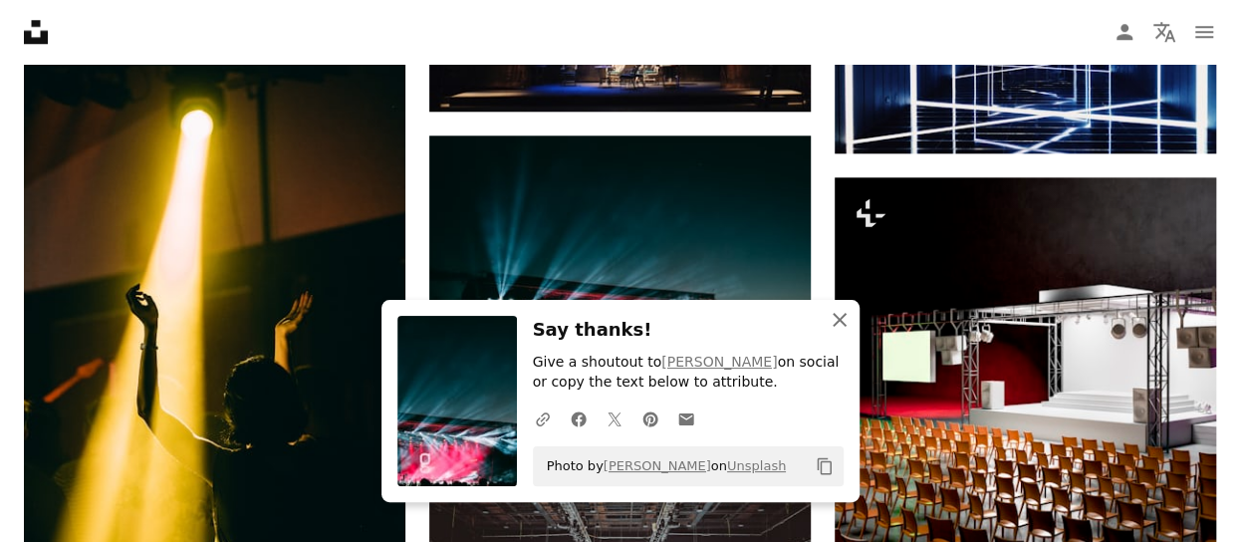
click at [843, 321] on icon "An X shape" at bounding box center [840, 320] width 24 height 24
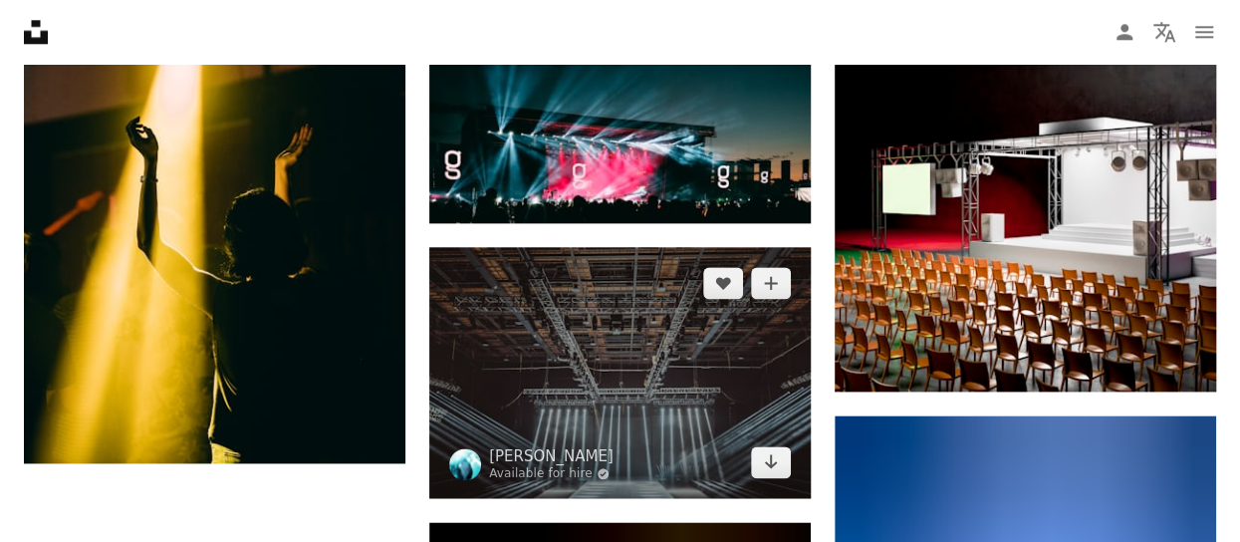
scroll to position [4882, 0]
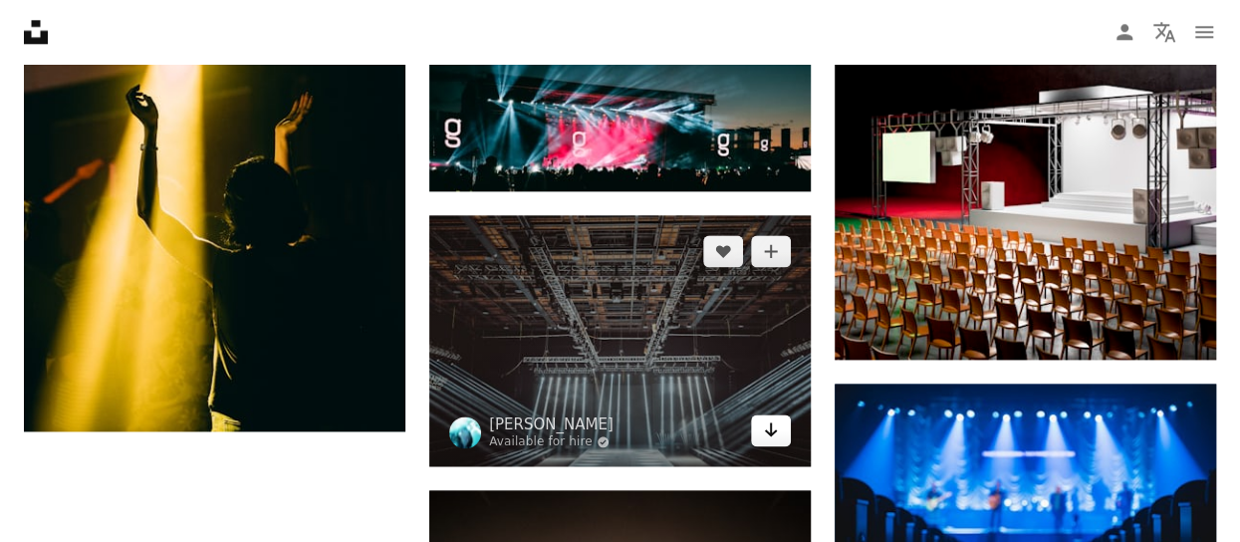
click at [775, 429] on icon "Arrow pointing down" at bounding box center [771, 429] width 16 height 24
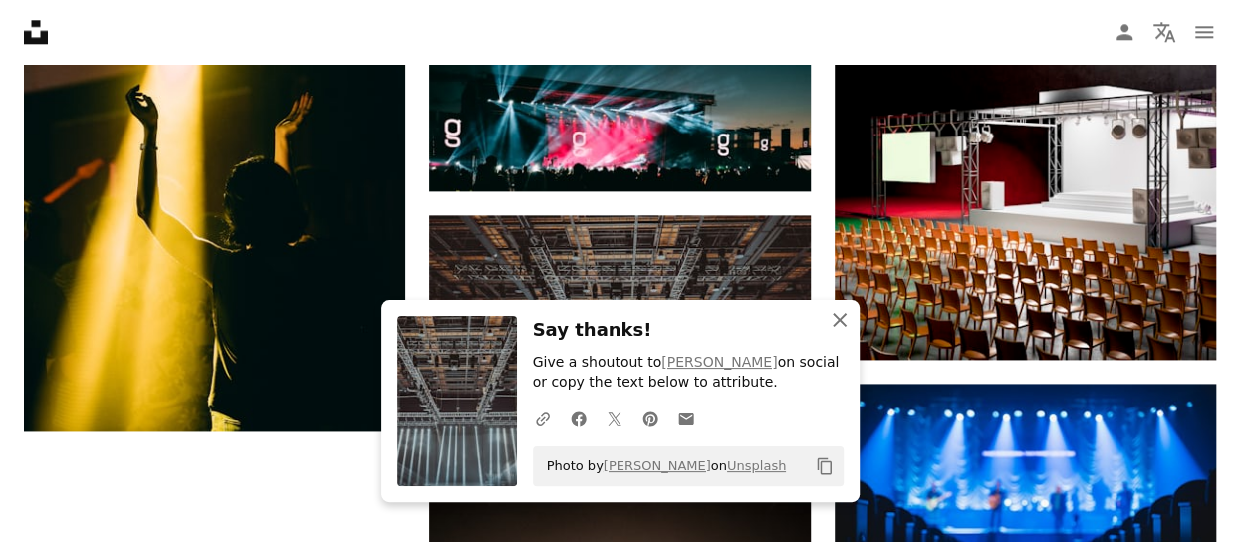
click at [835, 324] on icon "button" at bounding box center [840, 320] width 14 height 14
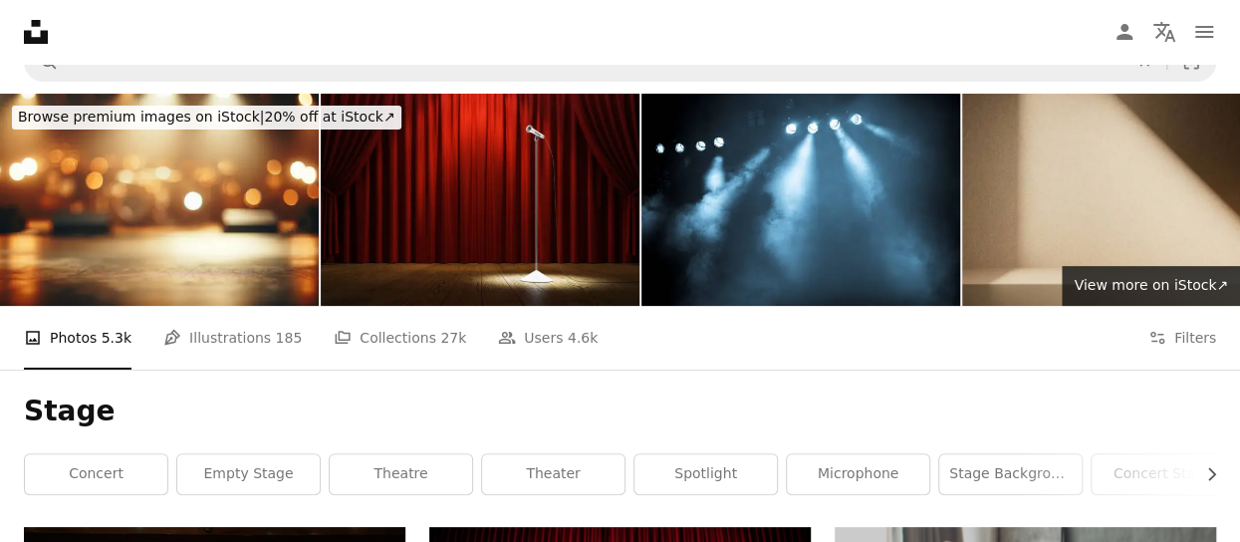
scroll to position [0, 0]
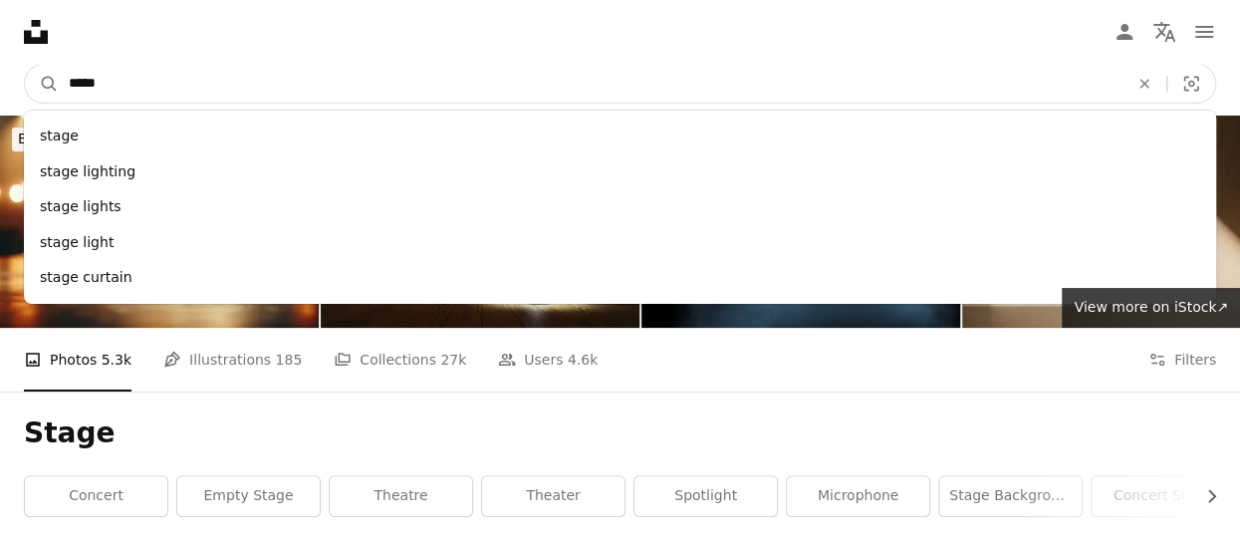
drag, startPoint x: 125, startPoint y: 79, endPoint x: 3, endPoint y: 86, distance: 121.7
click at [3, 86] on nav "A magnifying glass ***** stage stage lighting stage lights stage light stage cu…" at bounding box center [620, 84] width 1240 height 64
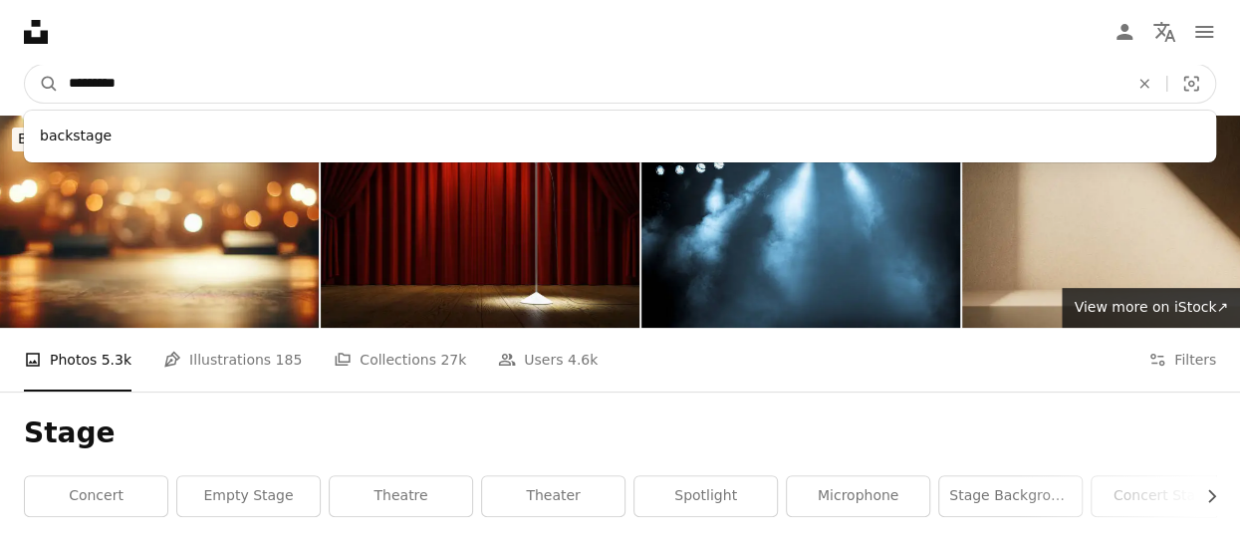
type input "*********"
click at [25, 65] on button "A magnifying glass" at bounding box center [42, 84] width 34 height 38
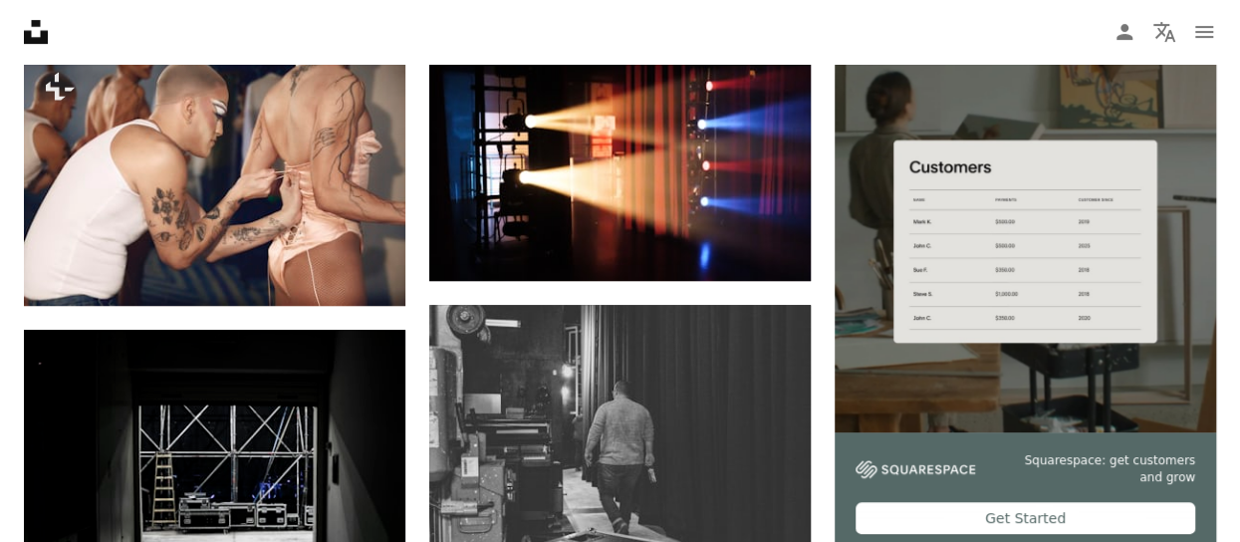
scroll to position [398, 0]
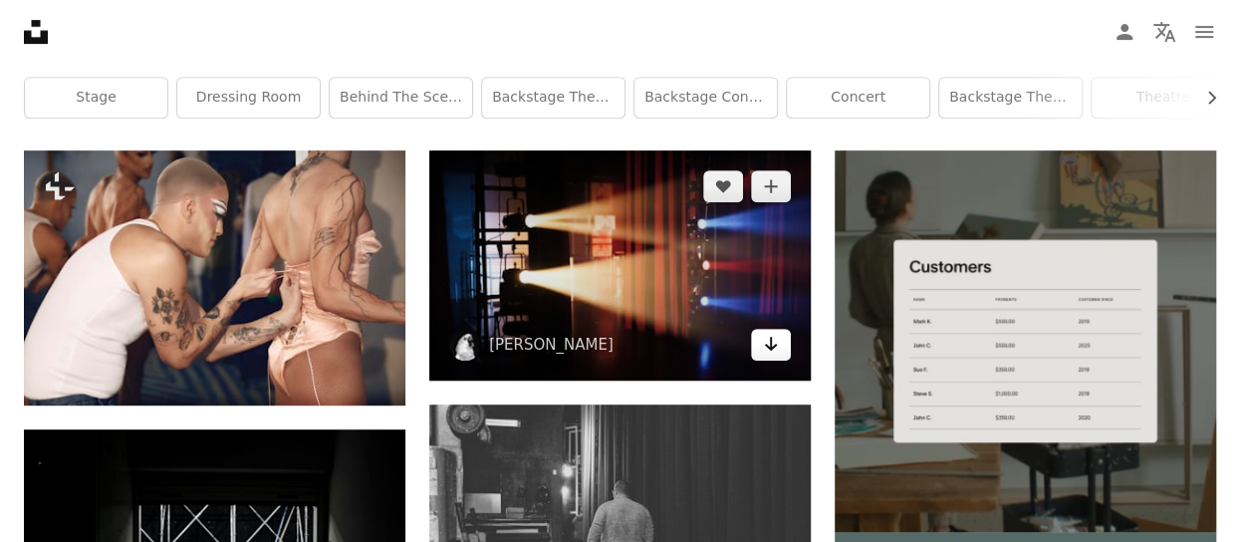
click at [769, 351] on icon "Arrow pointing down" at bounding box center [771, 344] width 16 height 24
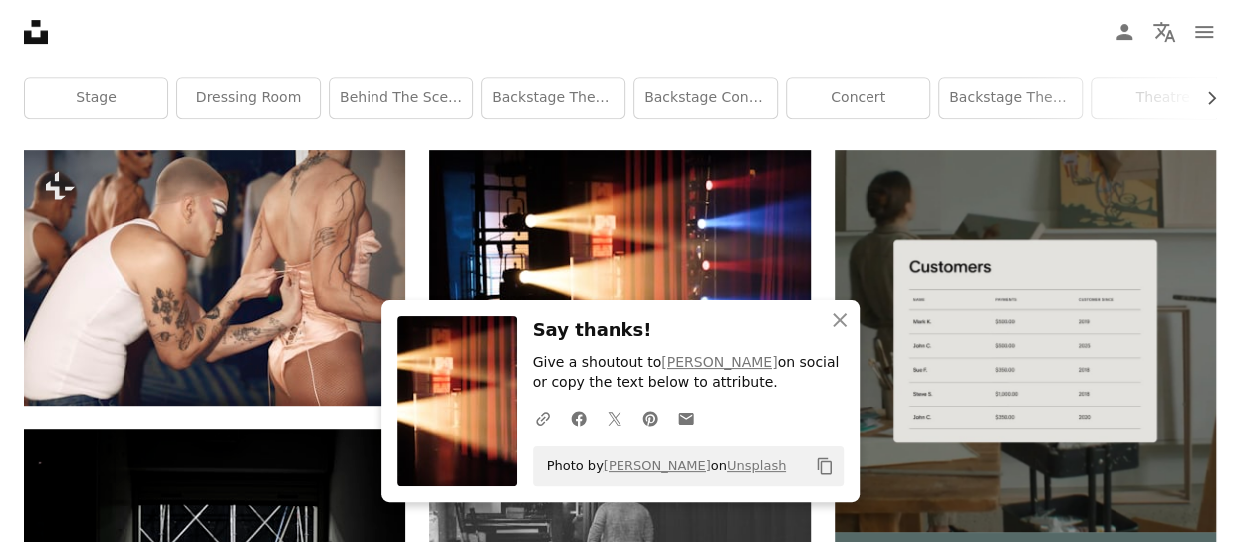
click at [752, 131] on div "Backstage Chevron right stage dressing room behind the scenes backstage theatre…" at bounding box center [620, 71] width 1240 height 157
click at [835, 319] on icon "An X shape" at bounding box center [840, 320] width 24 height 24
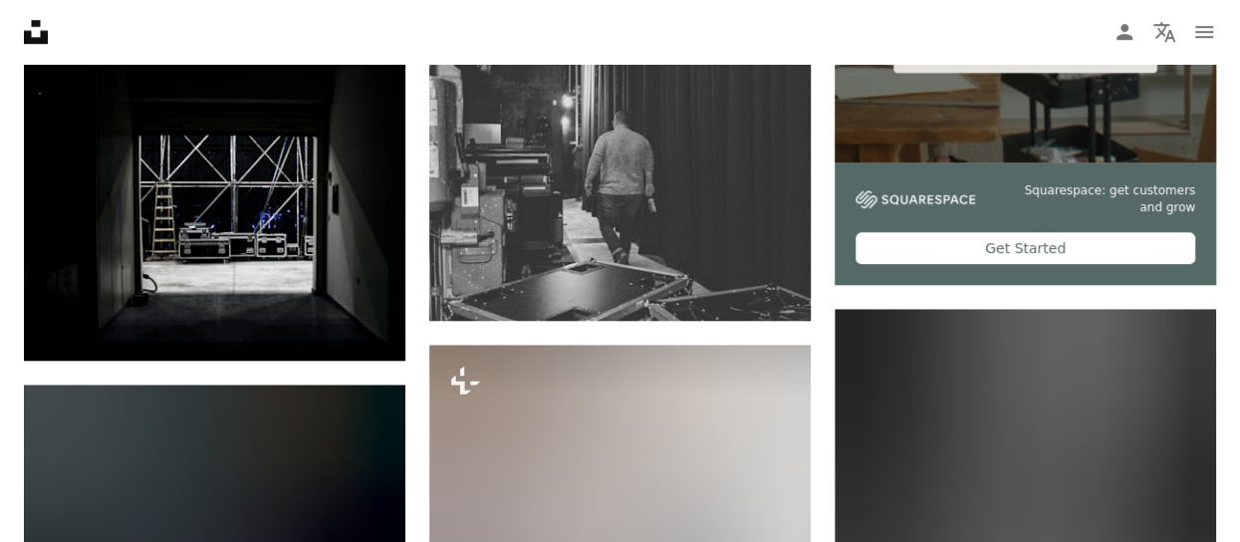
scroll to position [797, 0]
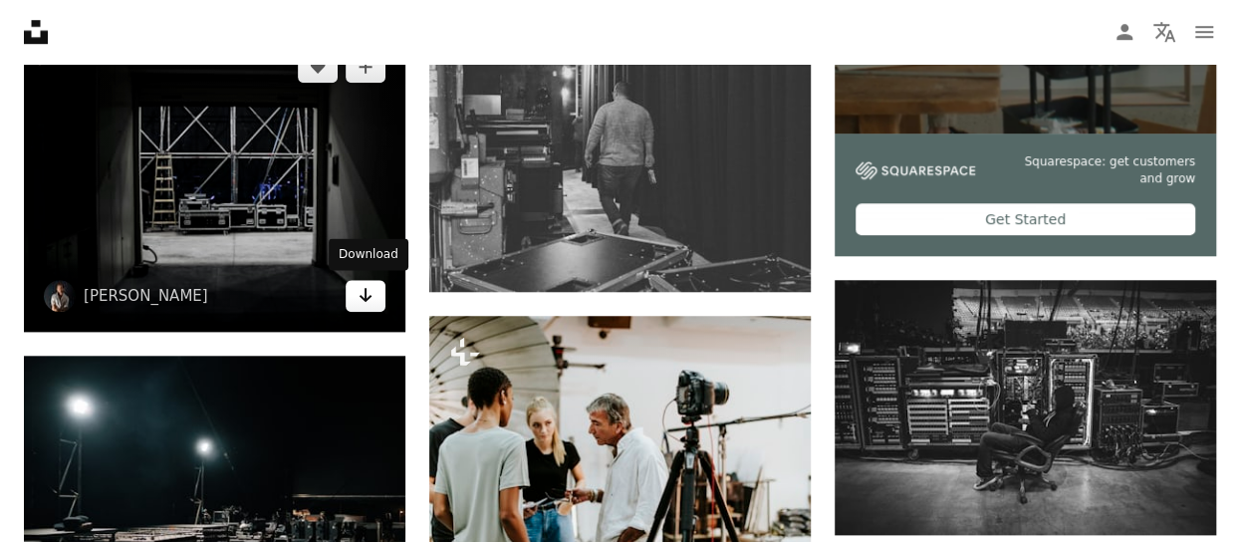
click at [369, 298] on icon "Arrow pointing down" at bounding box center [366, 295] width 16 height 24
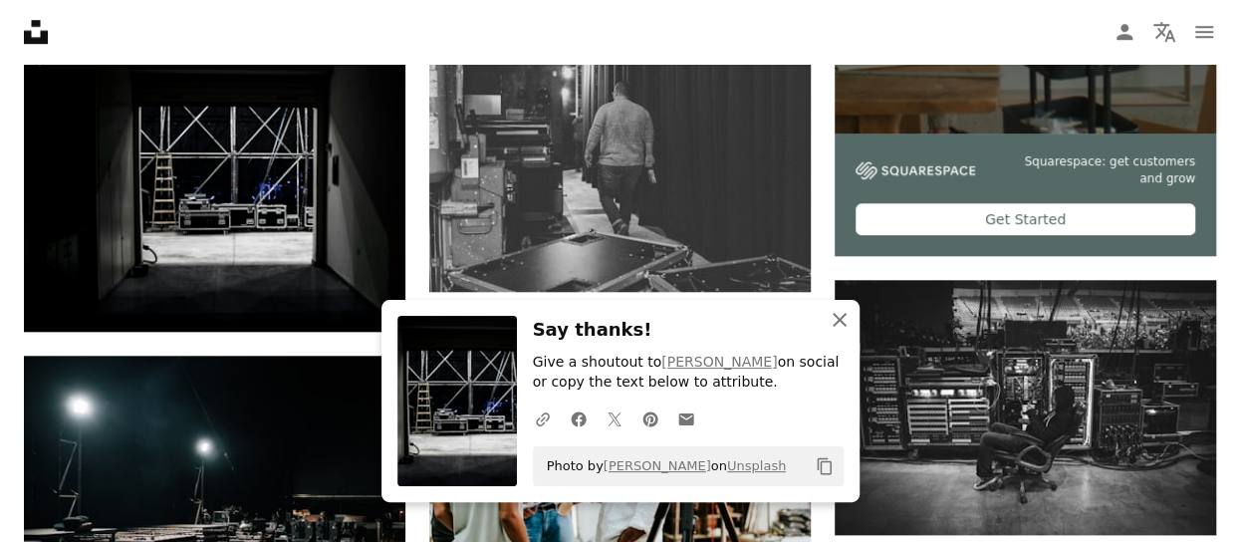
click at [838, 322] on icon "button" at bounding box center [840, 320] width 14 height 14
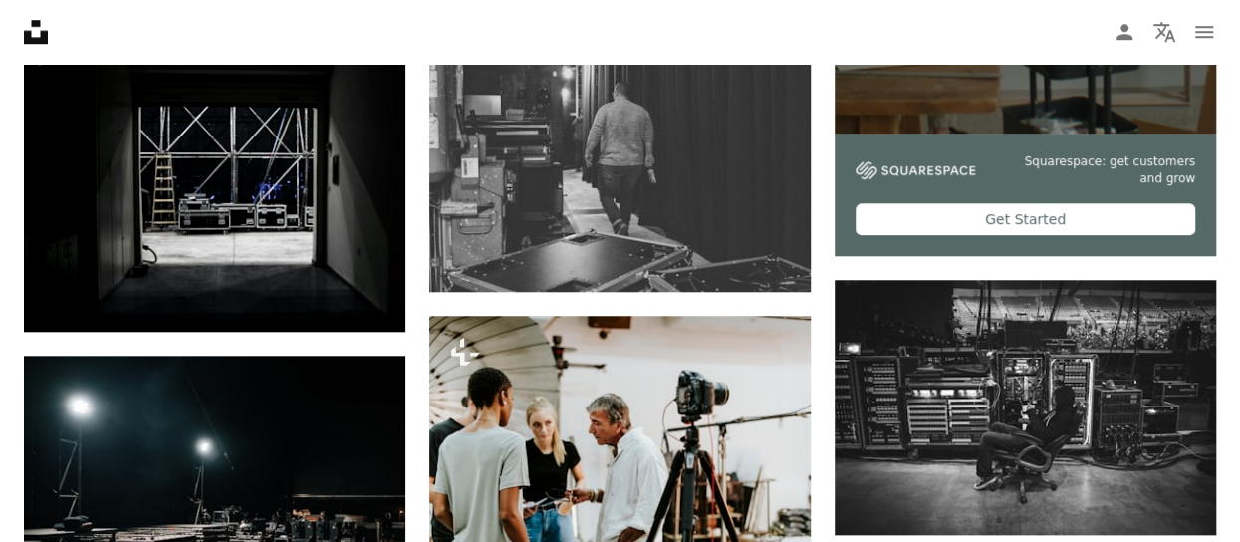
scroll to position [996, 0]
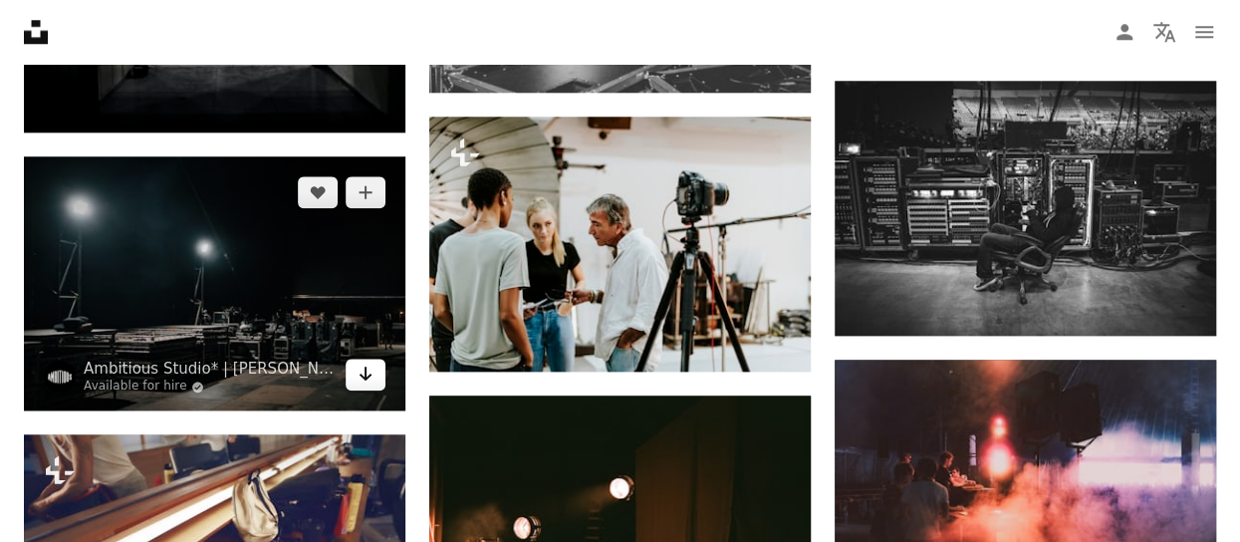
click at [377, 379] on link "Arrow pointing down" at bounding box center [366, 375] width 40 height 32
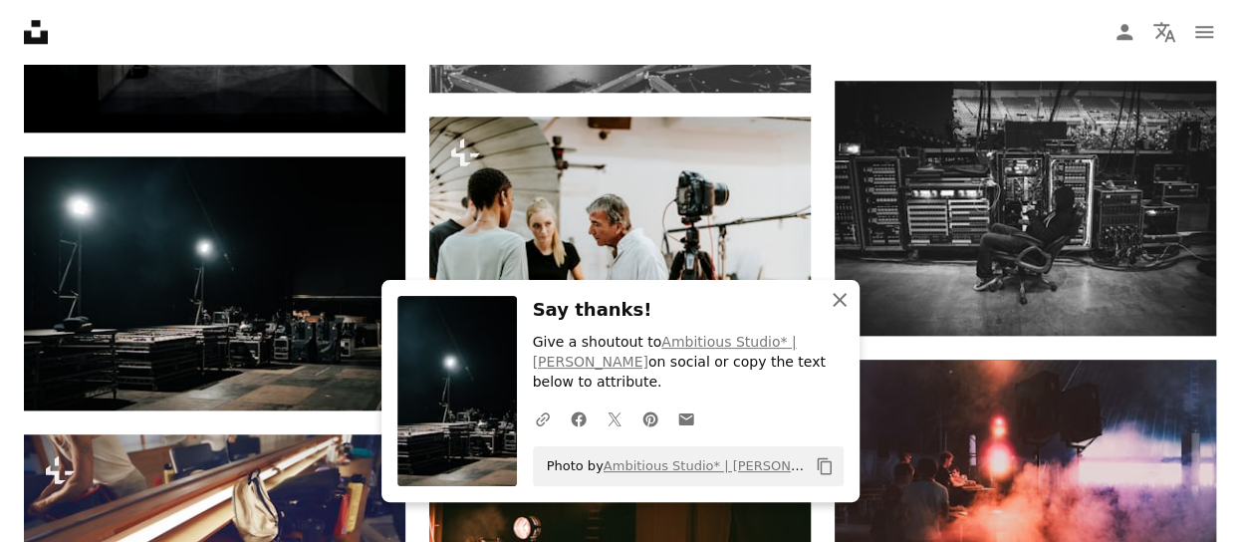
click at [837, 312] on icon "An X shape" at bounding box center [840, 300] width 24 height 24
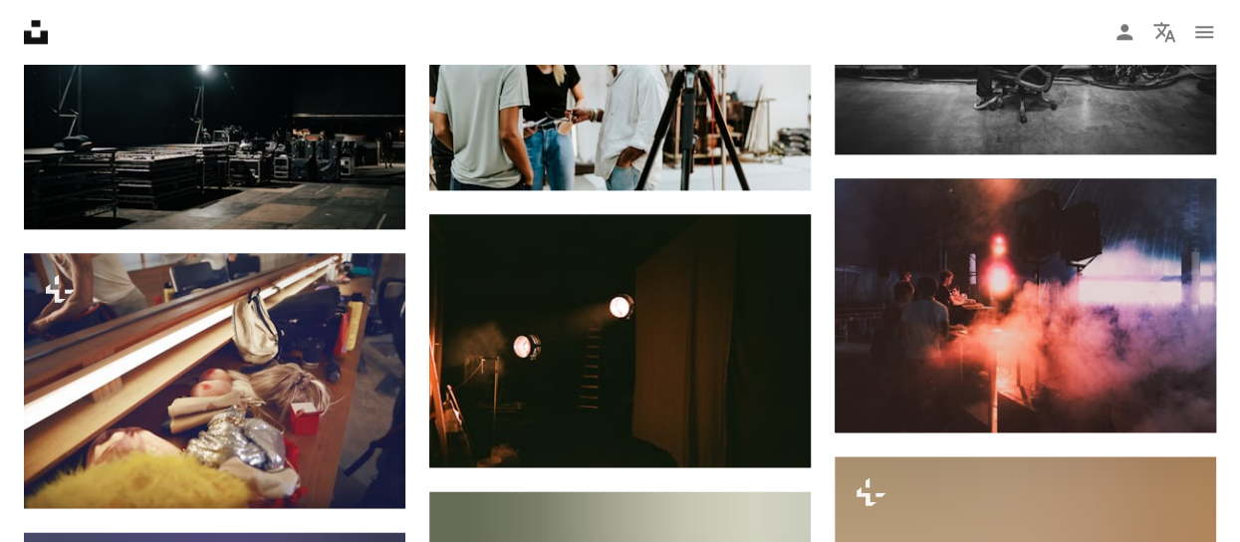
scroll to position [1295, 0]
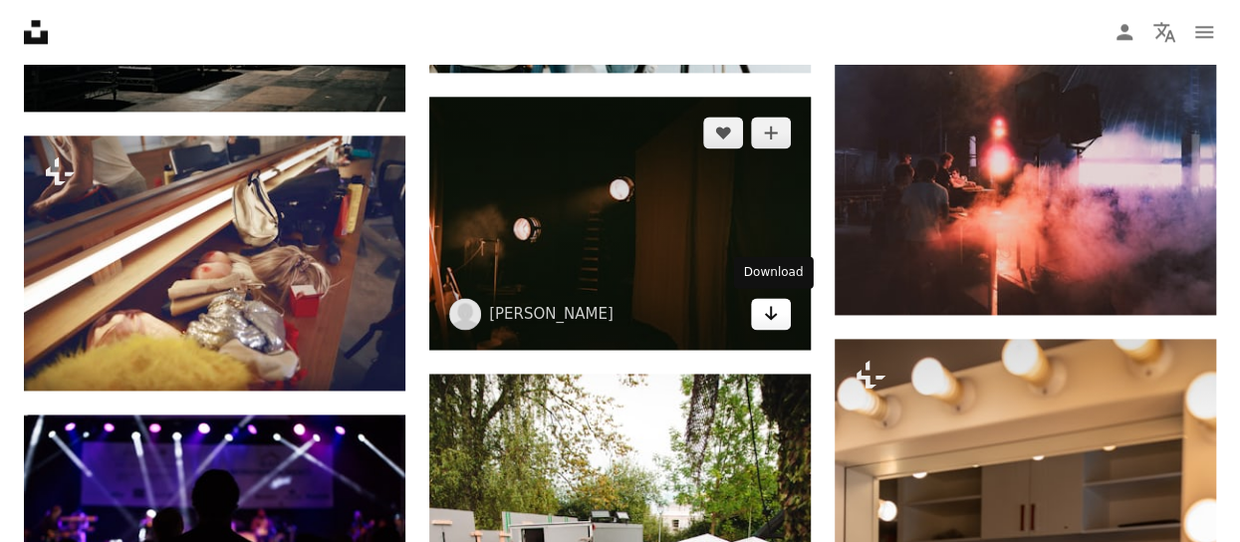
click at [777, 313] on icon "Arrow pointing down" at bounding box center [771, 313] width 16 height 24
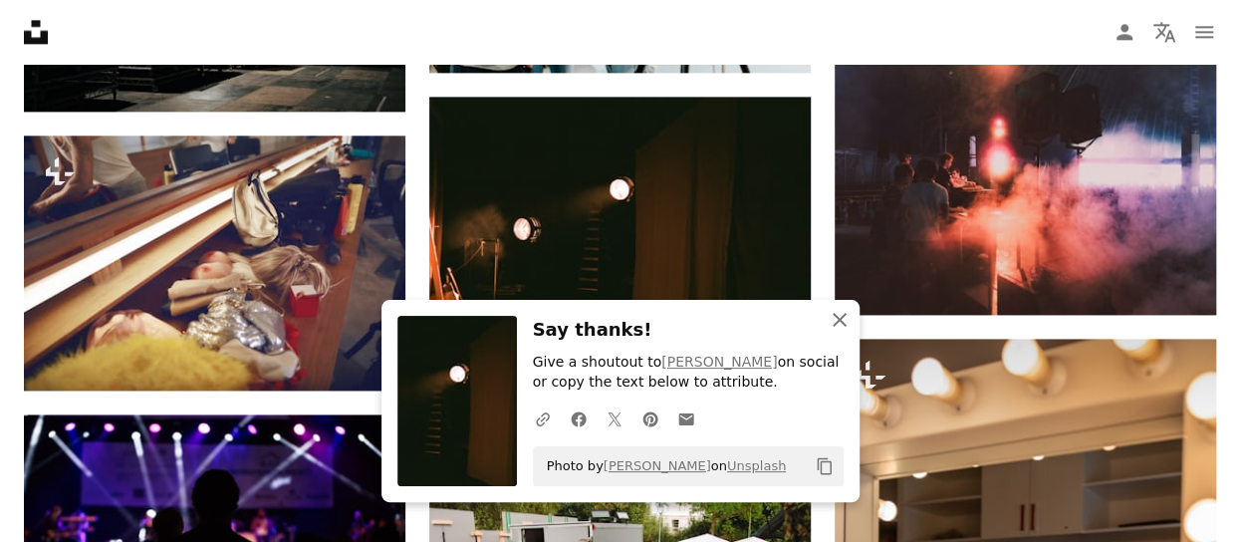
click at [848, 318] on icon "An X shape" at bounding box center [840, 320] width 24 height 24
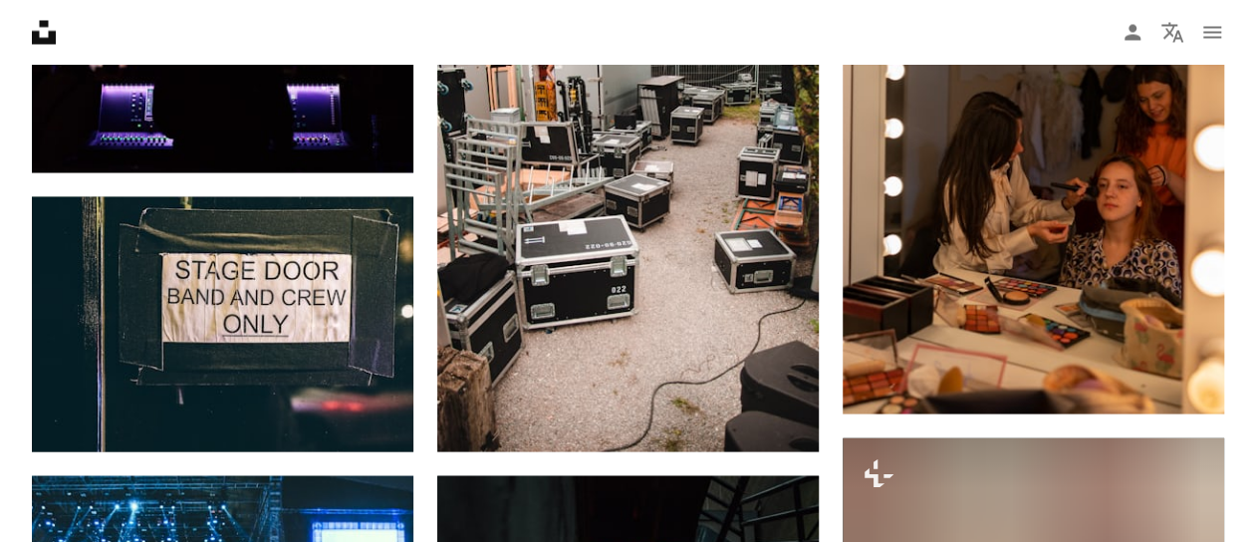
scroll to position [1594, 0]
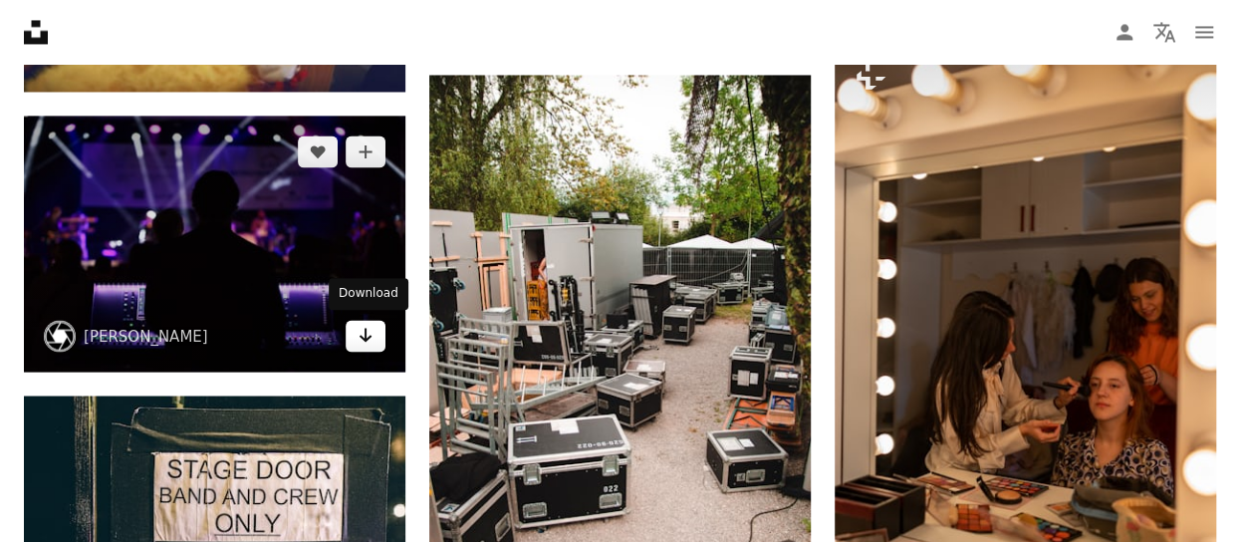
click at [364, 336] on icon "Download" at bounding box center [366, 335] width 13 height 14
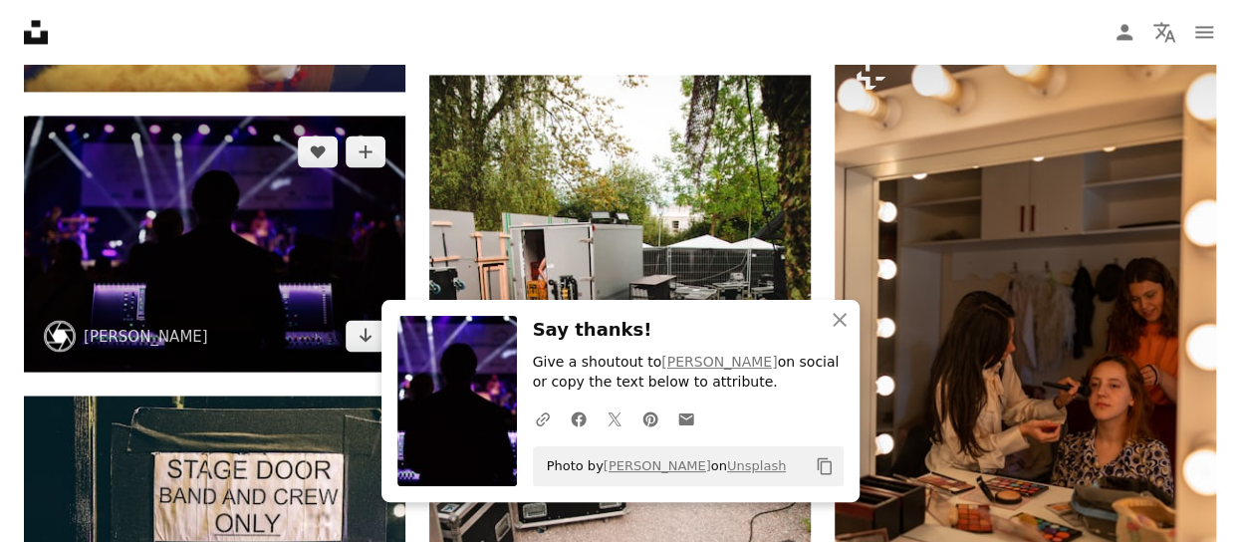
click at [240, 246] on img at bounding box center [215, 244] width 382 height 257
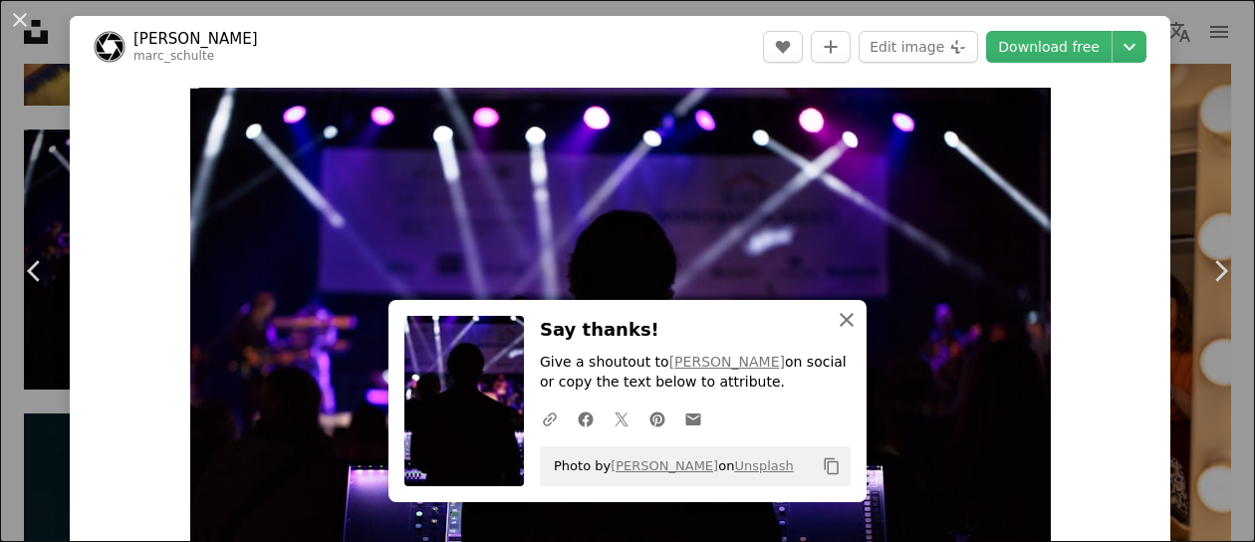
click at [837, 316] on icon "An X shape" at bounding box center [847, 320] width 24 height 24
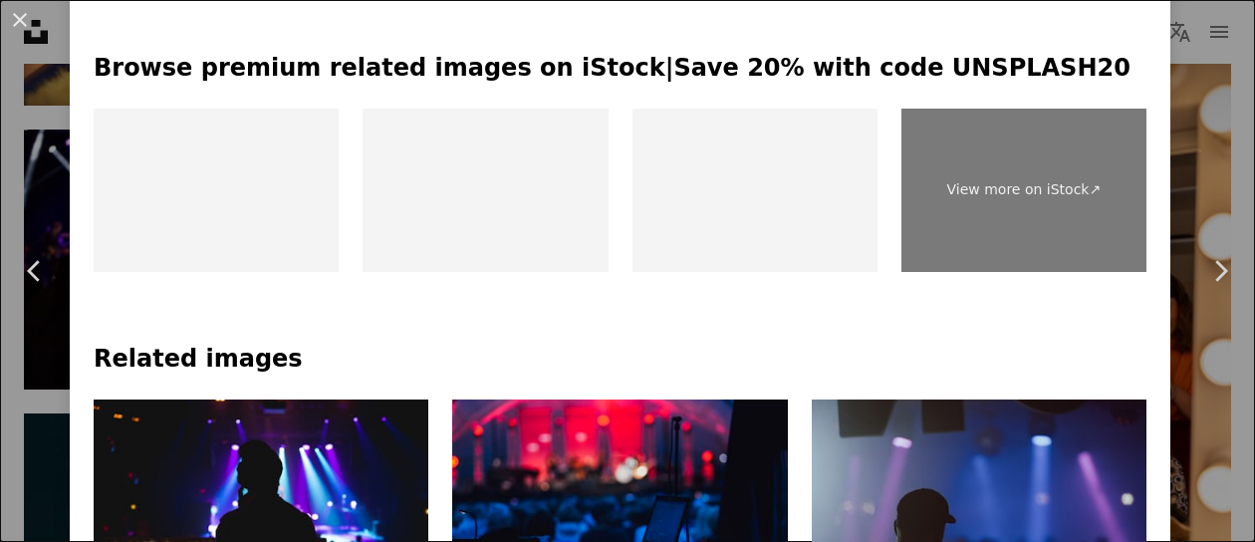
scroll to position [1295, 0]
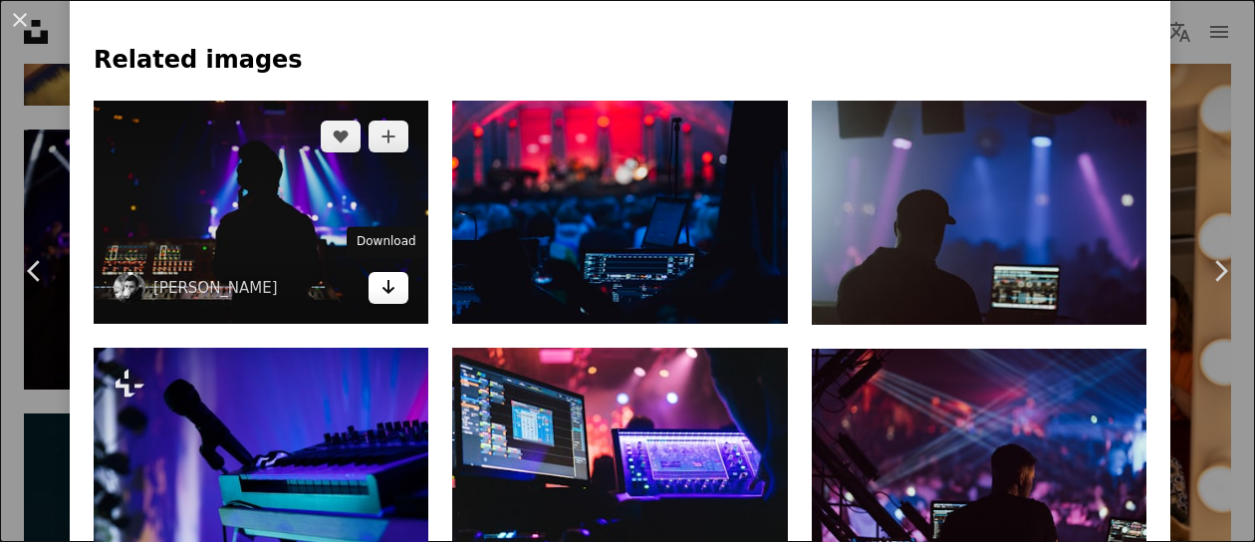
click at [391, 287] on icon "Arrow pointing down" at bounding box center [389, 287] width 16 height 24
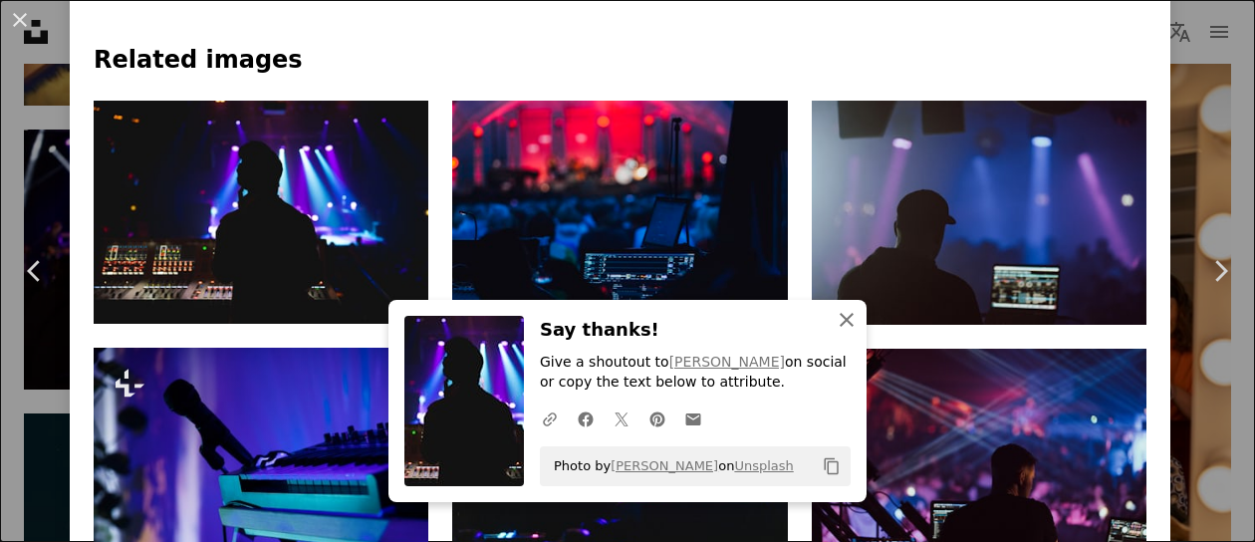
drag, startPoint x: 835, startPoint y: 323, endPoint x: 824, endPoint y: 322, distance: 11.0
click at [835, 322] on icon "An X shape" at bounding box center [847, 320] width 24 height 24
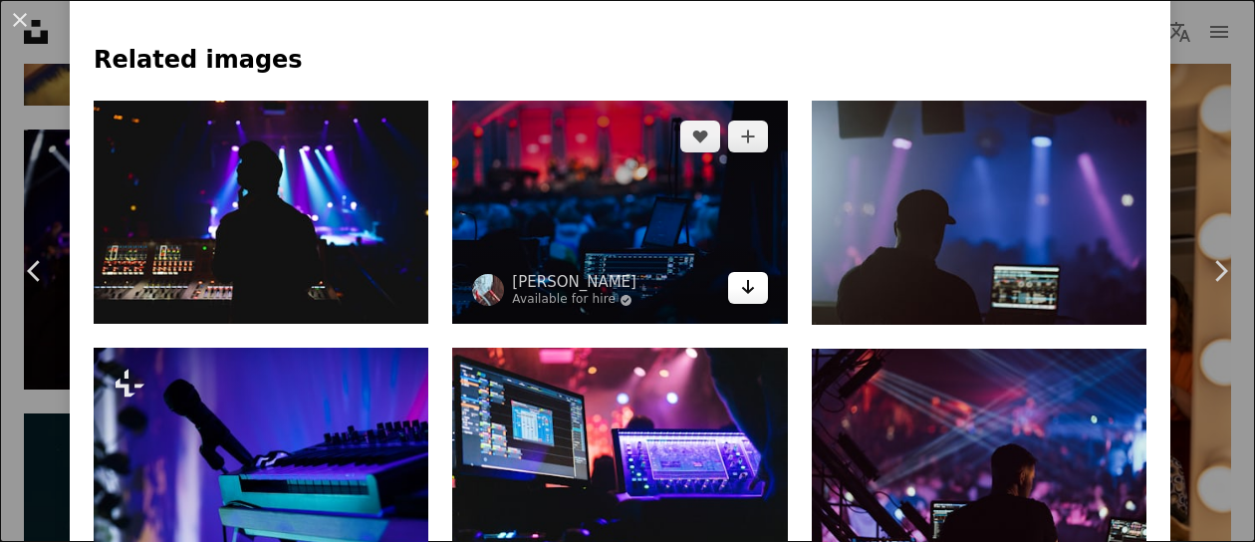
click at [740, 290] on icon "Arrow pointing down" at bounding box center [748, 287] width 16 height 24
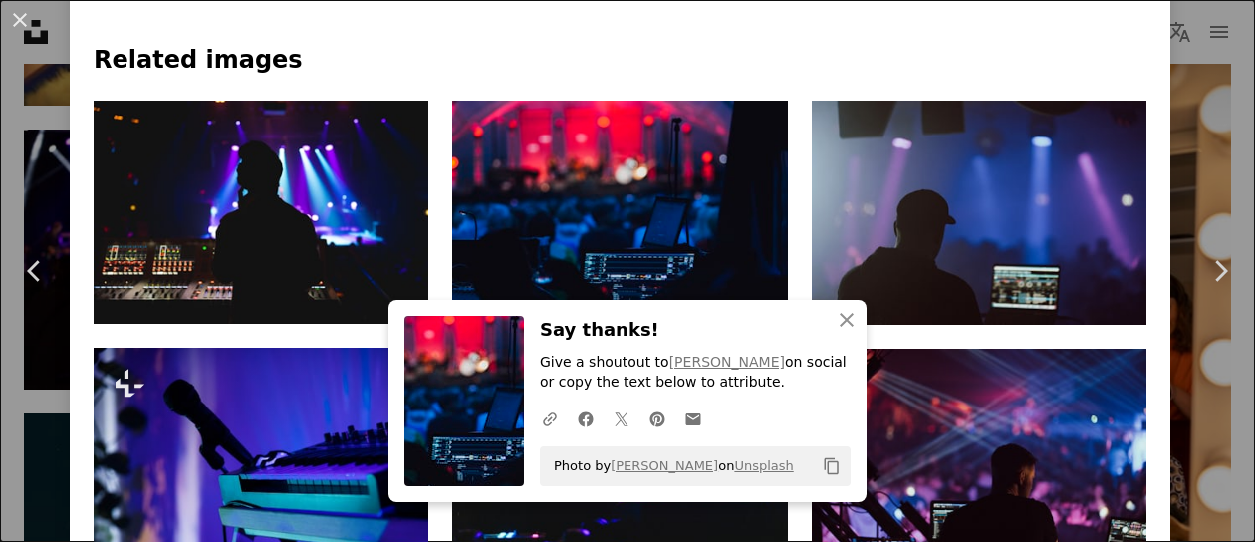
click at [779, 320] on h3 "Say thanks!" at bounding box center [695, 330] width 311 height 29
click at [835, 321] on icon "An X shape" at bounding box center [847, 320] width 24 height 24
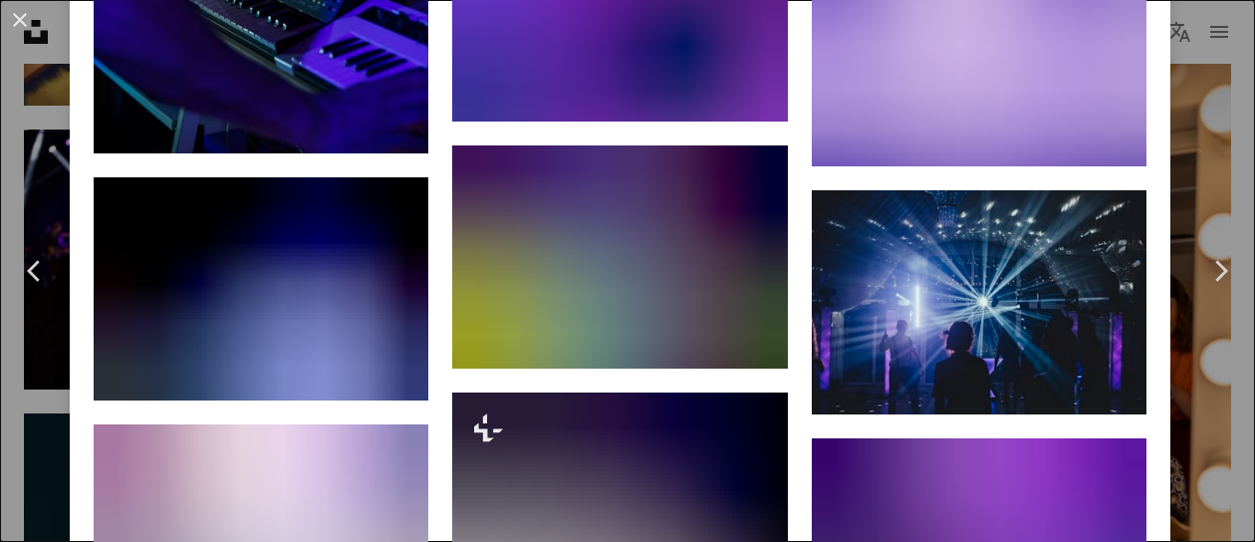
scroll to position [2092, 0]
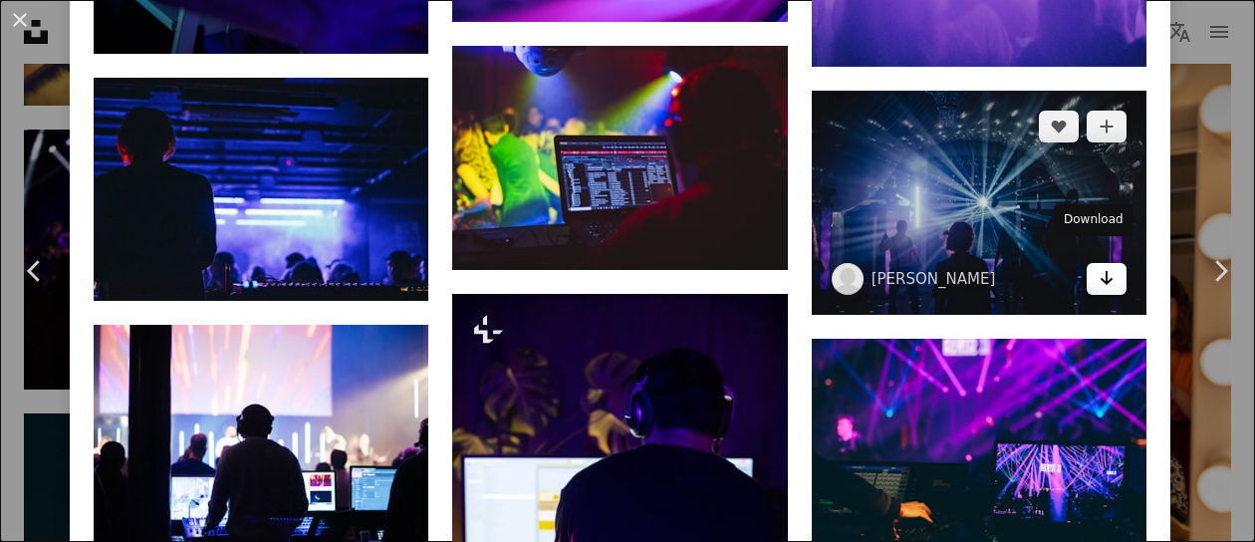
click at [1099, 266] on icon "Arrow pointing down" at bounding box center [1107, 278] width 16 height 24
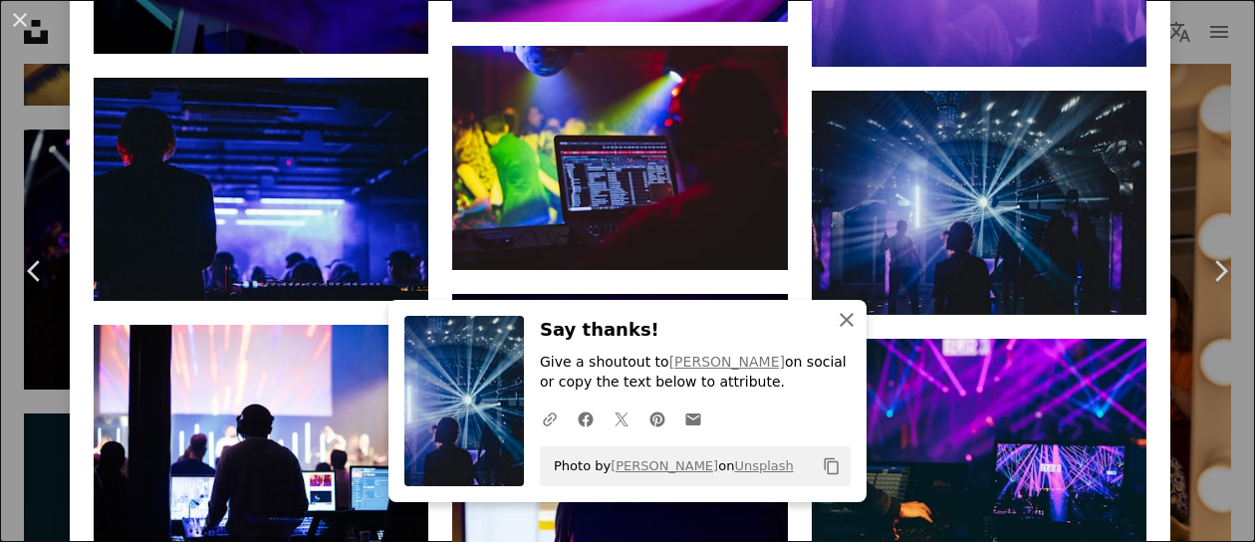
drag, startPoint x: 839, startPoint y: 322, endPoint x: 814, endPoint y: 326, distance: 25.2
click at [840, 322] on icon "button" at bounding box center [847, 320] width 14 height 14
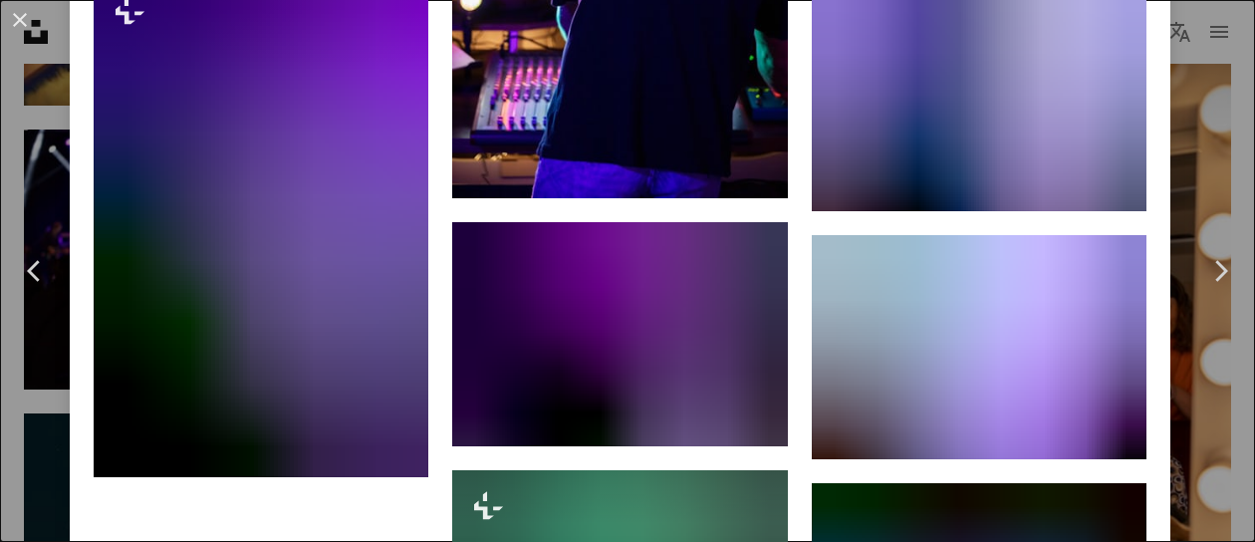
scroll to position [2590, 0]
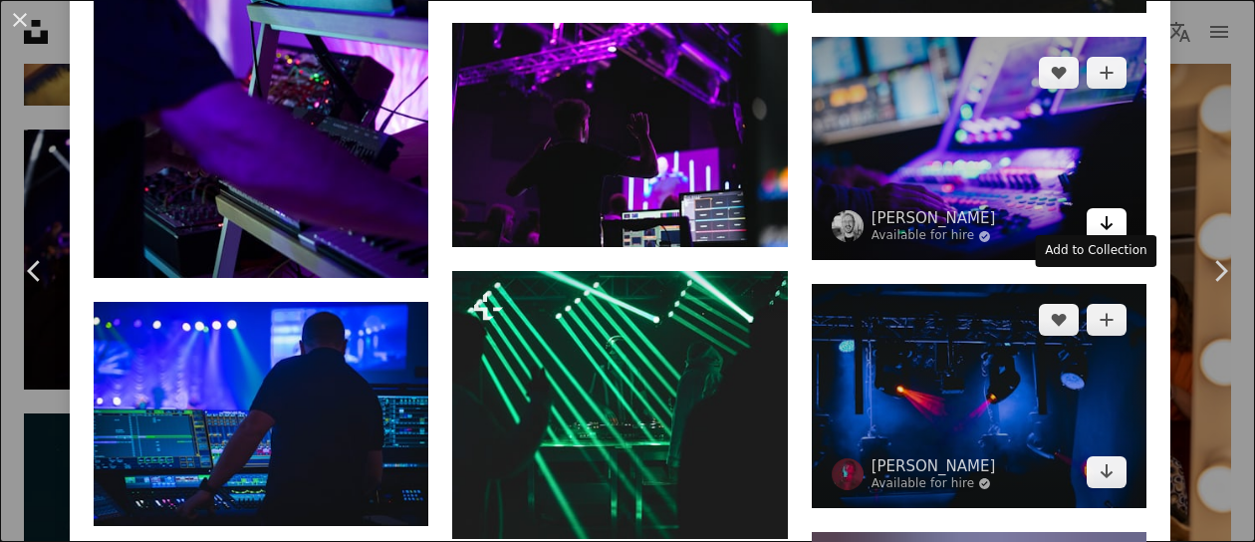
scroll to position [2989, 0]
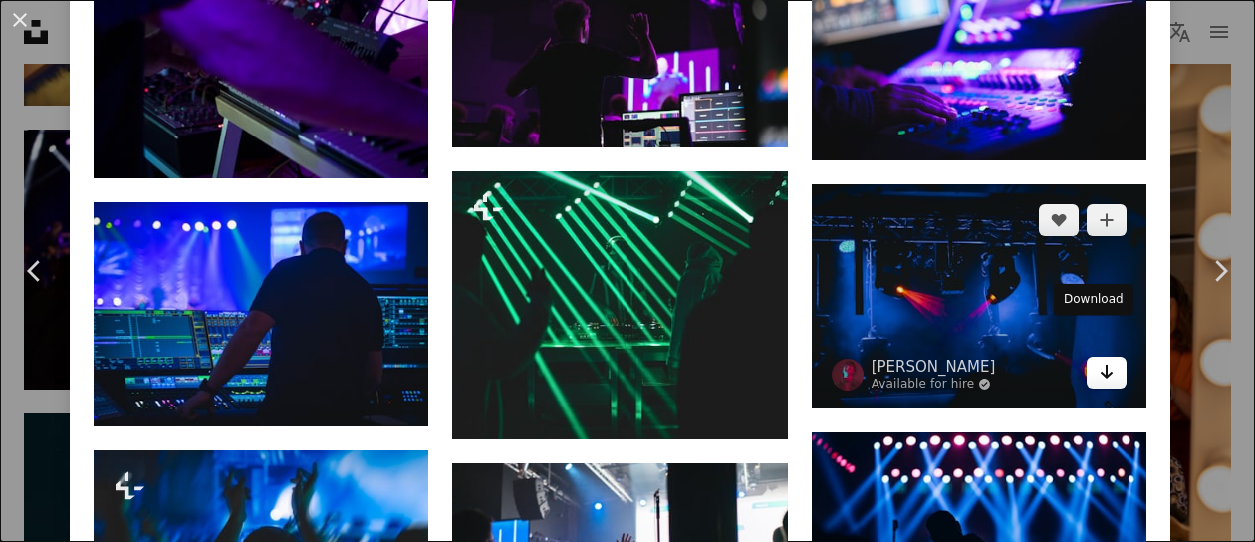
click at [1101, 365] on icon "Download" at bounding box center [1107, 372] width 13 height 14
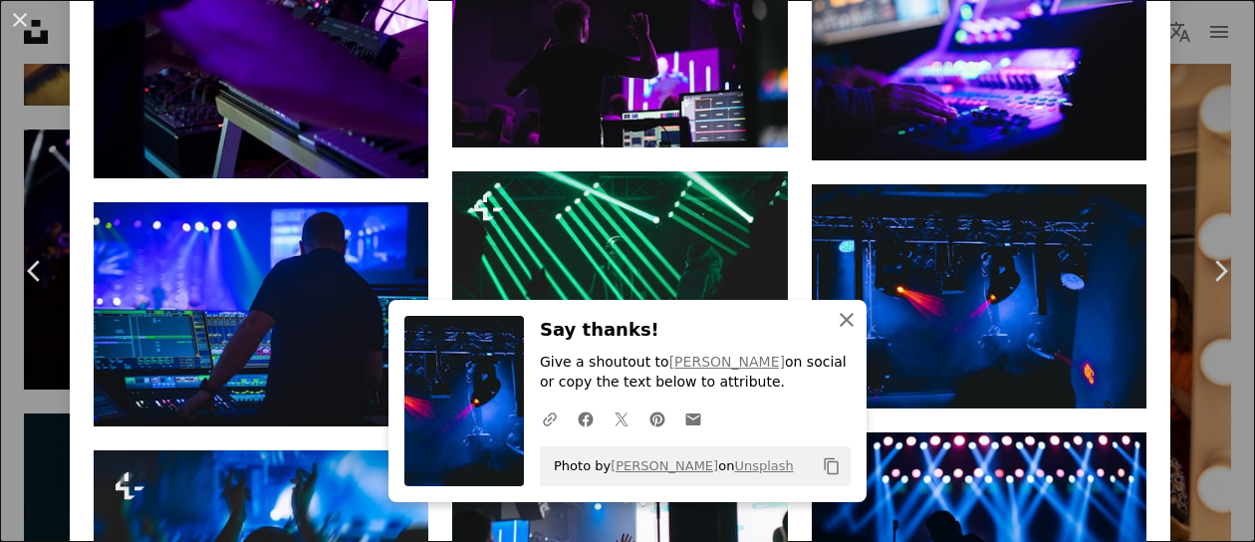
click at [843, 317] on icon "button" at bounding box center [847, 320] width 14 height 14
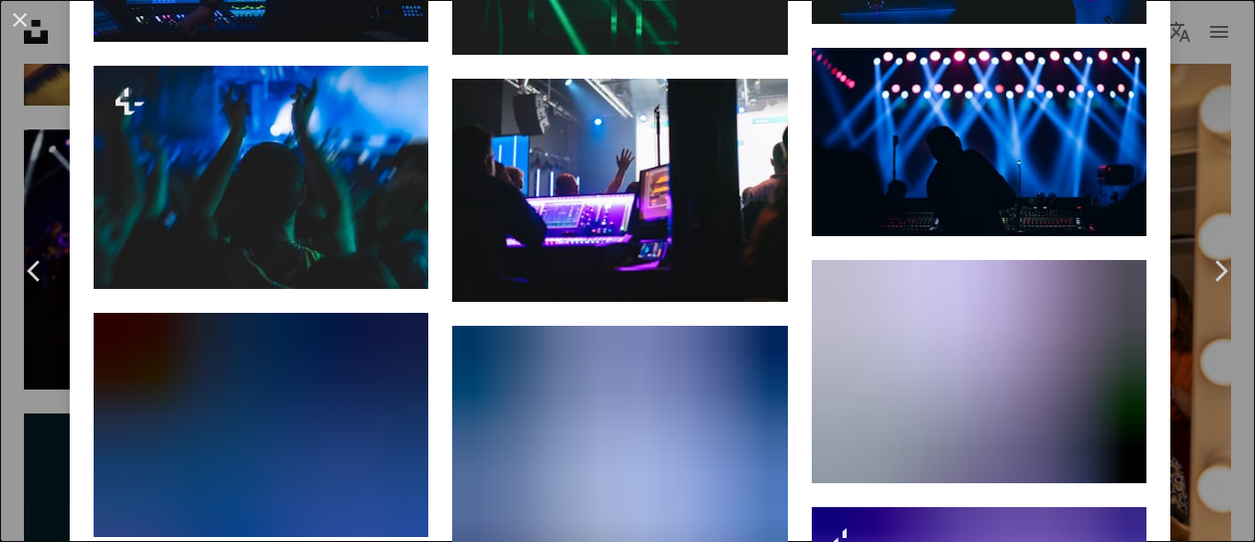
scroll to position [3387, 0]
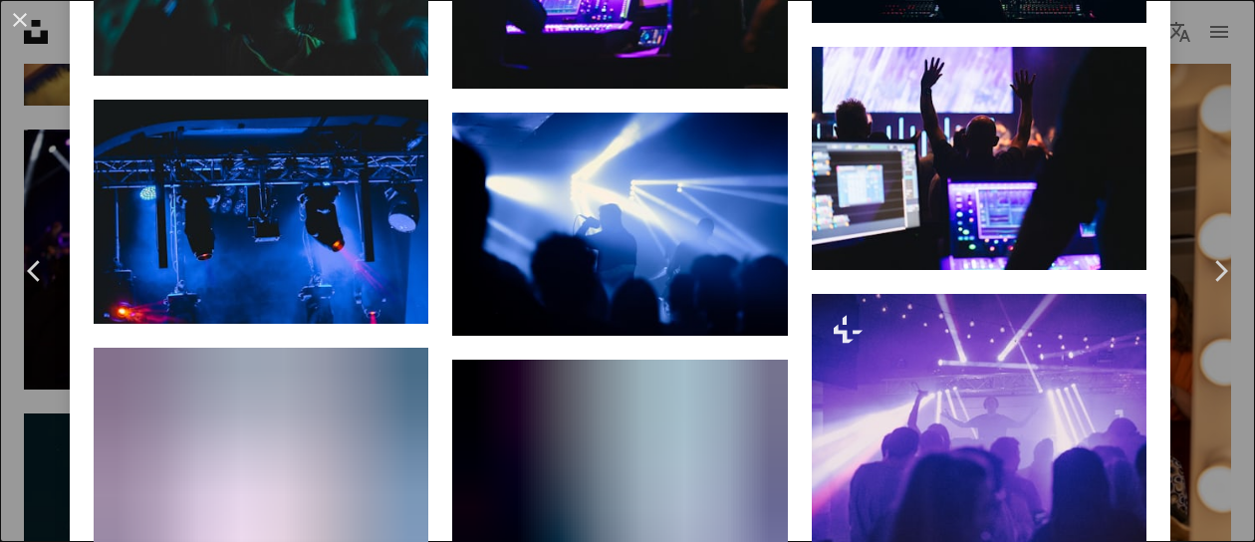
scroll to position [3686, 0]
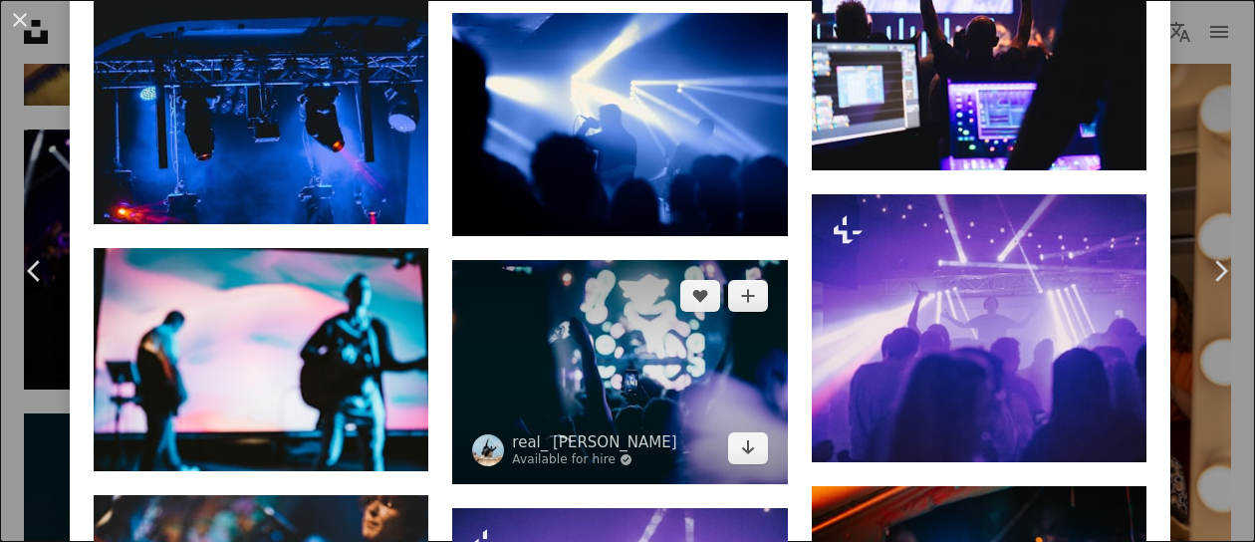
click at [697, 325] on img at bounding box center [619, 371] width 335 height 223
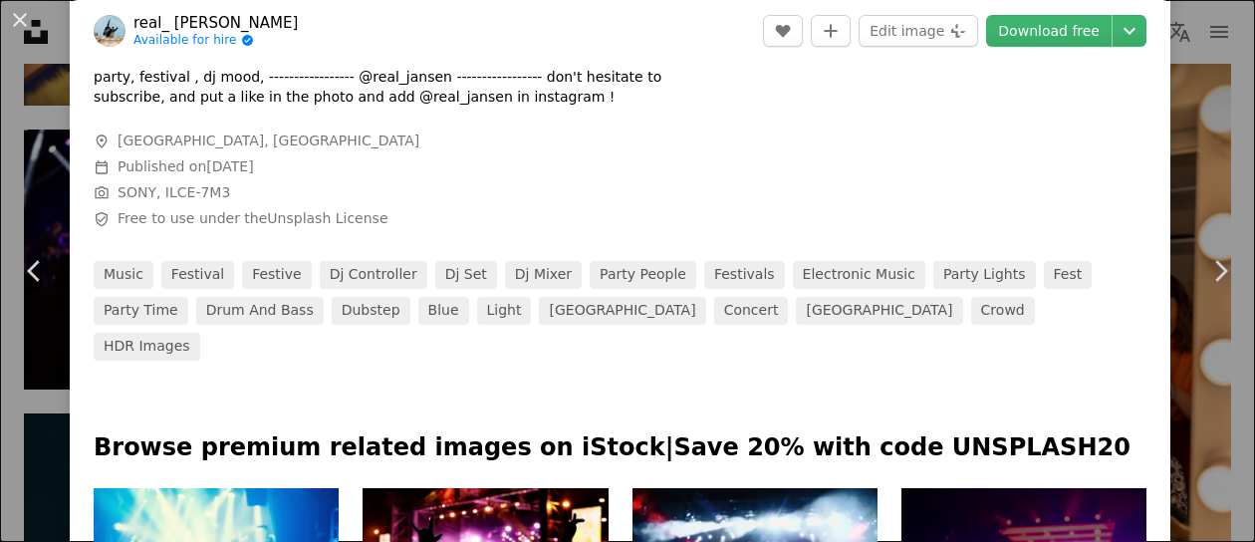
scroll to position [996, 0]
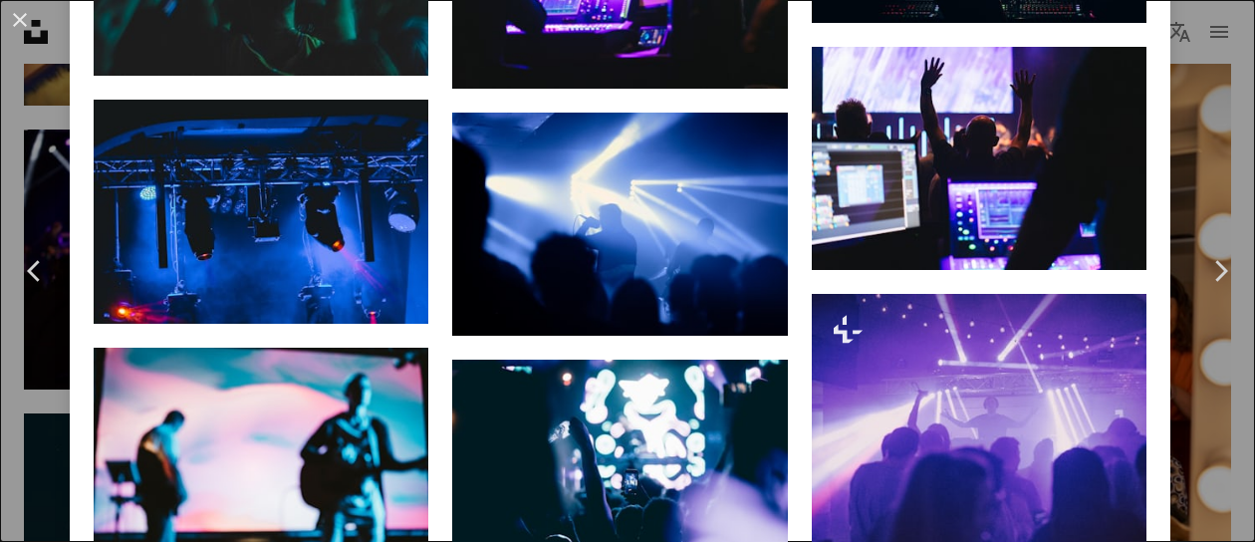
scroll to position [3786, 0]
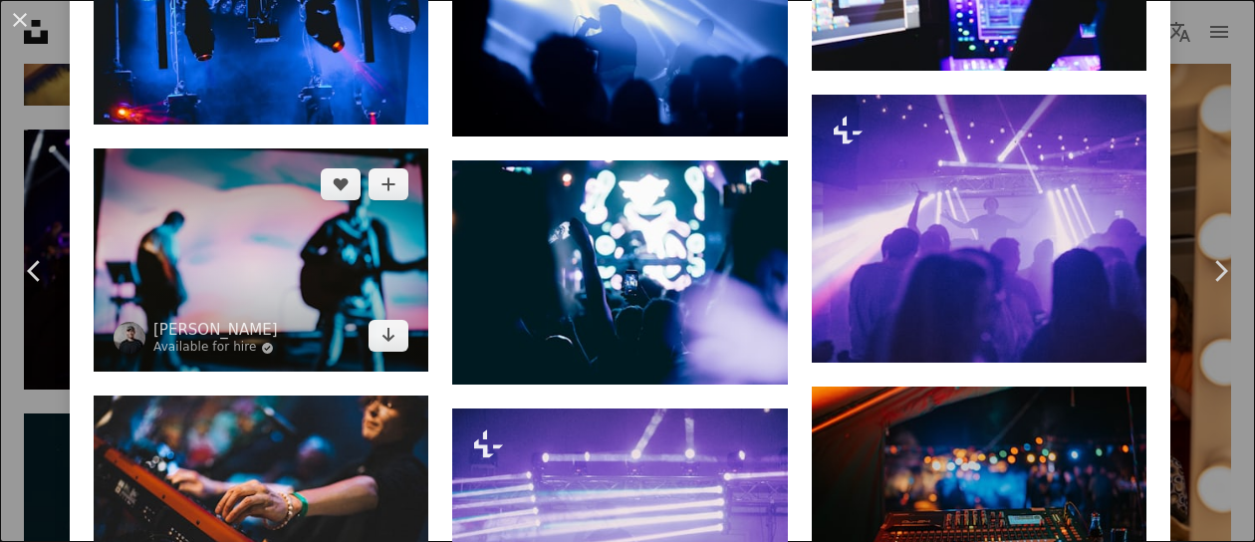
click at [297, 234] on img at bounding box center [261, 259] width 335 height 223
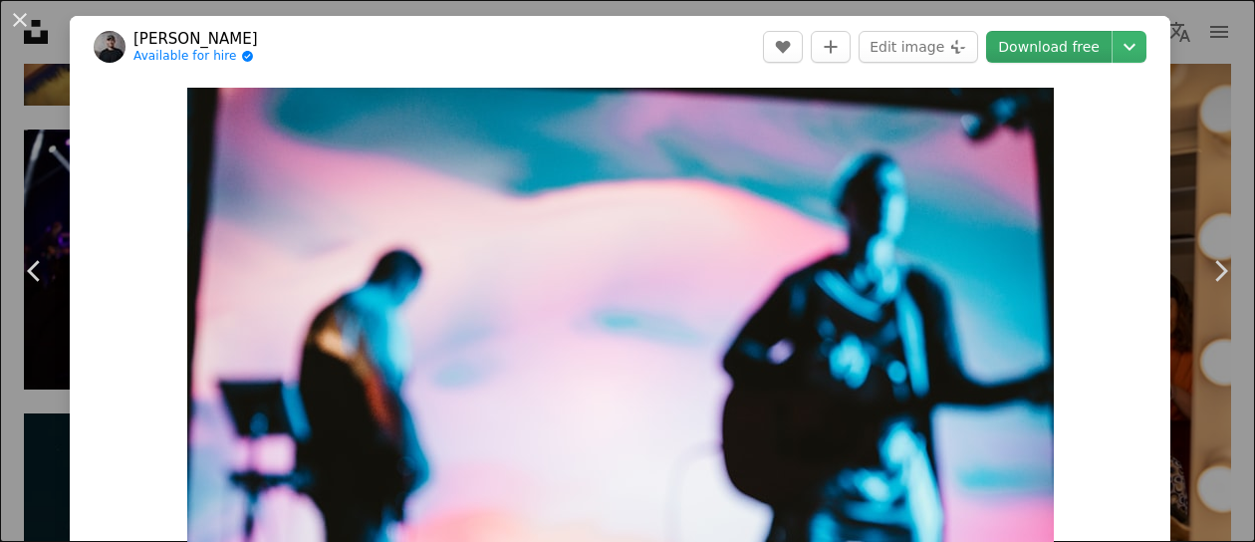
click at [1046, 46] on link "Download free" at bounding box center [1049, 47] width 126 height 32
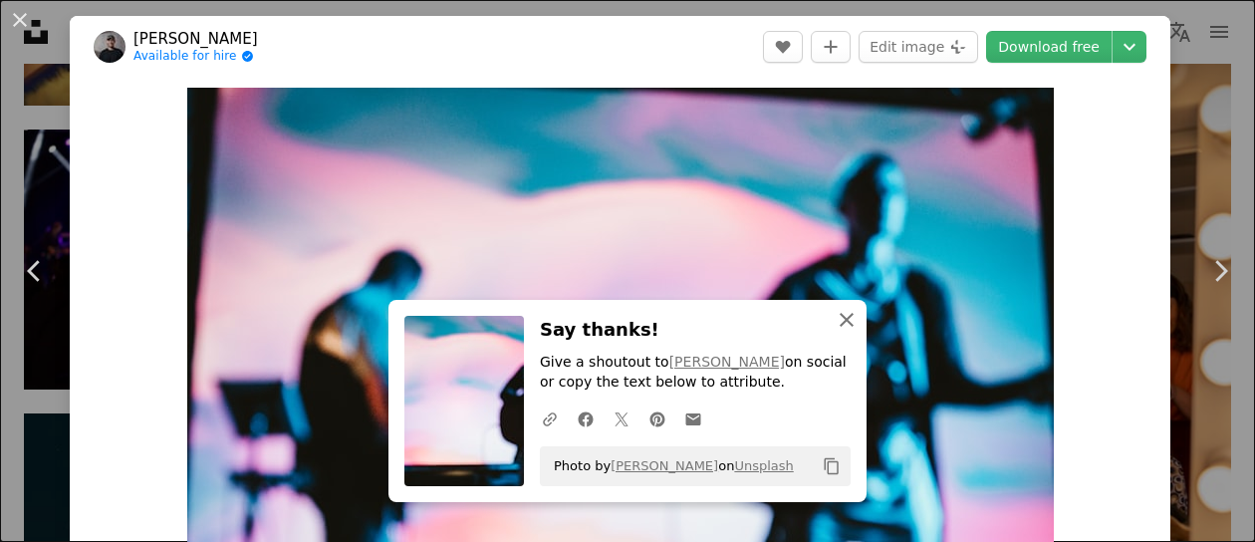
click at [845, 322] on icon "An X shape" at bounding box center [847, 320] width 24 height 24
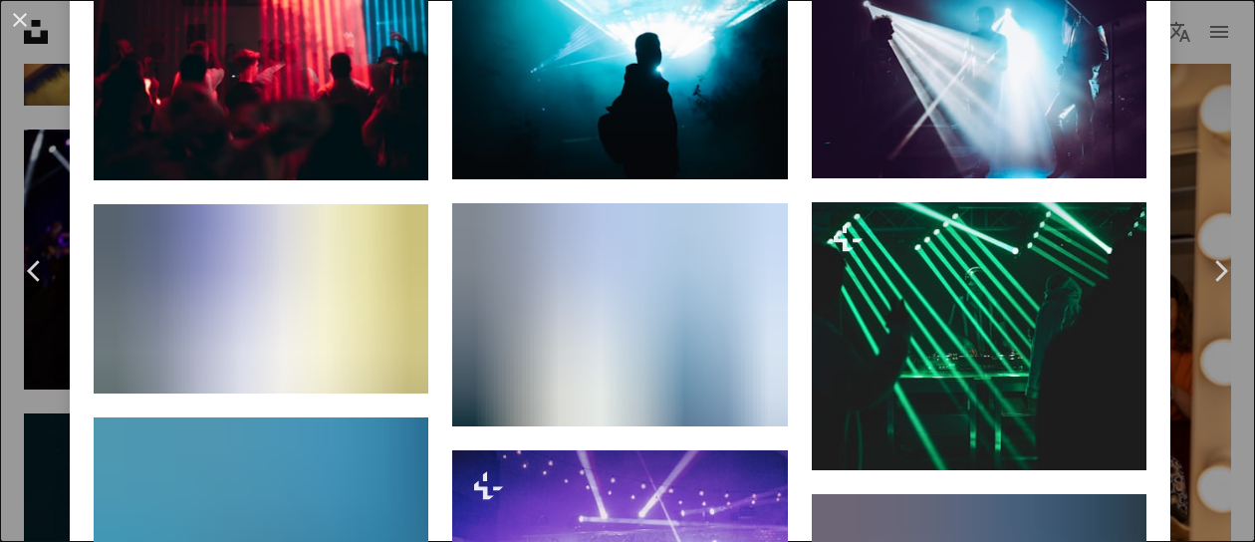
scroll to position [1295, 0]
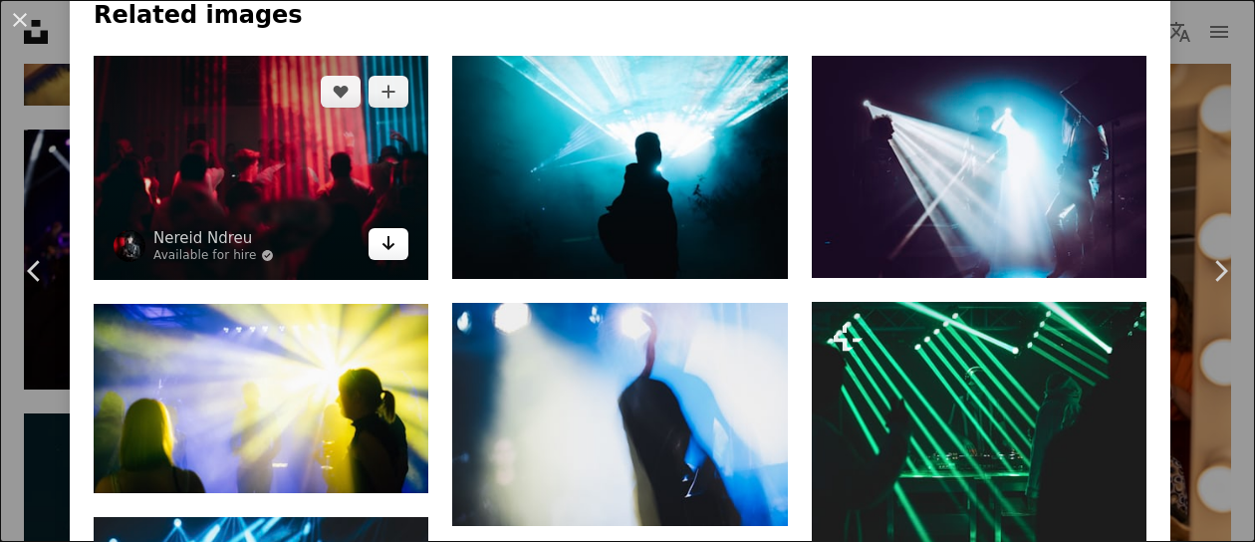
click at [387, 241] on icon "Arrow pointing down" at bounding box center [389, 243] width 16 height 24
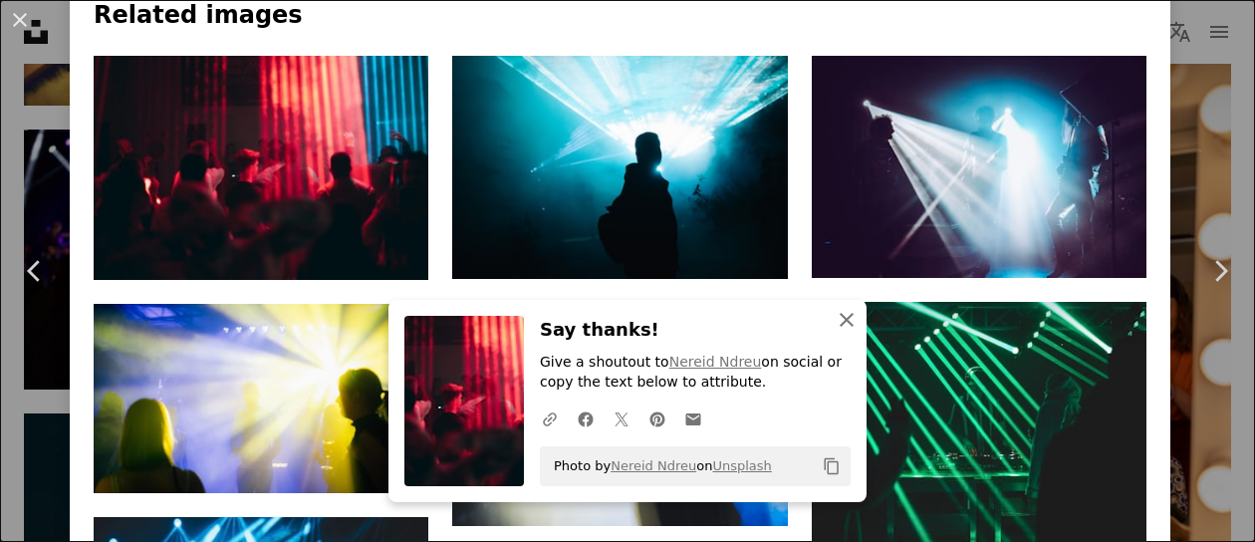
drag, startPoint x: 837, startPoint y: 322, endPoint x: 818, endPoint y: 334, distance: 22.4
click at [840, 321] on icon "button" at bounding box center [847, 320] width 14 height 14
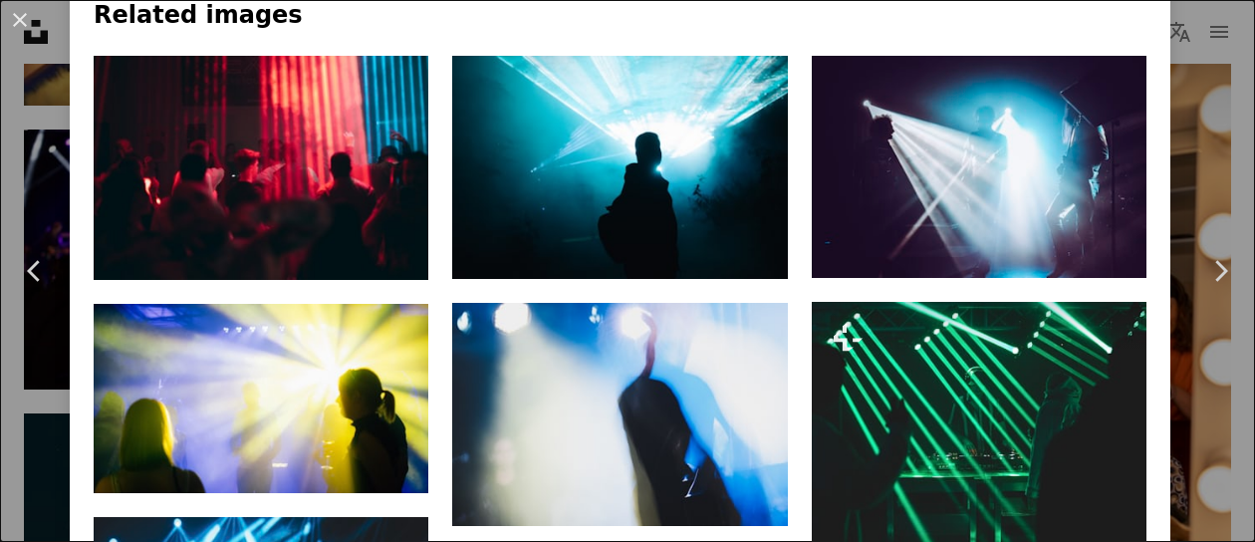
scroll to position [1395, 0]
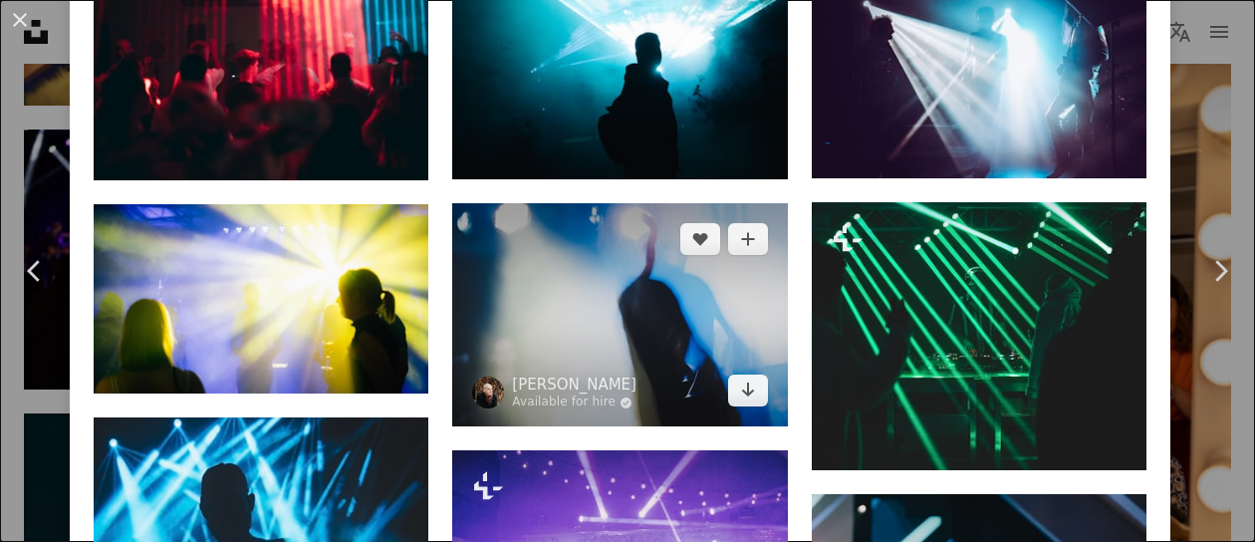
click at [648, 320] on img at bounding box center [619, 314] width 335 height 223
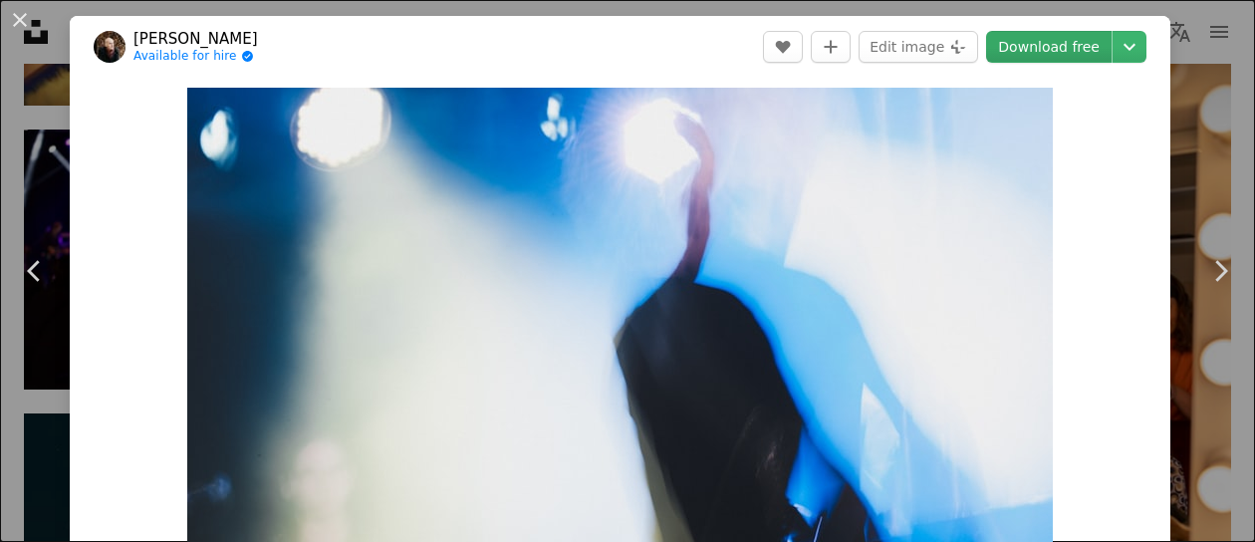
click at [1050, 53] on link "Download free" at bounding box center [1049, 47] width 126 height 32
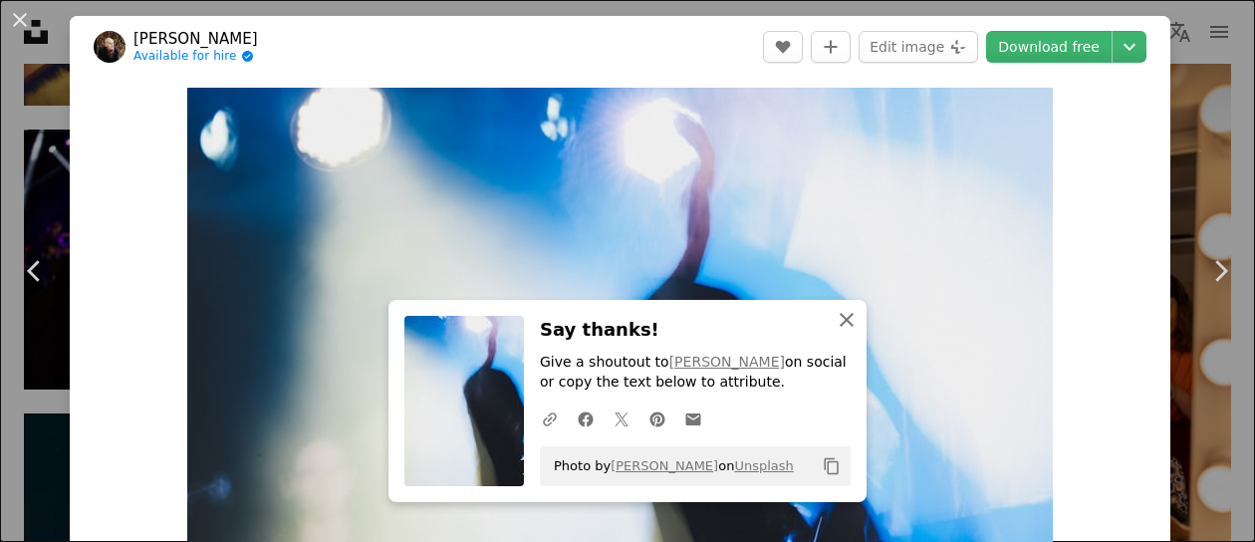
click at [838, 322] on icon "An X shape" at bounding box center [847, 320] width 24 height 24
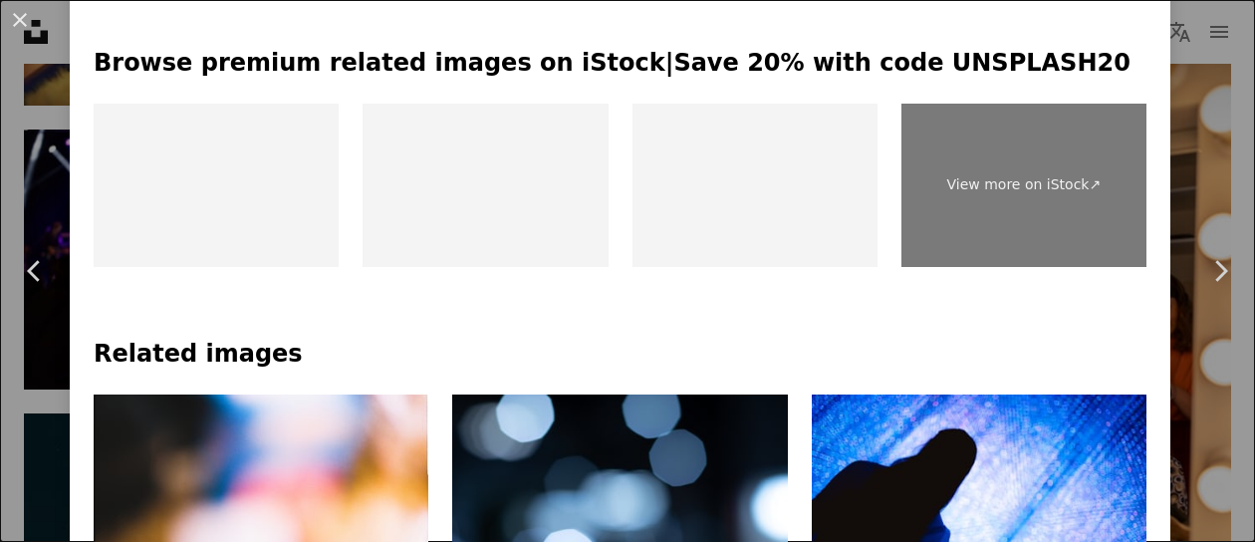
scroll to position [897, 0]
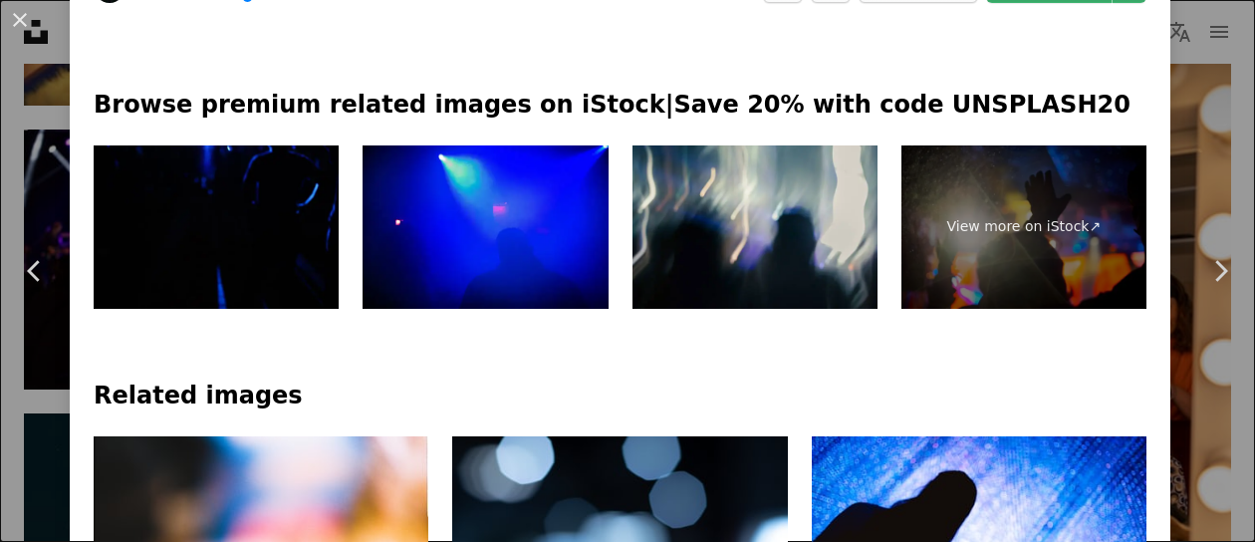
click at [268, 212] on img at bounding box center [216, 226] width 245 height 163
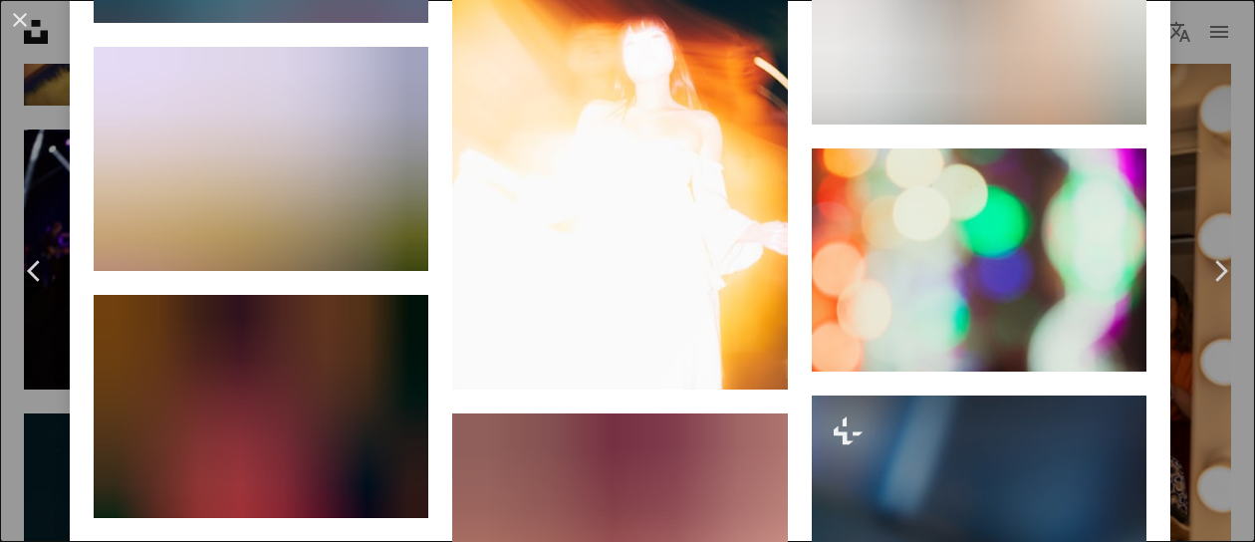
scroll to position [8752, 0]
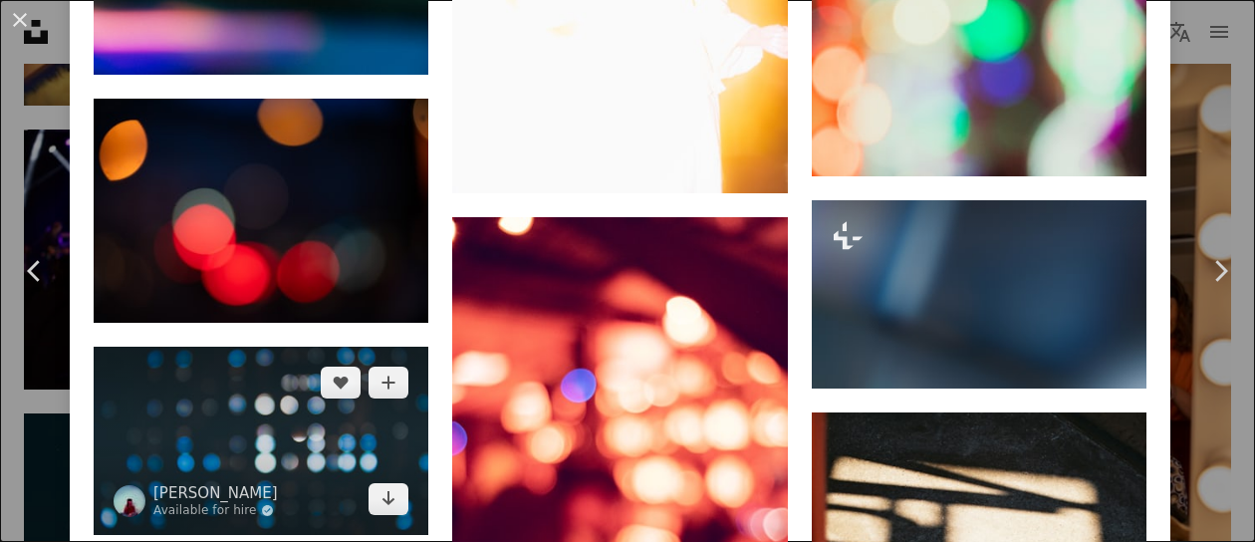
click at [277, 347] on img at bounding box center [261, 441] width 335 height 188
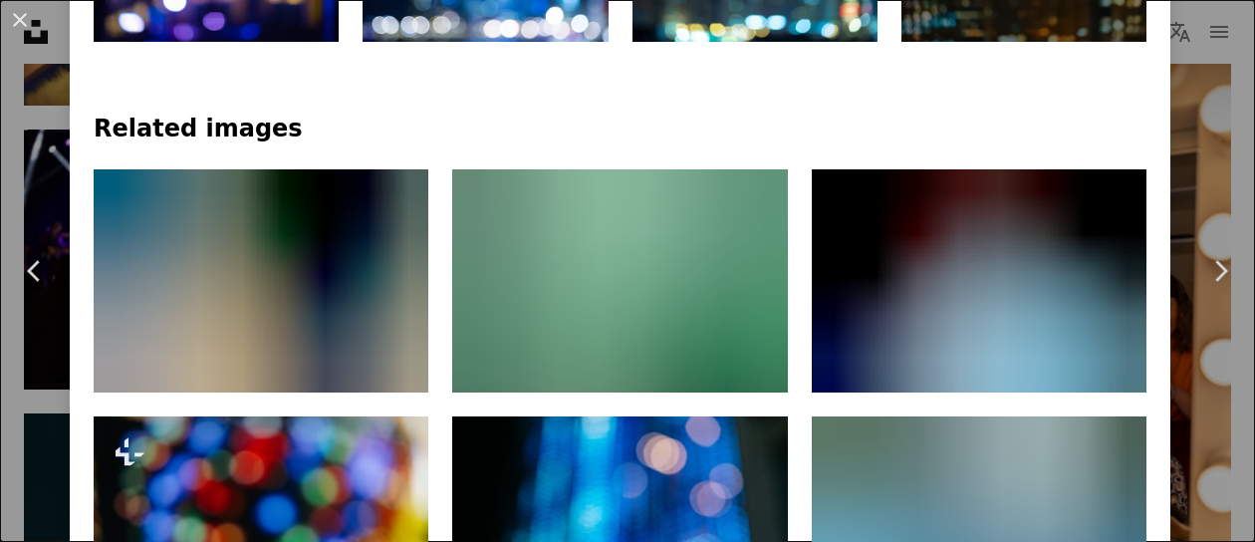
scroll to position [1395, 0]
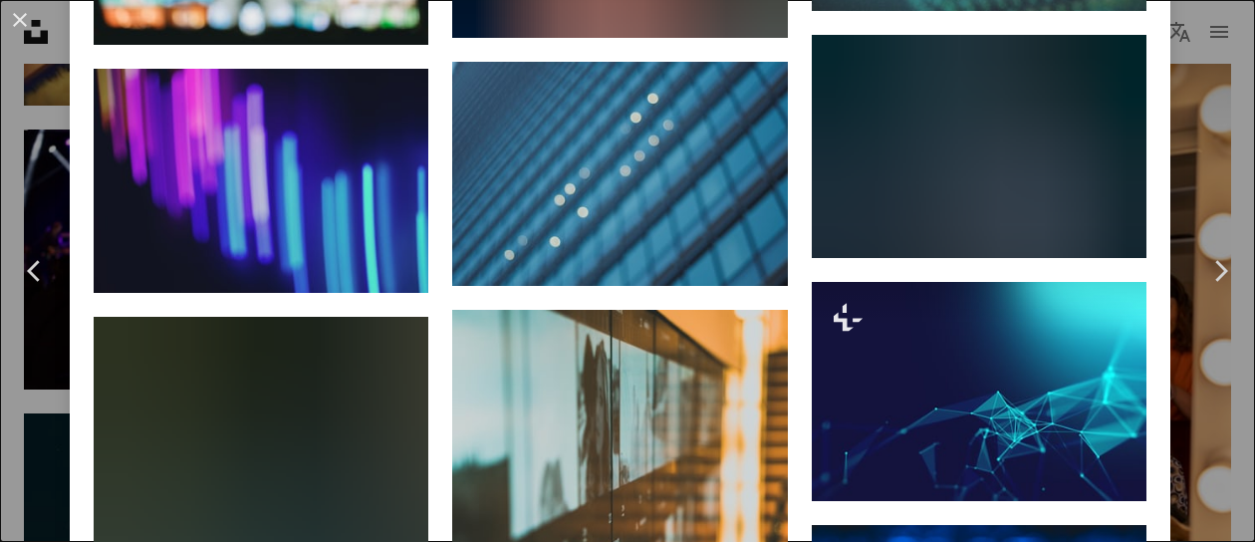
scroll to position [2092, 0]
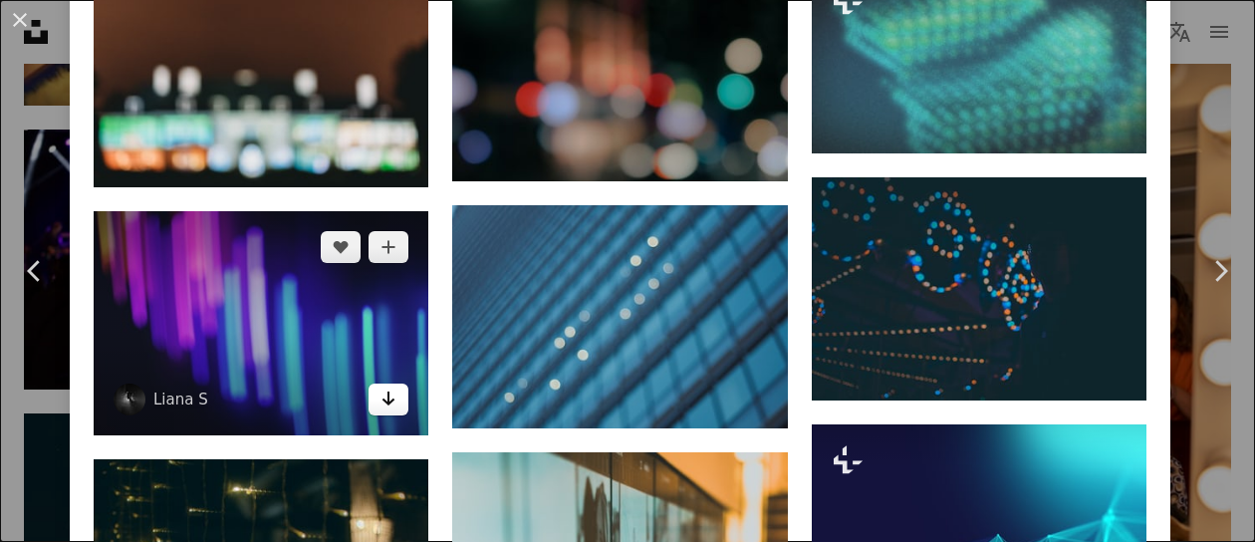
click at [393, 384] on link "Arrow pointing down" at bounding box center [389, 400] width 40 height 32
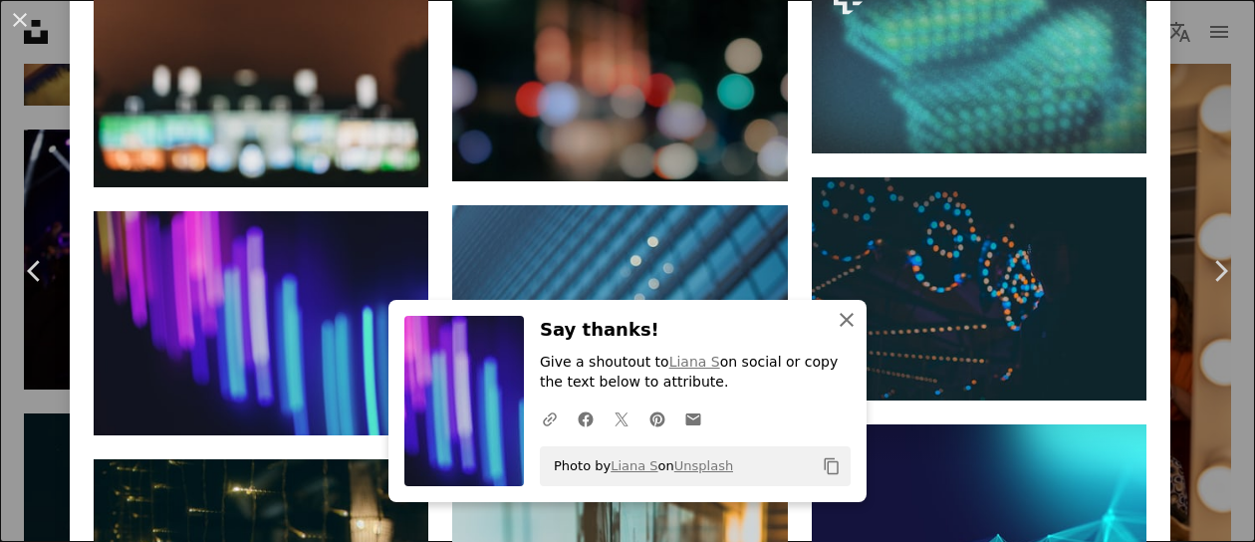
drag, startPoint x: 831, startPoint y: 323, endPoint x: 802, endPoint y: 342, distance: 34.5
click at [835, 323] on icon "An X shape" at bounding box center [847, 320] width 24 height 24
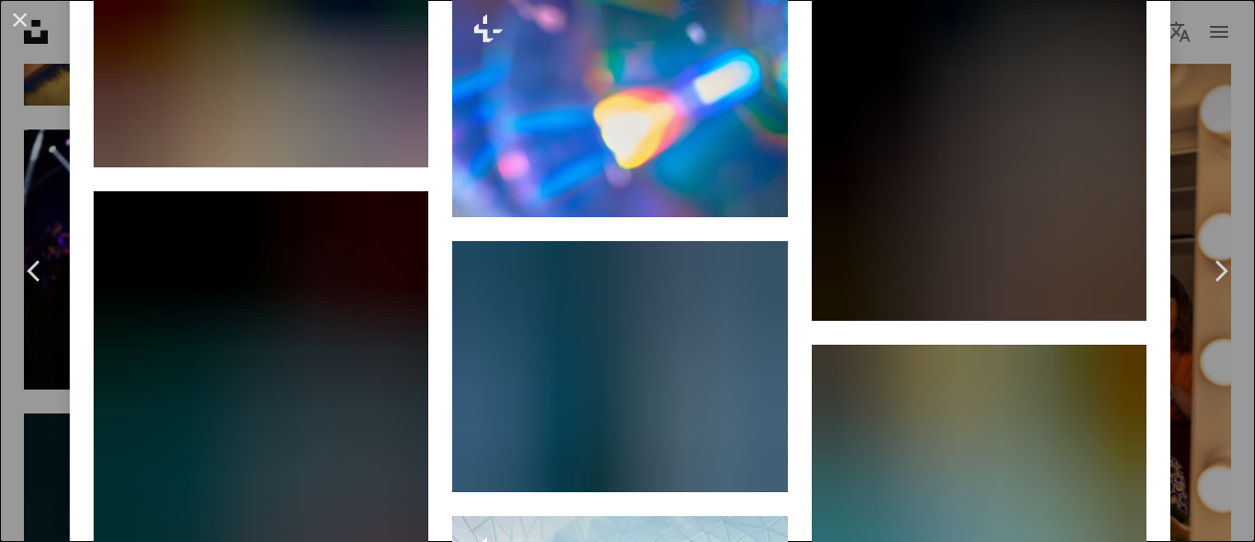
scroll to position [3686, 0]
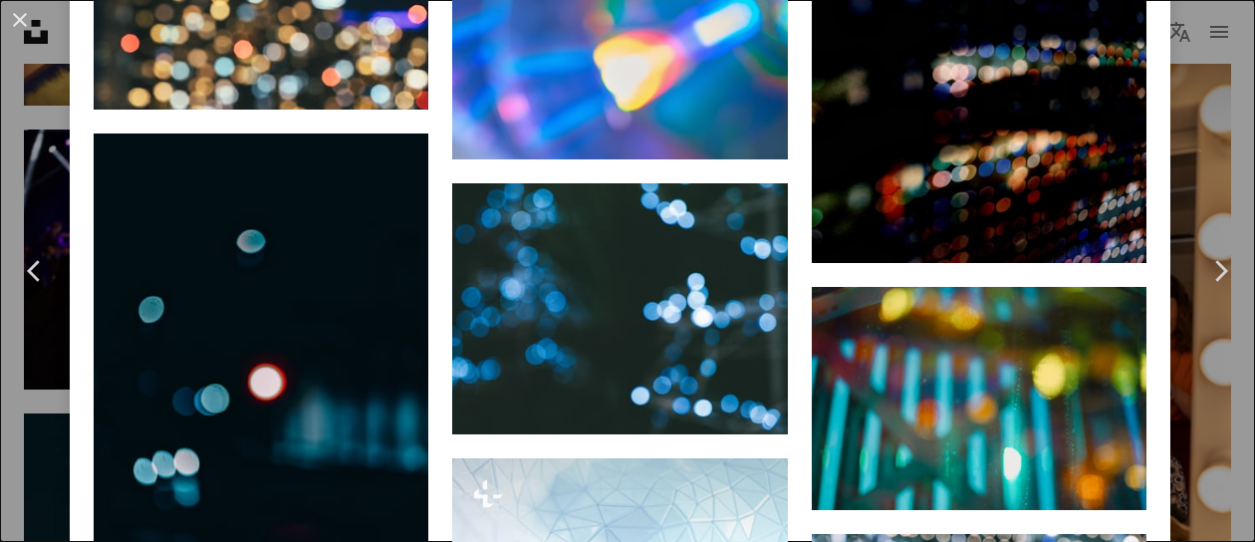
click at [1147, 180] on div "Browse premium related images on iStock | Save 20% with code UNSPLASH20 View mo…" at bounding box center [620, 457] width 1101 height 6350
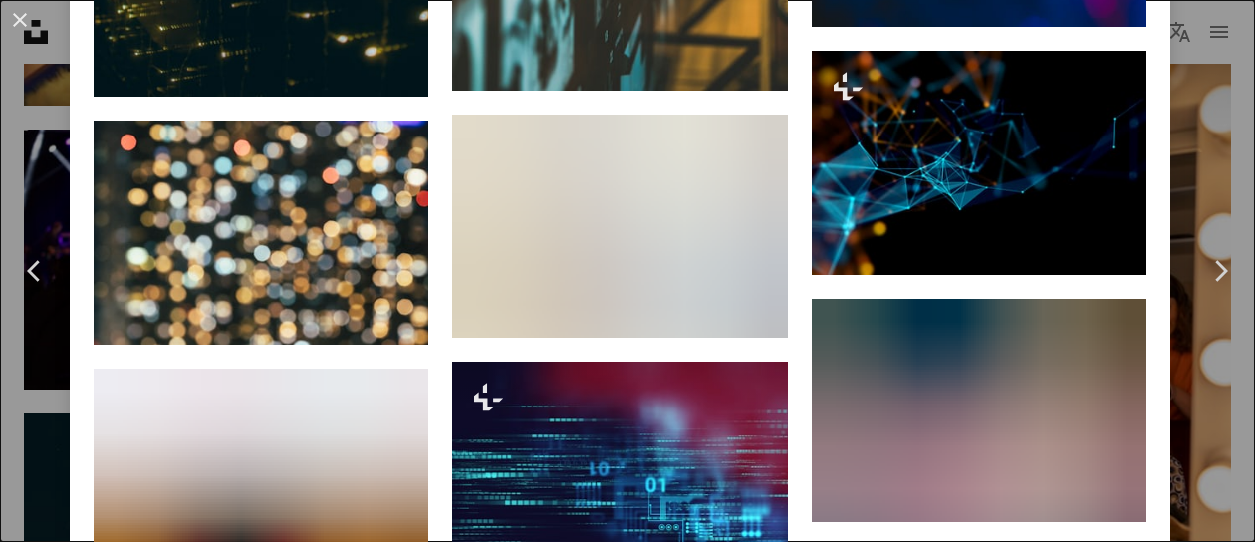
scroll to position [2989, 0]
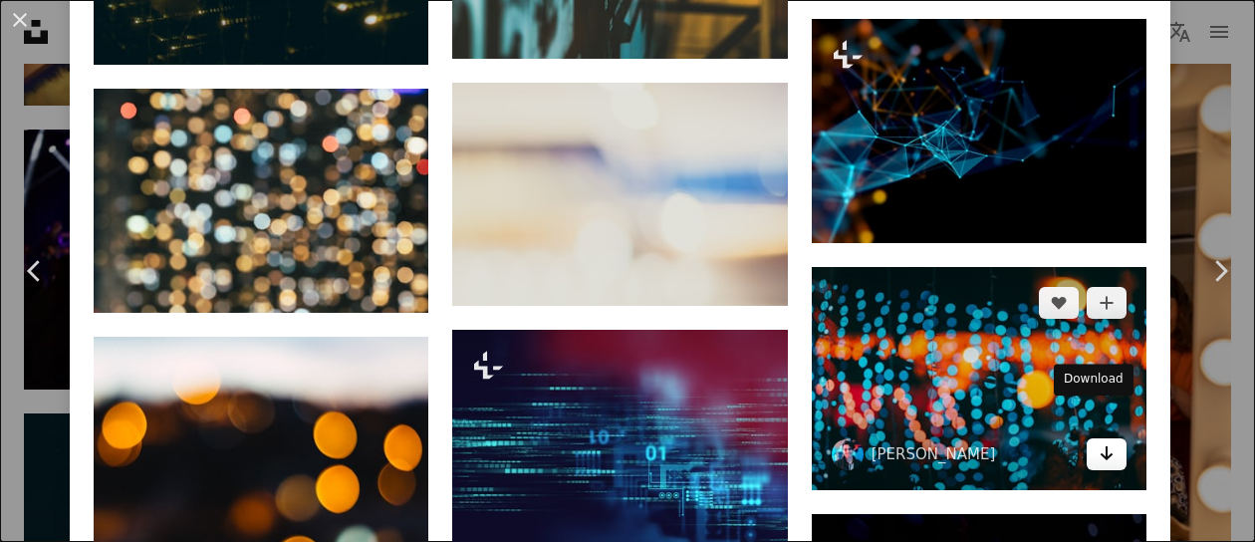
click at [1099, 441] on icon "Arrow pointing down" at bounding box center [1107, 453] width 16 height 24
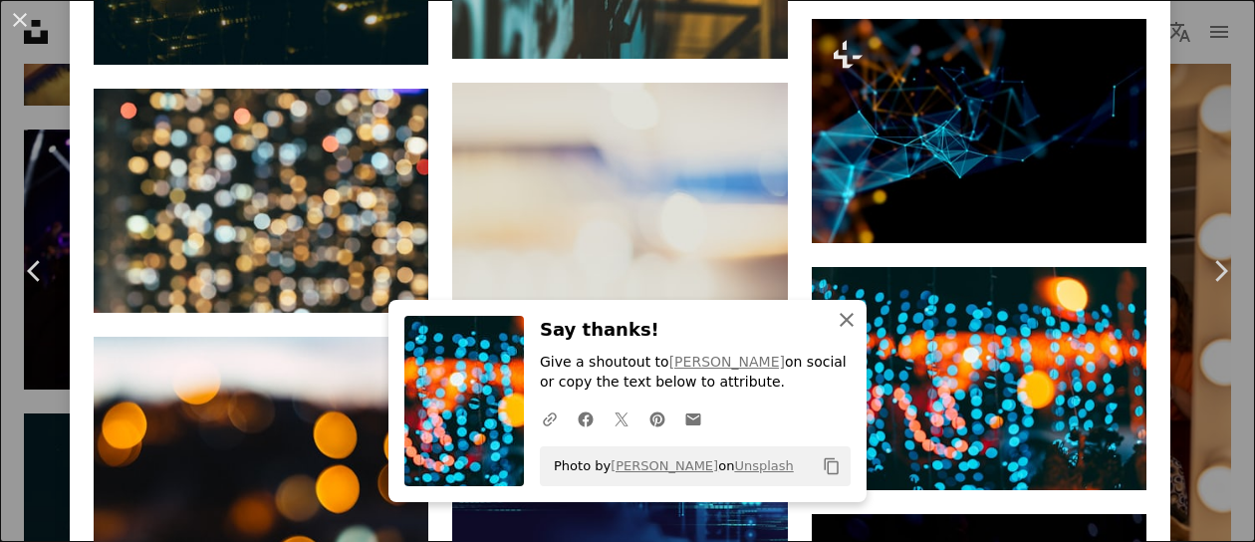
click at [840, 321] on icon "button" at bounding box center [847, 320] width 14 height 14
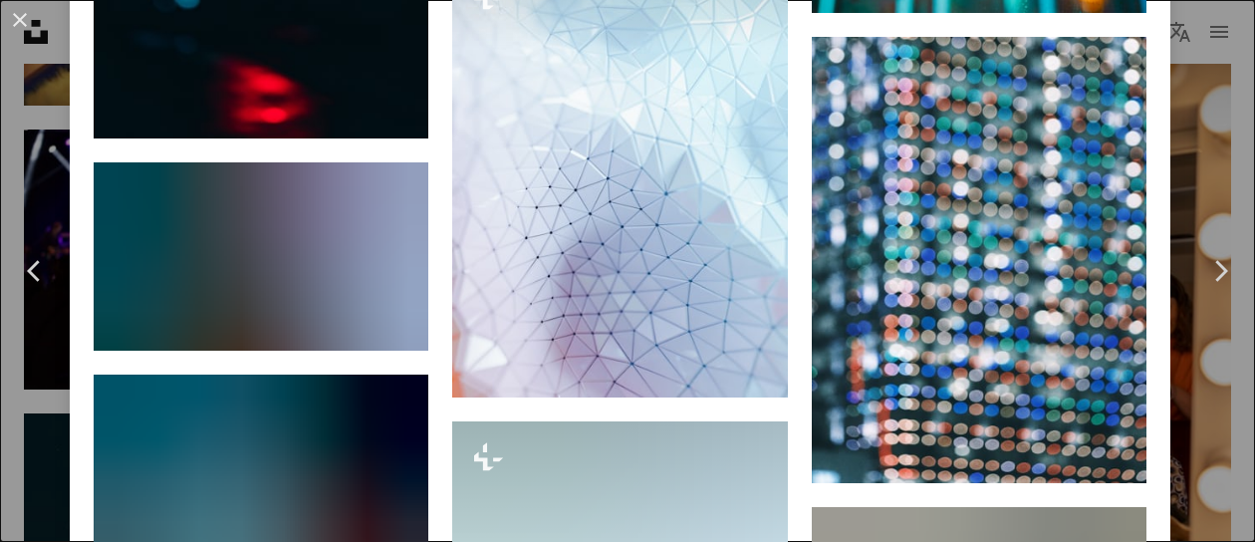
scroll to position [4284, 0]
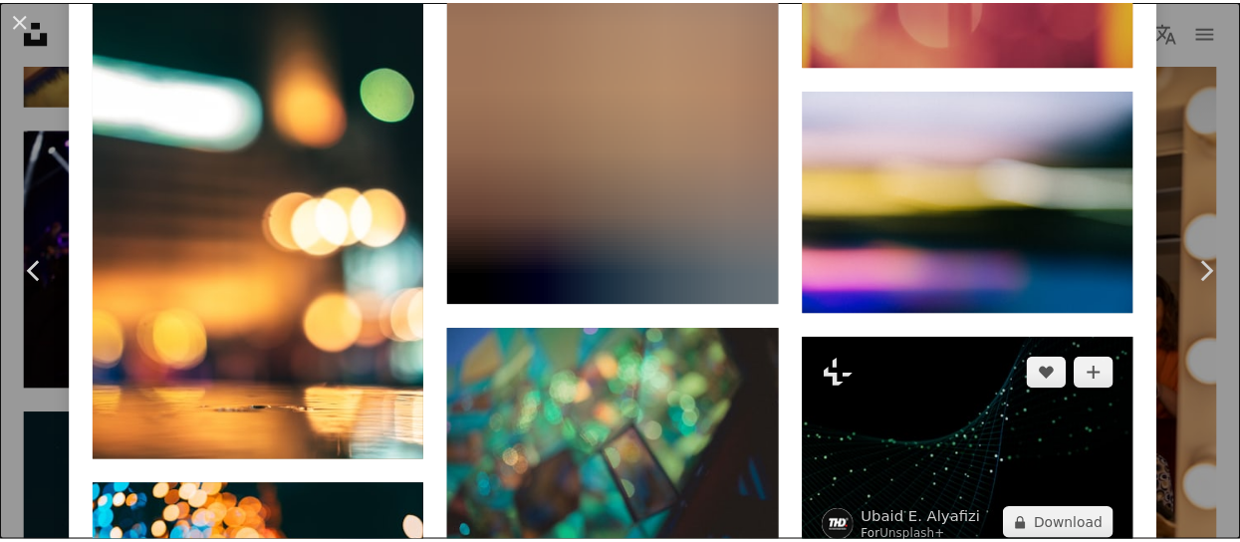
scroll to position [7763, 0]
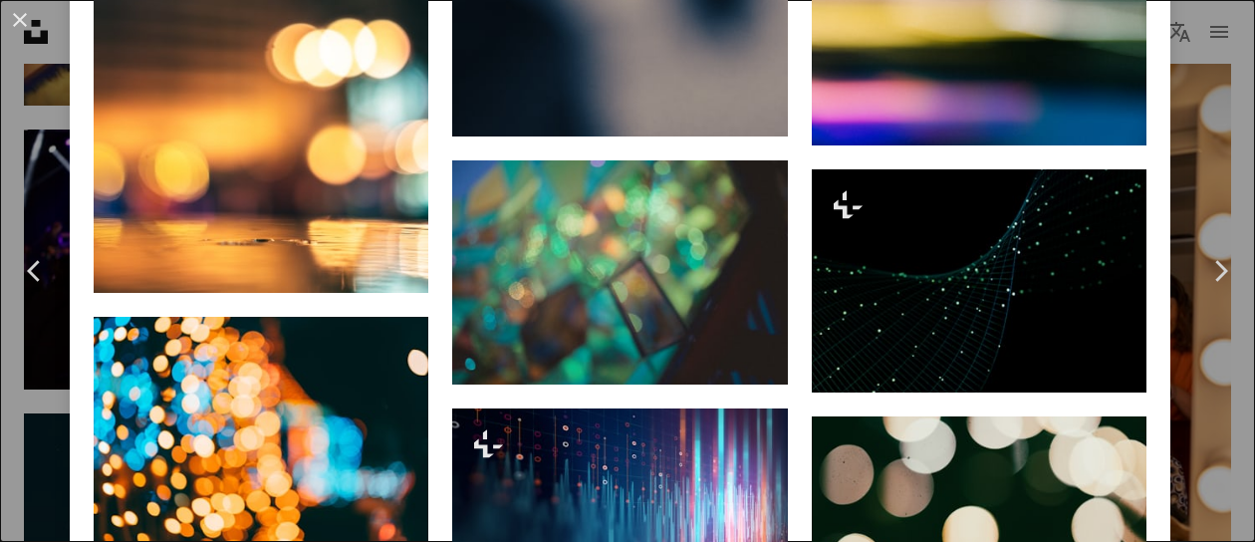
drag, startPoint x: 24, startPoint y: 21, endPoint x: 121, endPoint y: 56, distance: 102.7
click at [24, 21] on button "An X shape" at bounding box center [20, 20] width 24 height 24
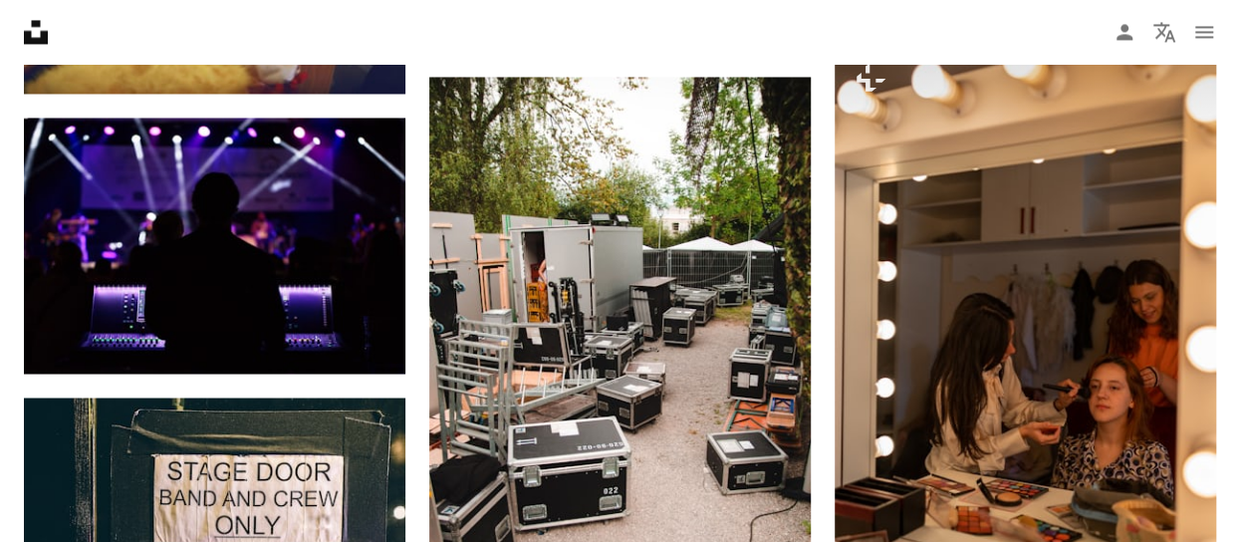
scroll to position [1594, 0]
